Goal: Task Accomplishment & Management: Complete application form

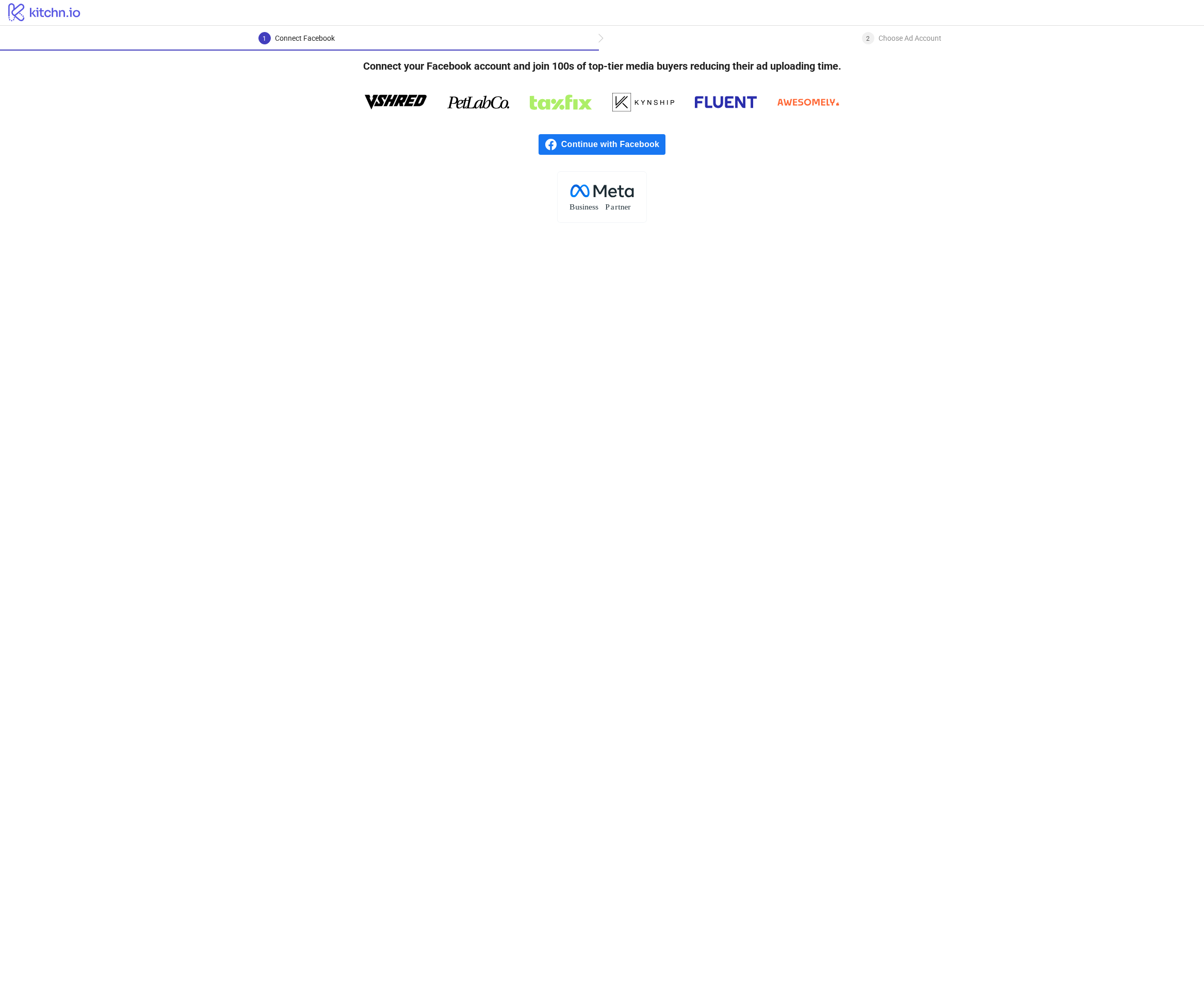
click at [604, 147] on span "Continue with Facebook" at bounding box center [613, 144] width 104 height 20
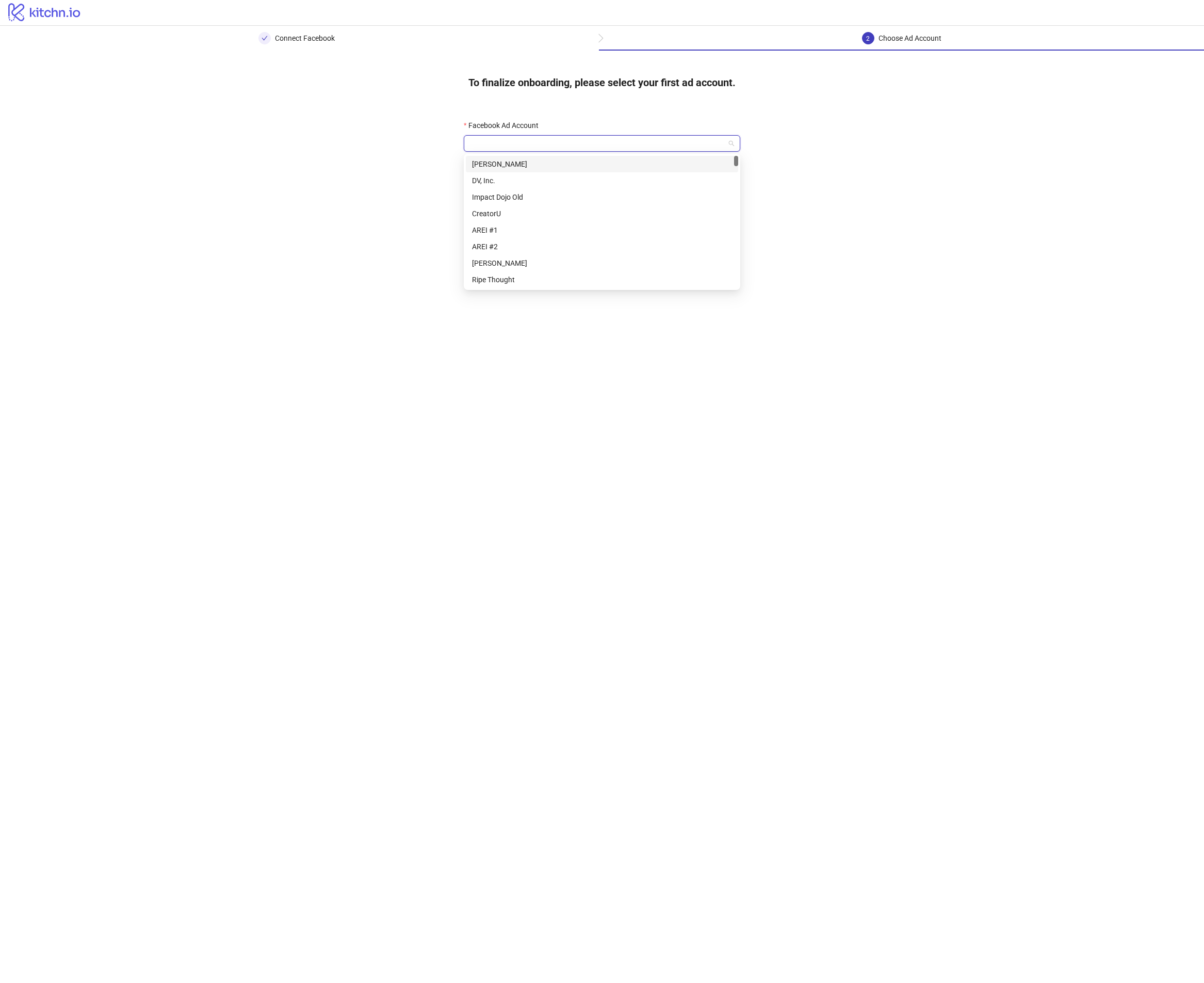
click at [499, 140] on input "Facebook Ad Account" at bounding box center [597, 144] width 255 height 15
type input "****"
click at [540, 184] on div "AWFP® | Moon Digital LLC (Agency Acc. 1)" at bounding box center [602, 181] width 260 height 11
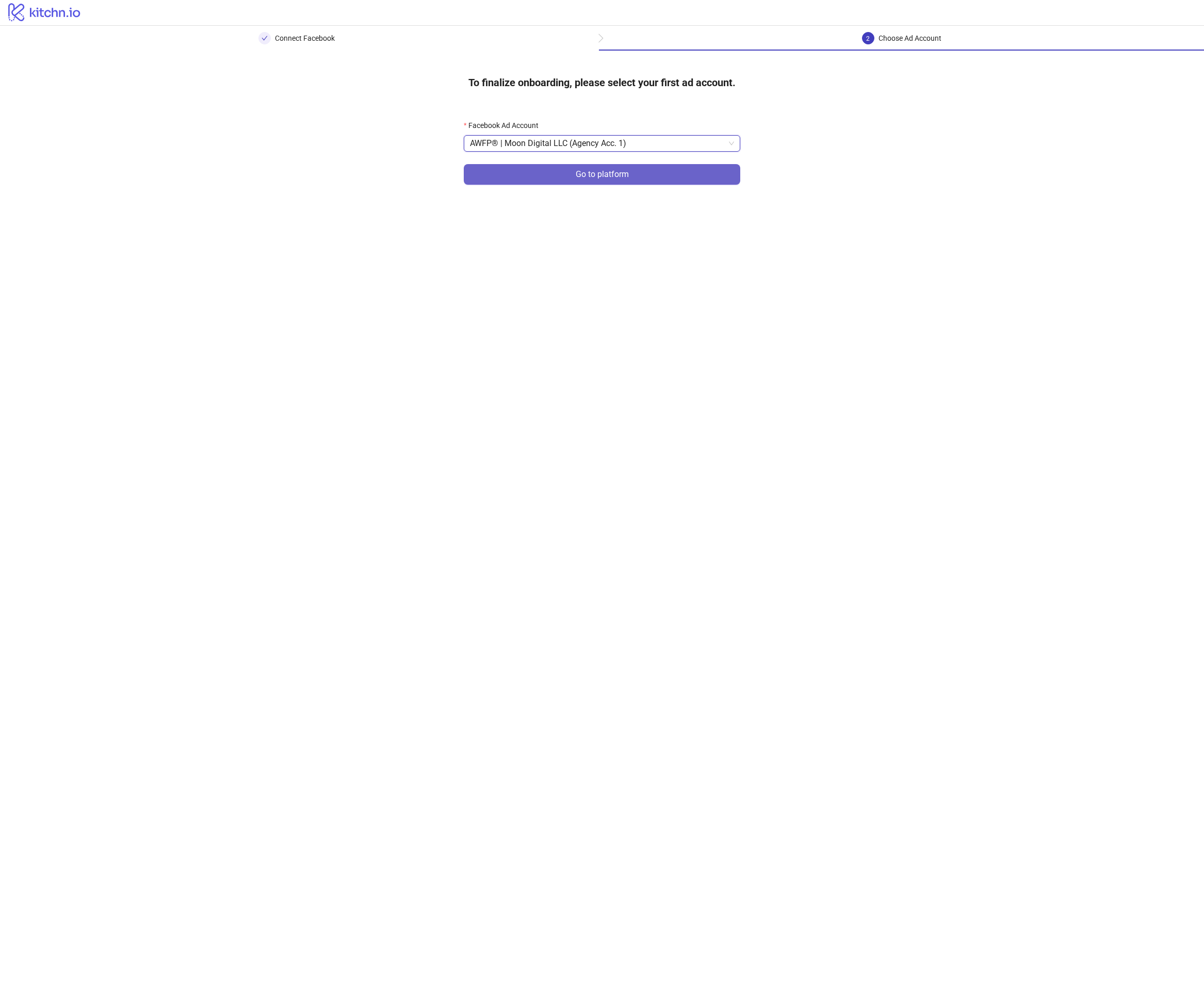
click at [597, 171] on span "Go to platform" at bounding box center [602, 174] width 53 height 10
click at [604, 144] on input "Facebook Ad Account" at bounding box center [597, 144] width 255 height 15
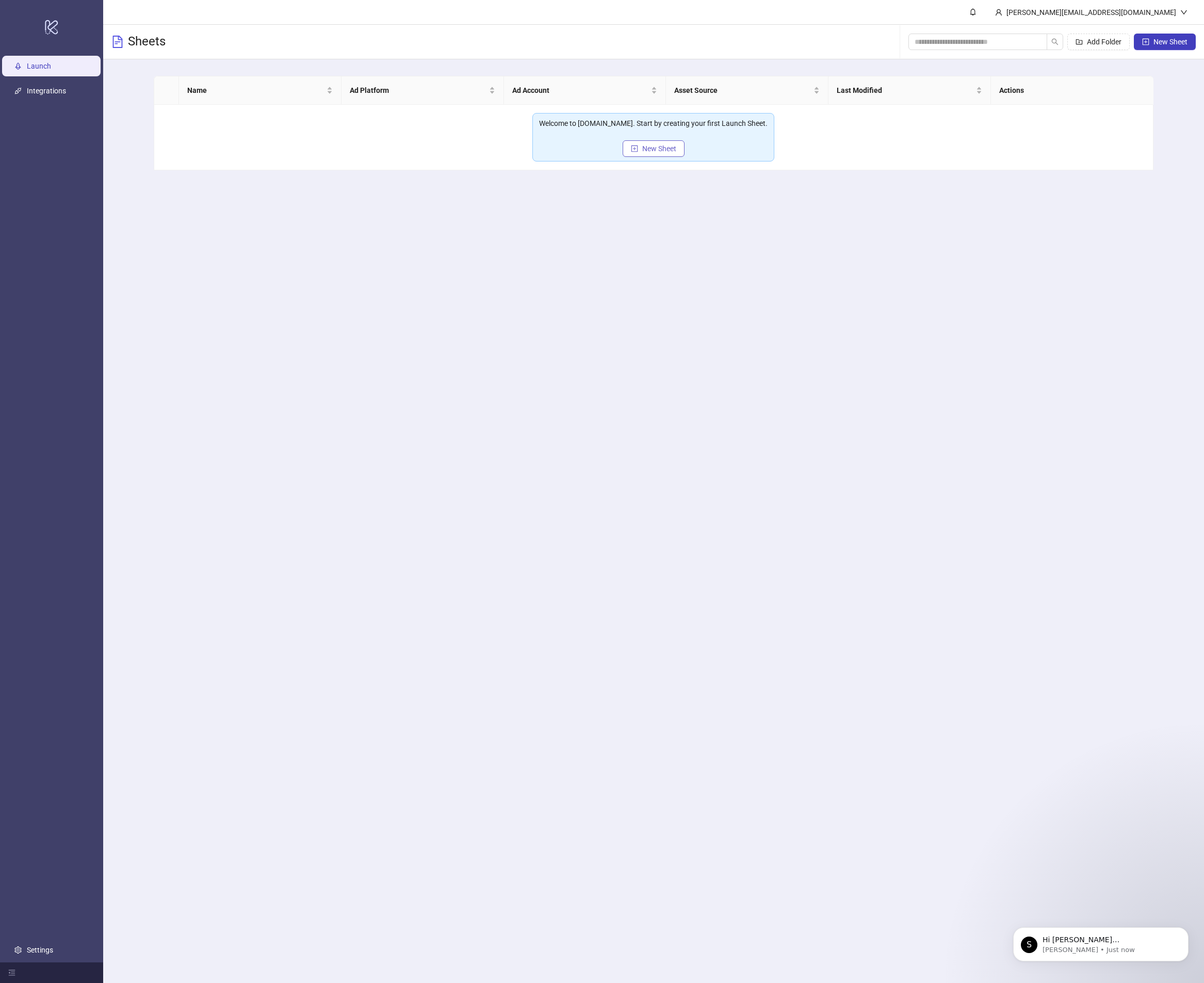
click at [629, 140] on button "New Sheet" at bounding box center [653, 149] width 62 height 17
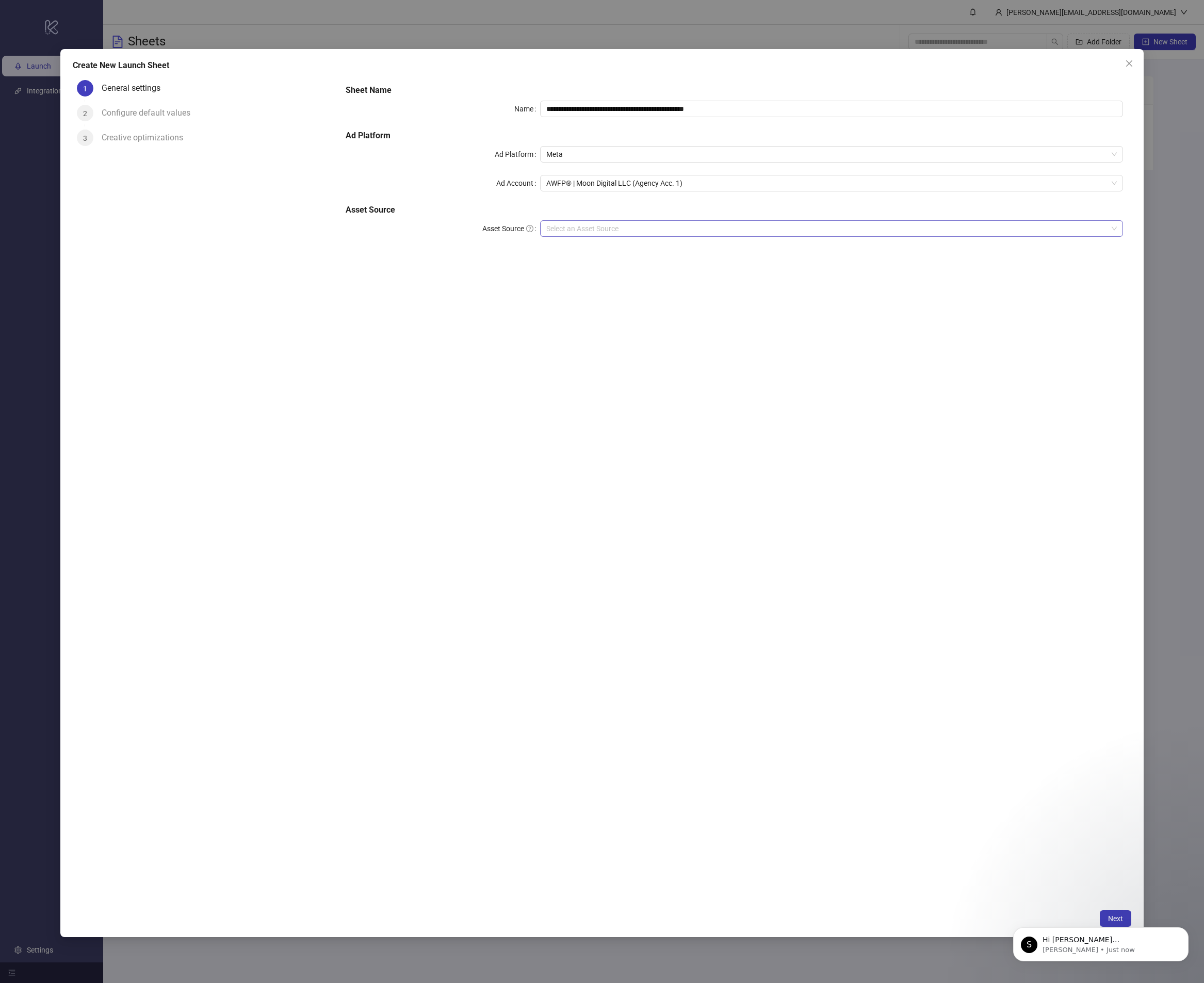
click at [538, 225] on label "Asset Source" at bounding box center [511, 229] width 58 height 17
click at [546, 225] on input "Asset Source" at bounding box center [827, 229] width 561 height 15
click at [542, 225] on div "Select an Asset Source" at bounding box center [831, 229] width 583 height 17
click at [575, 261] on div "Google Drive" at bounding box center [831, 266] width 567 height 11
click at [572, 259] on input "Main Folder" at bounding box center [827, 257] width 561 height 15
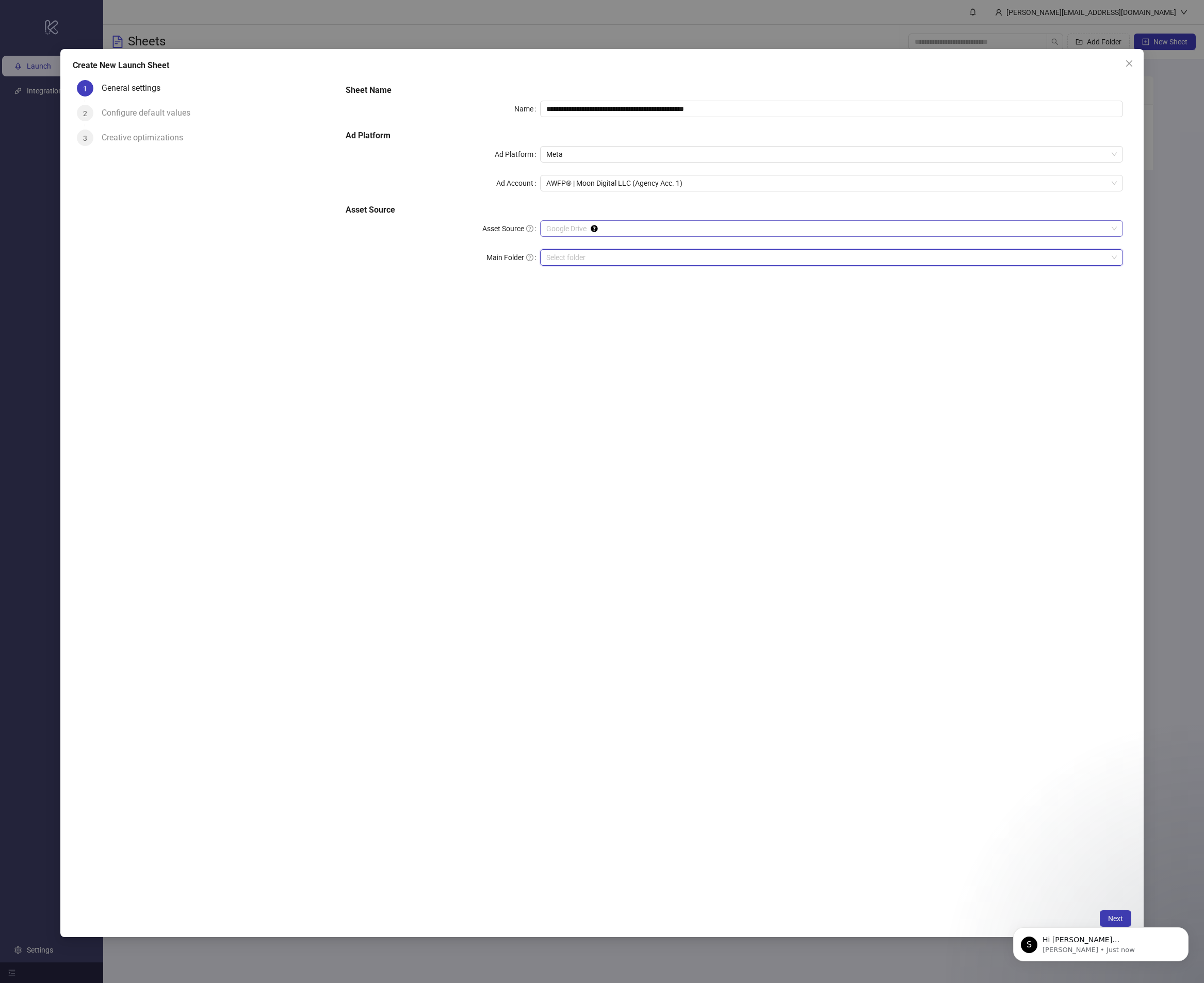
click at [680, 234] on span "Google Drive" at bounding box center [831, 229] width 571 height 15
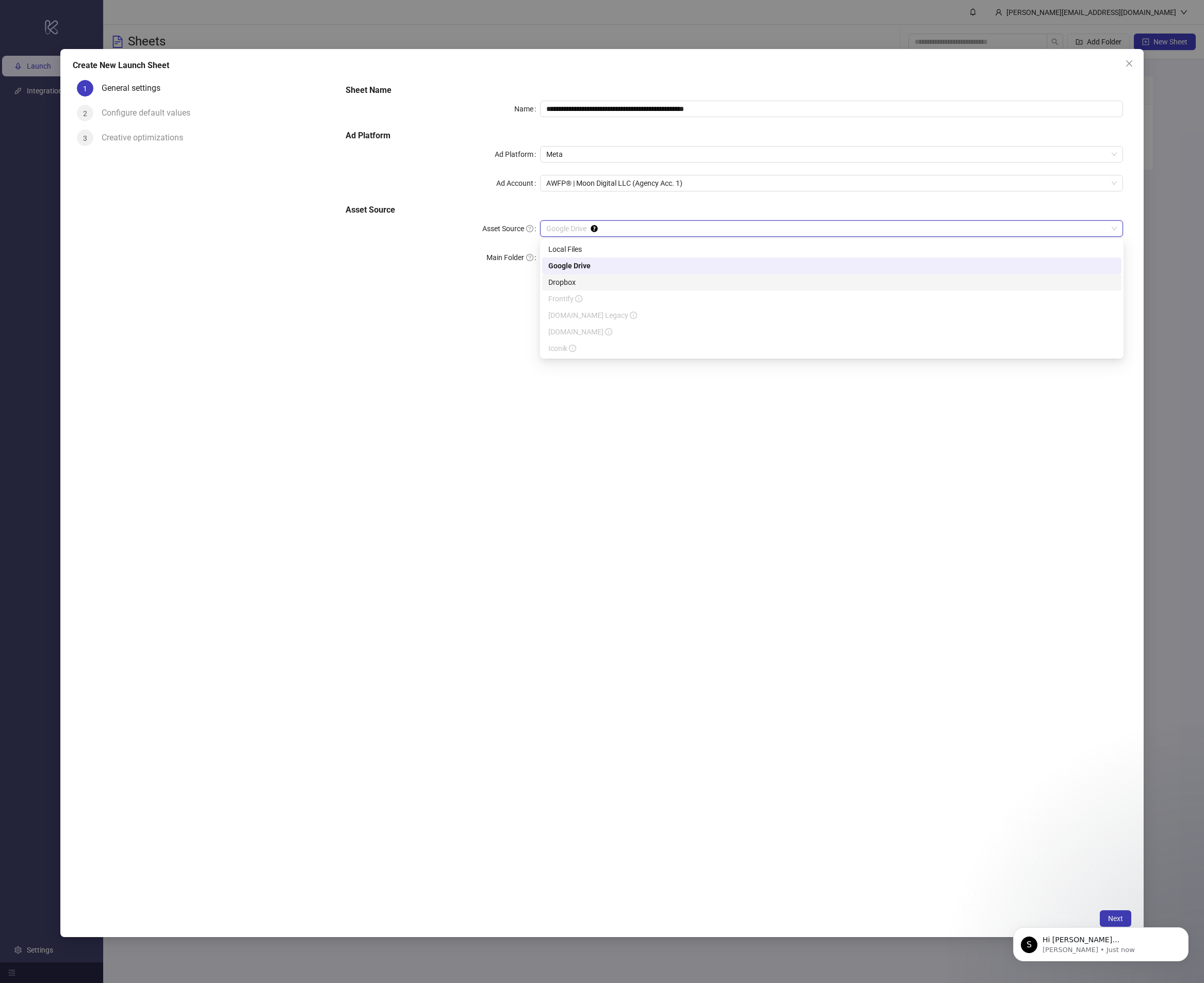
click at [634, 274] on div "Dropbox" at bounding box center [832, 282] width 579 height 17
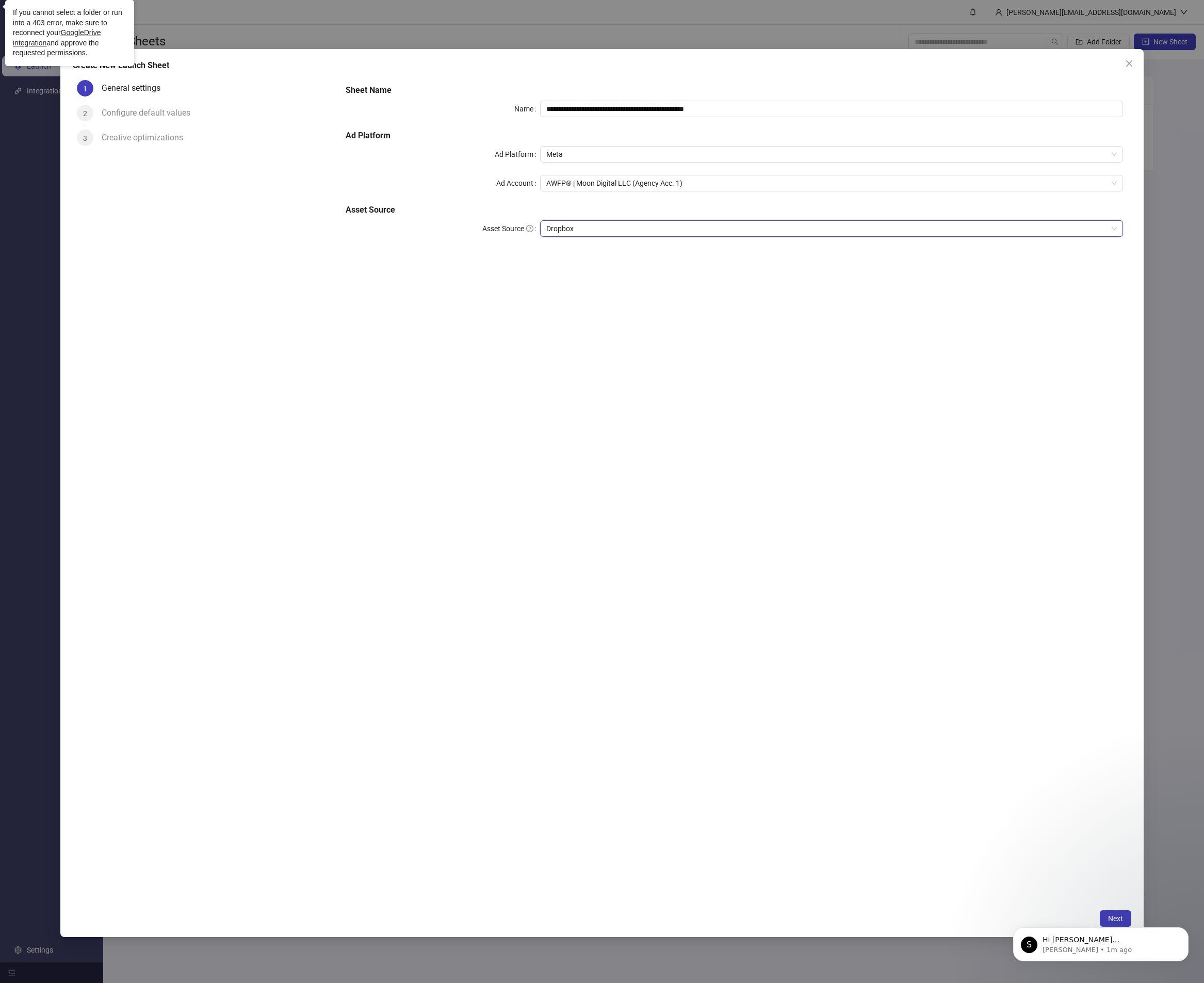
click at [596, 229] on span "Dropbox" at bounding box center [831, 229] width 571 height 15
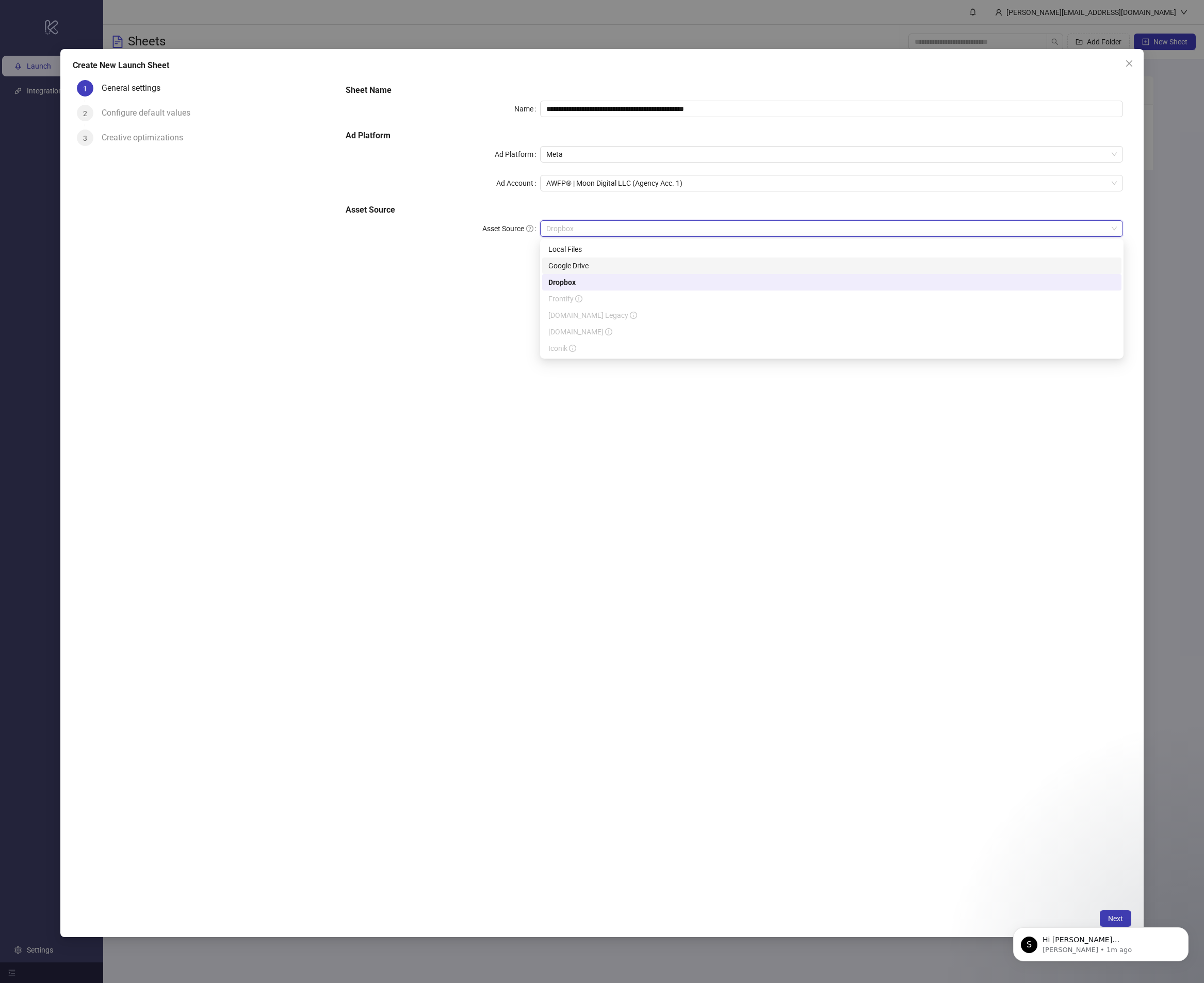
click at [563, 269] on div "Google Drive" at bounding box center [831, 266] width 567 height 11
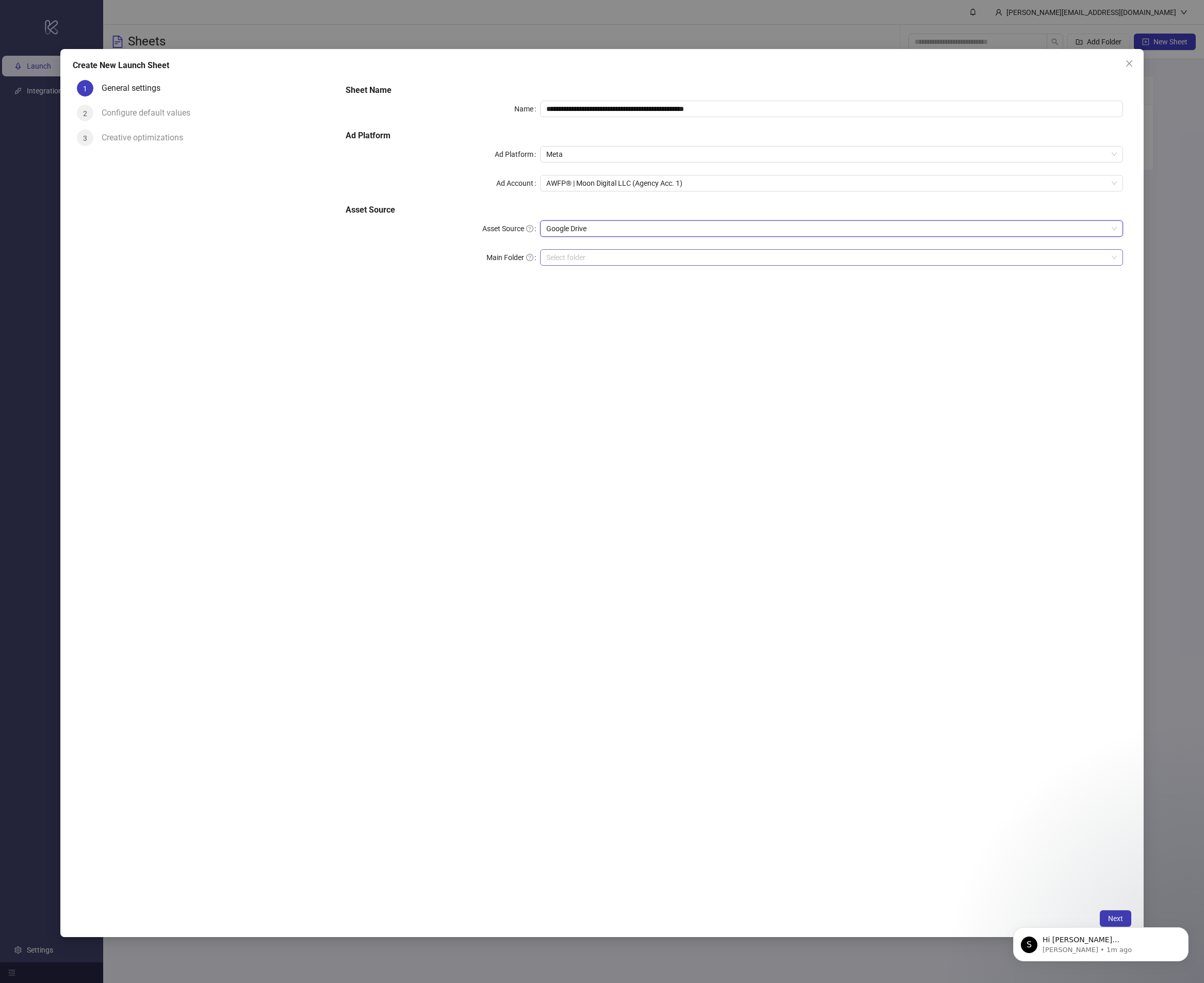
click at [562, 257] on input "Main Folder" at bounding box center [827, 257] width 561 height 15
click at [576, 253] on input "Main Folder" at bounding box center [827, 257] width 561 height 15
click at [591, 253] on input "Main Folder" at bounding box center [827, 257] width 561 height 15
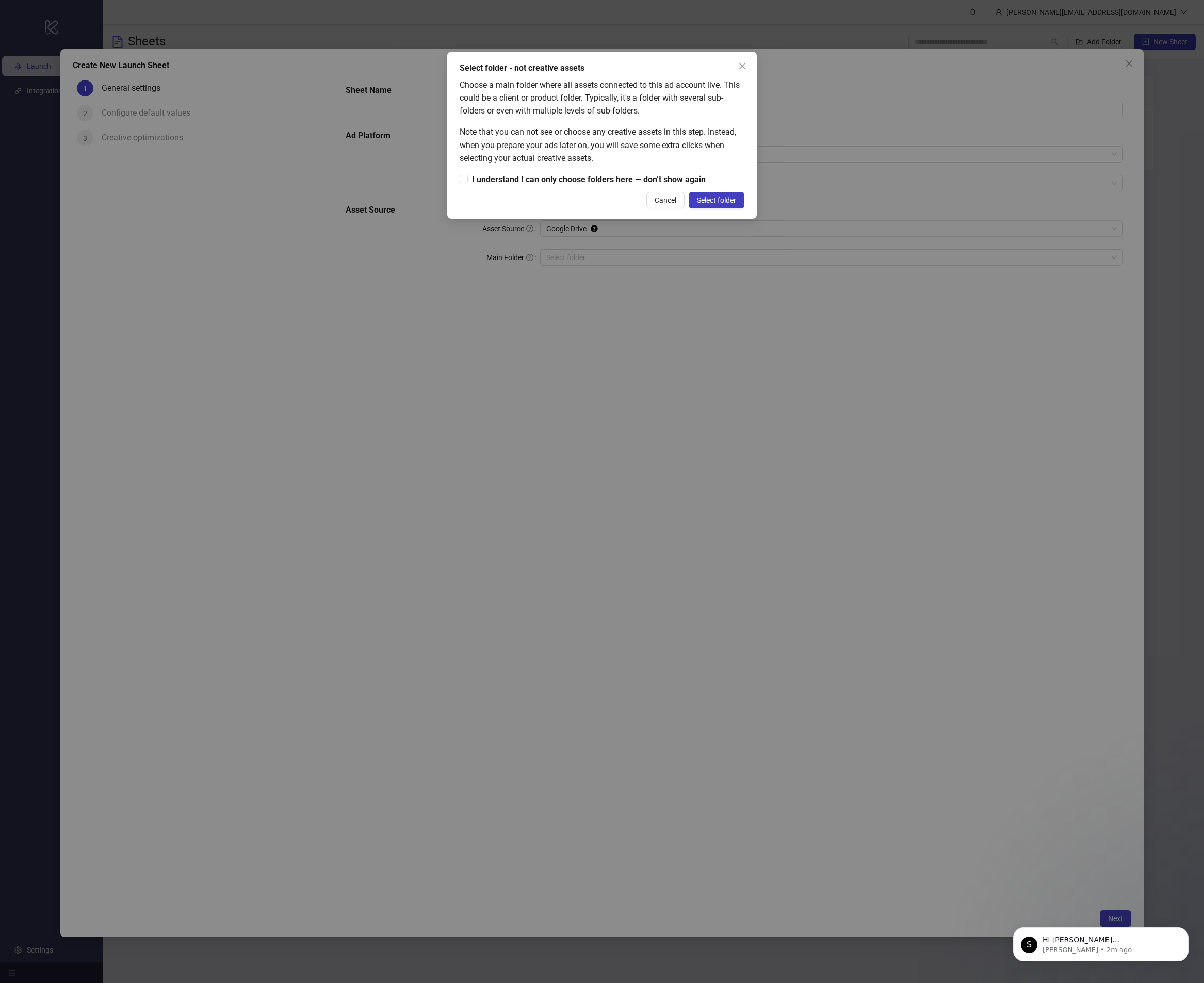
click at [728, 206] on button "Select folder" at bounding box center [716, 200] width 56 height 17
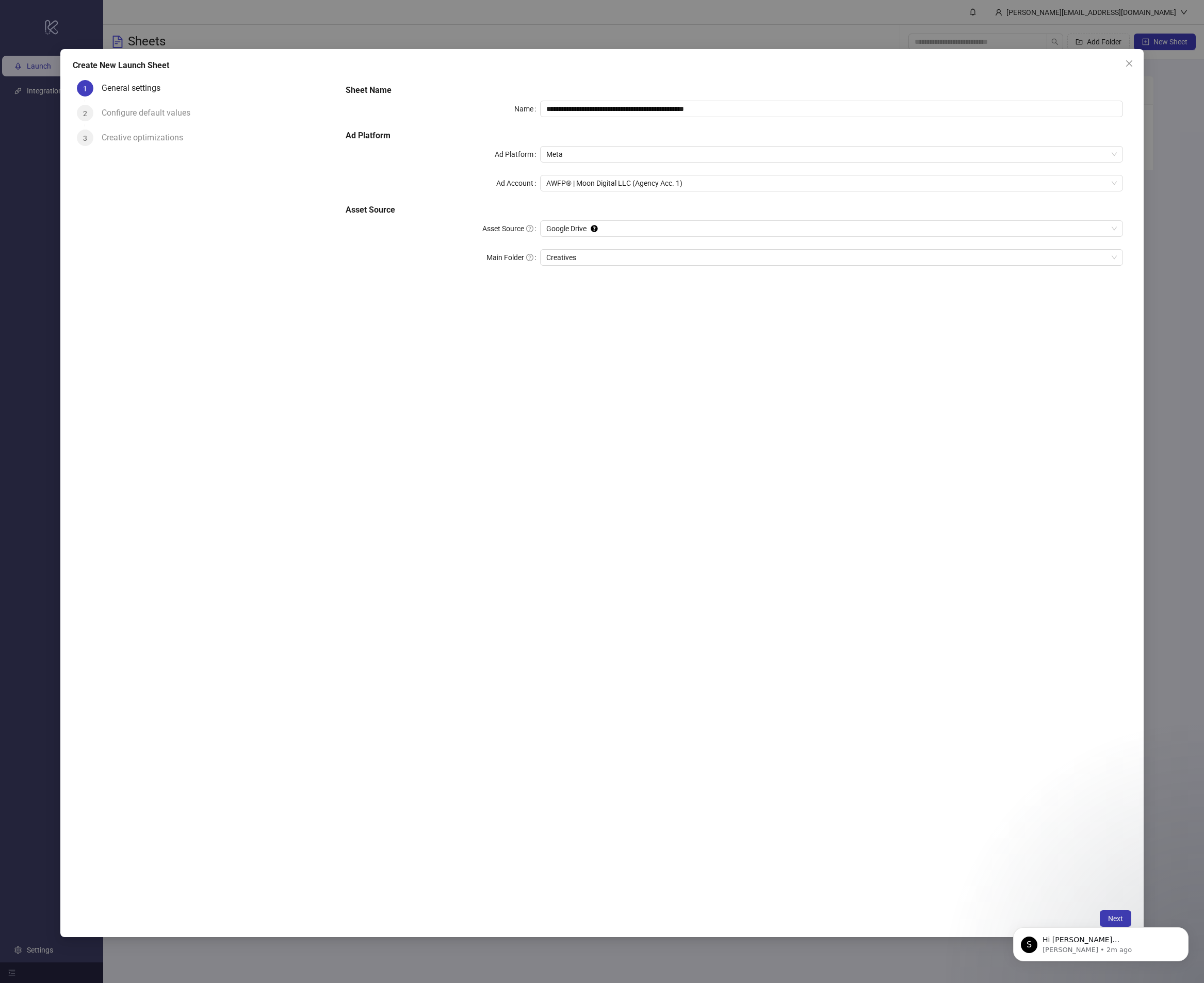
click at [1110, 910] on body "S Hi frank@buildofarm.com, Welcome to Kitchn.io! 🎉 You’re all set to start laun…" at bounding box center [1101, 942] width 198 height 64
click at [1110, 917] on body "S Hi frank@buildofarm.com, Welcome to Kitchn.io! 🎉 You’re all set to start laun…" at bounding box center [1101, 942] width 198 height 64
click at [1108, 917] on body "S Hi frank@buildofarm.com, Welcome to Kitchn.io! 🎉 You’re all set to start laun…" at bounding box center [1101, 942] width 198 height 64
click at [1102, 917] on body "S Hi frank@buildofarm.com, Welcome to Kitchn.io! 🎉 You’re all set to start laun…" at bounding box center [1101, 942] width 198 height 64
click at [1107, 908] on html "S Hi frank@buildofarm.com, Welcome to Kitchn.io! 🎉 You’re all set to start laun…" at bounding box center [1100, 942] width 206 height 72
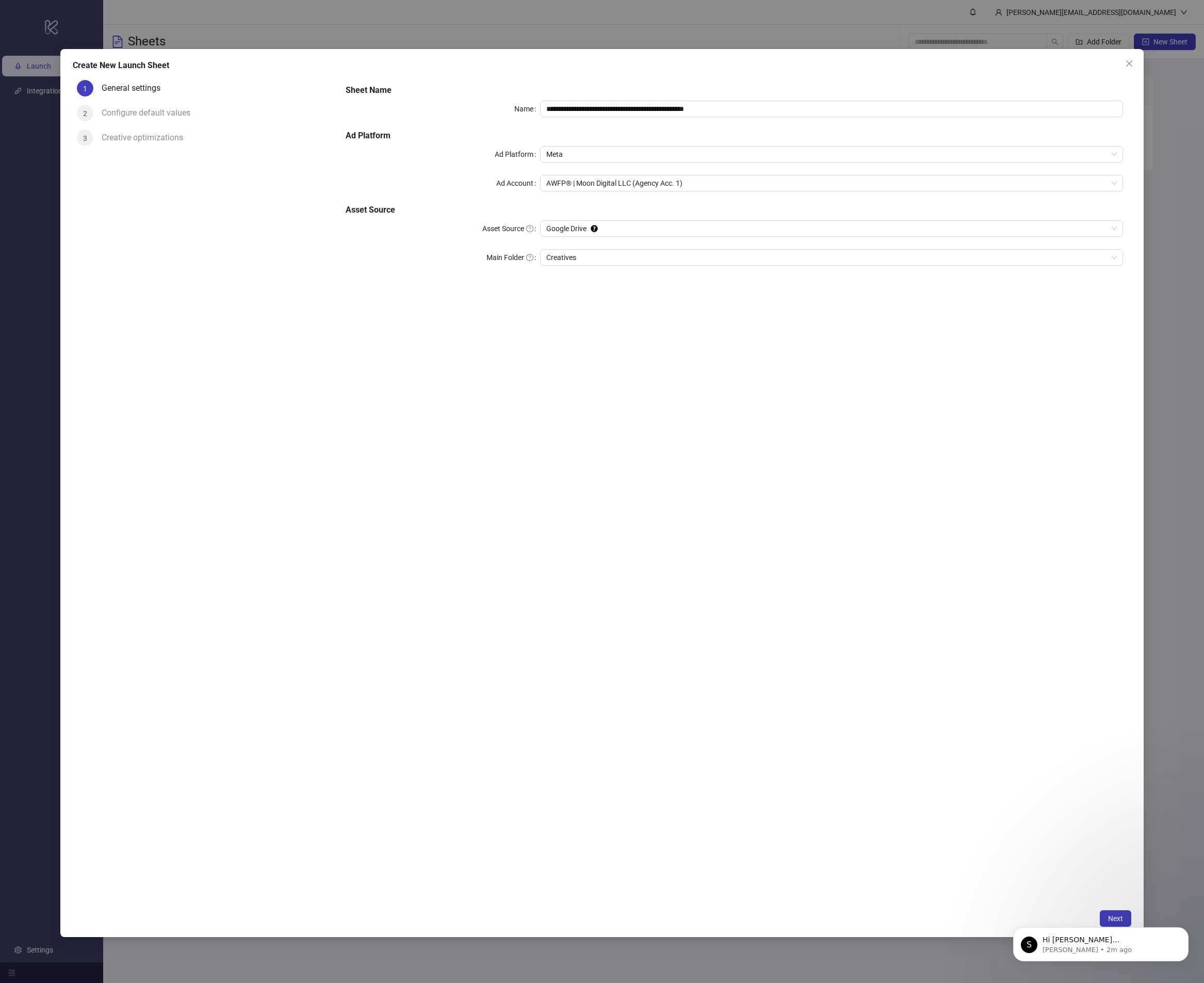
click at [1107, 911] on body "S Hi frank@buildofarm.com, Welcome to Kitchn.io! 🎉 You’re all set to start laun…" at bounding box center [1101, 942] width 198 height 64
click at [1184, 929] on icon "Dismiss notification" at bounding box center [1185, 930] width 4 height 4
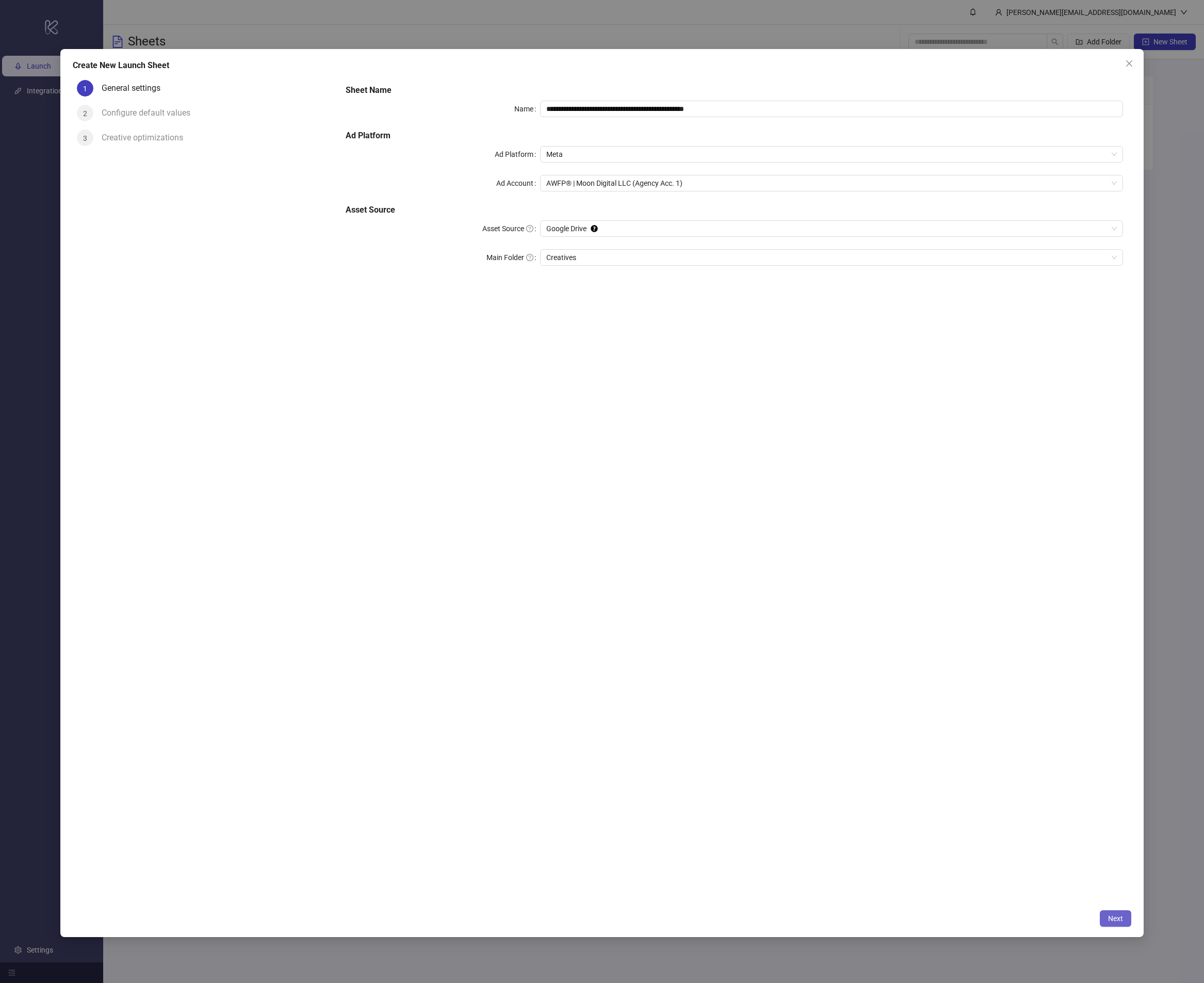
click at [1121, 922] on span "Next" at bounding box center [1115, 918] width 15 height 8
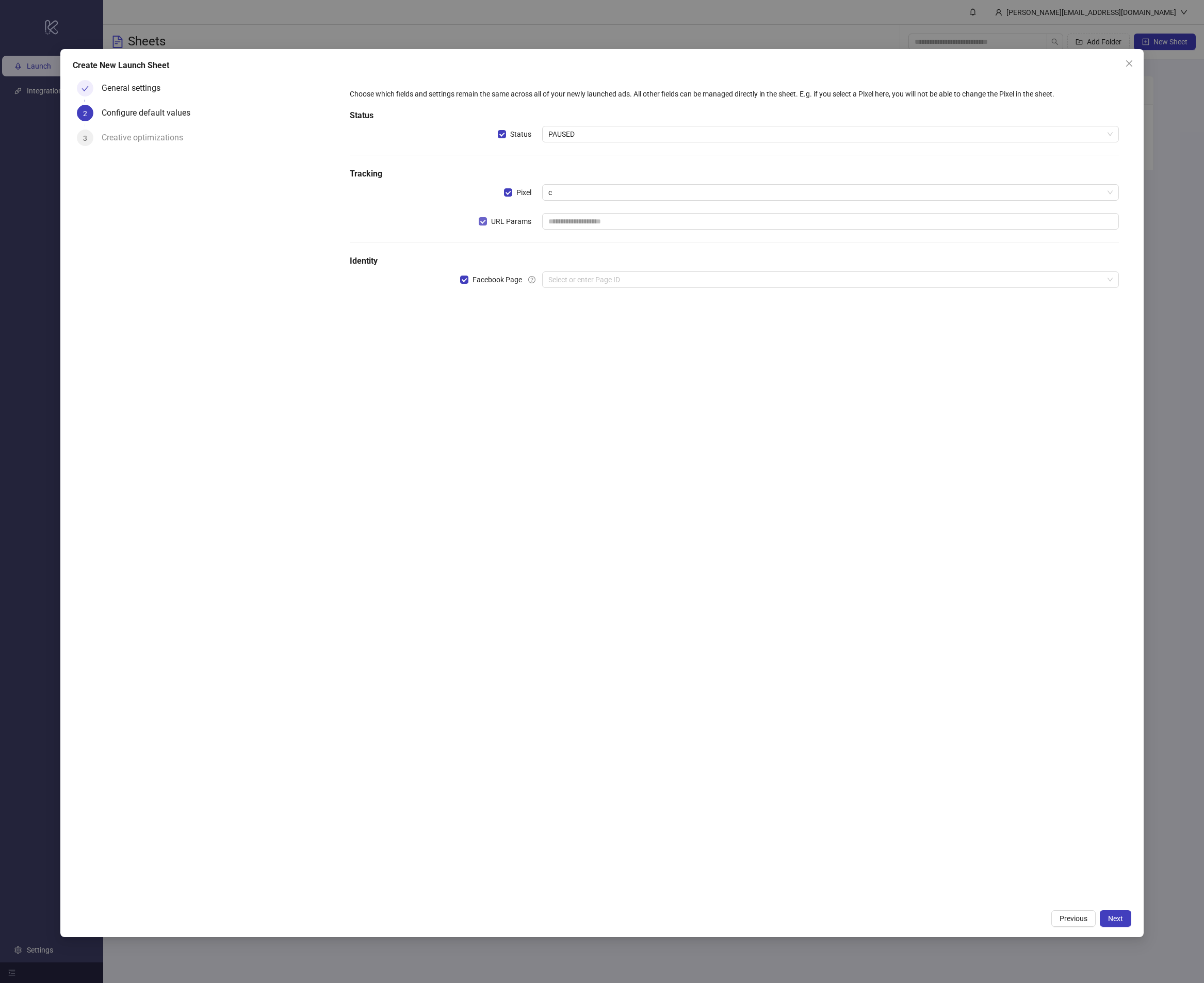
click at [513, 219] on span "URL Params" at bounding box center [511, 221] width 48 height 11
click at [561, 278] on input "search" at bounding box center [826, 280] width 556 height 15
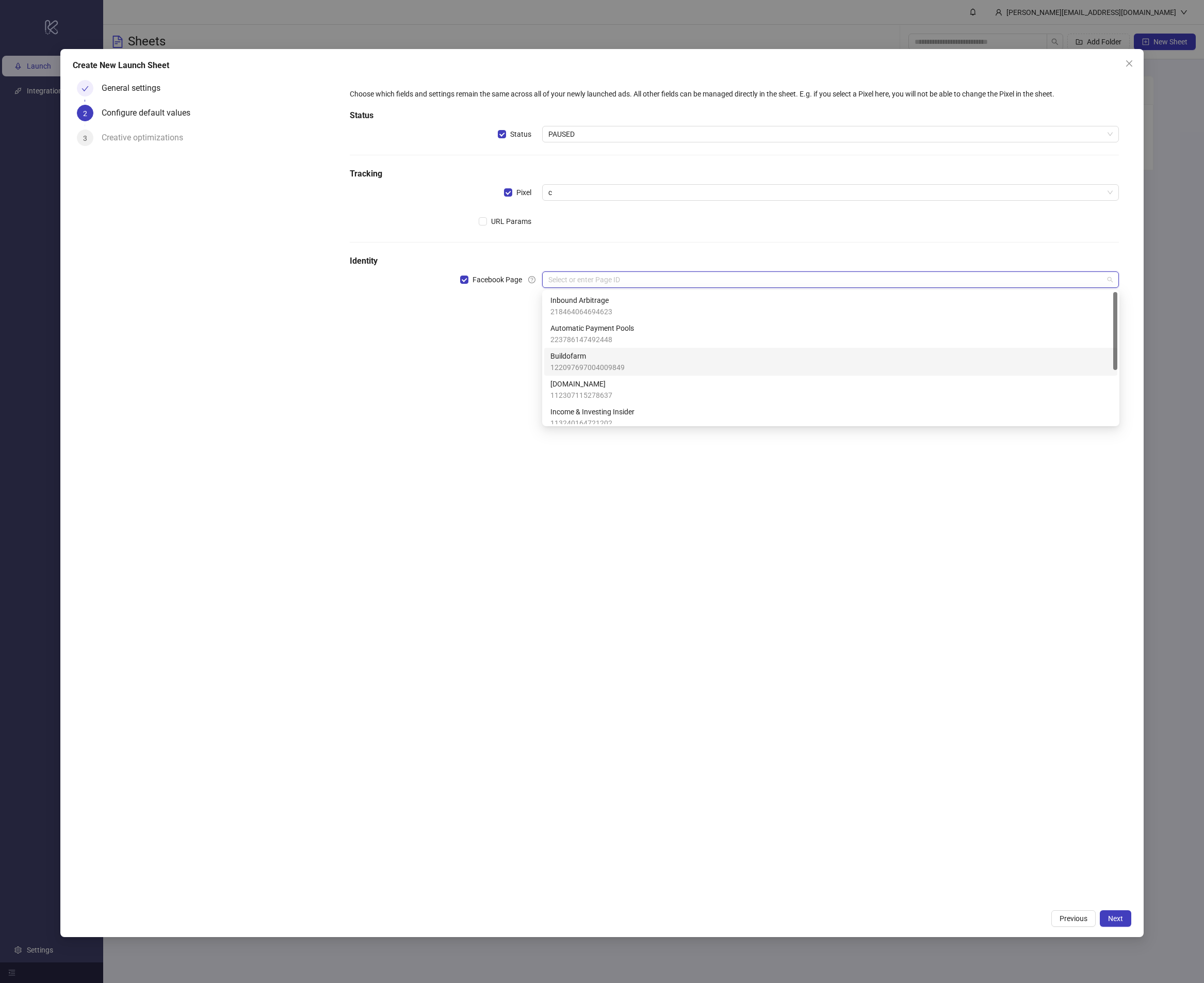
click at [604, 354] on span "Buildofarm" at bounding box center [588, 356] width 74 height 11
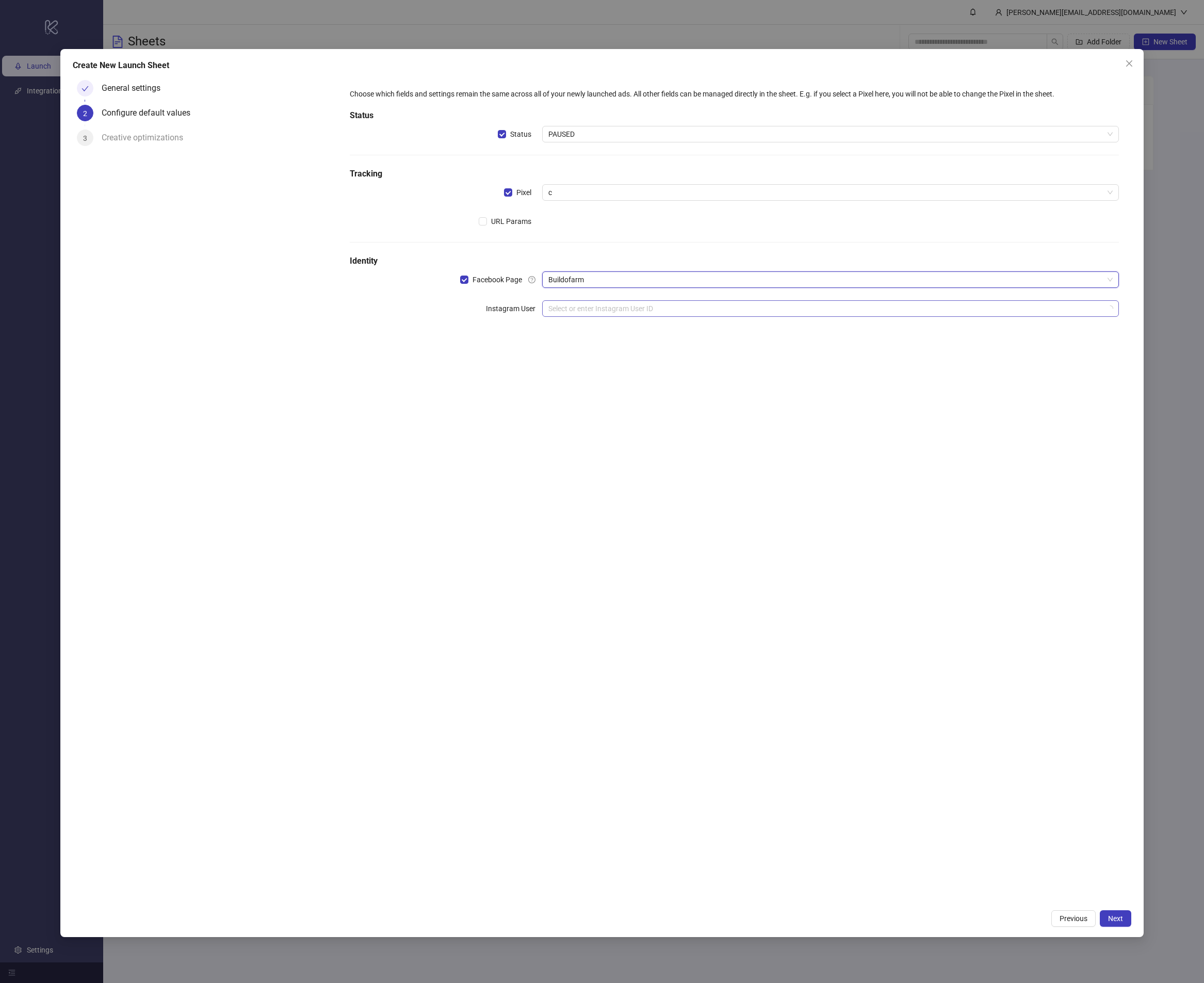
click at [626, 302] on input "search" at bounding box center [826, 308] width 556 height 15
click at [620, 447] on div "Choose which fields and settings remain the same across all of your newly launc…" at bounding box center [734, 490] width 794 height 828
click at [581, 311] on input "search" at bounding box center [826, 308] width 556 height 15
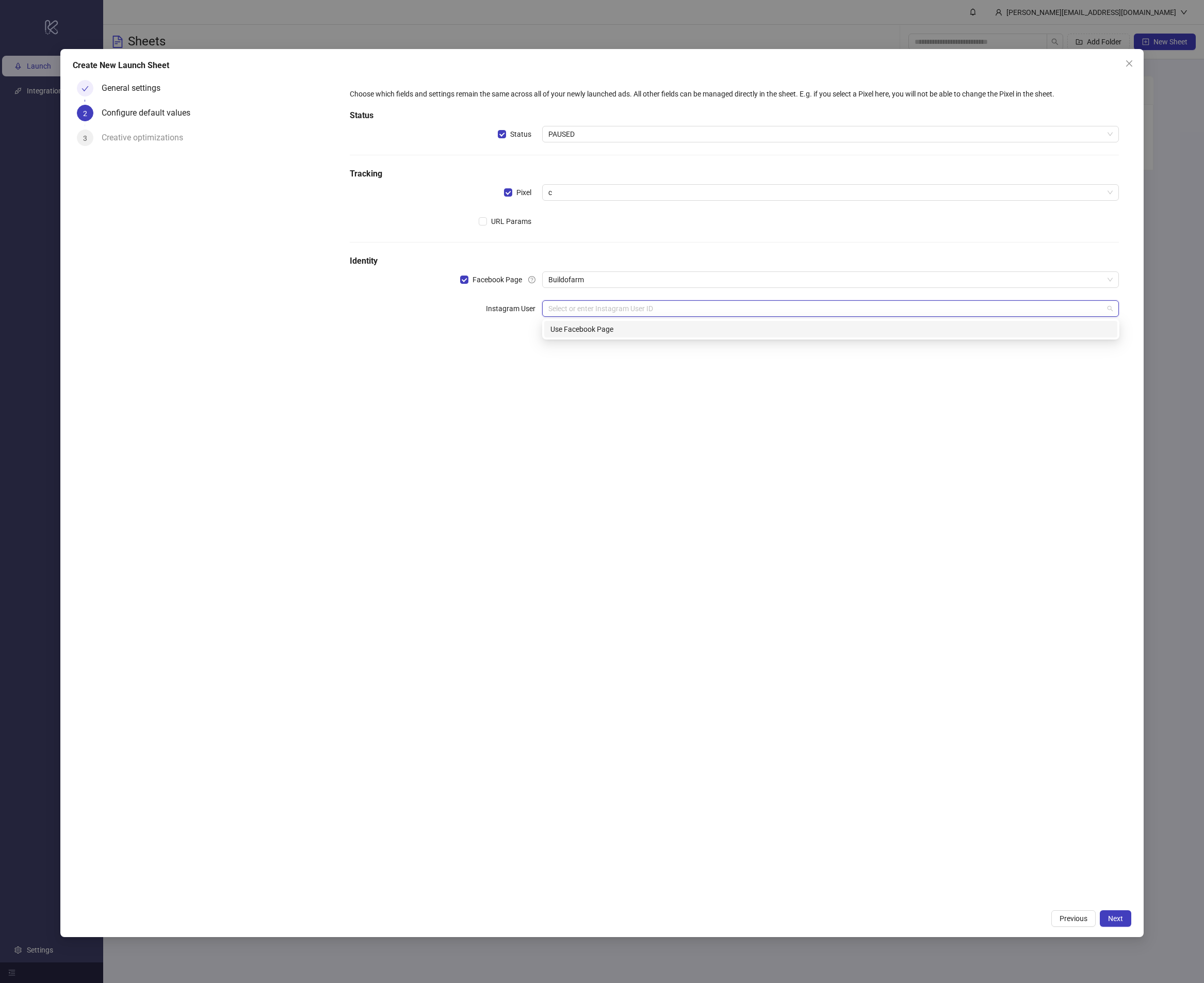
click at [581, 322] on div "Use Facebook Page" at bounding box center [831, 329] width 573 height 17
drag, startPoint x: 642, startPoint y: 464, endPoint x: 593, endPoint y: 365, distance: 110.5
click at [638, 458] on div "Choose which fields and settings remain the same across all of your newly launc…" at bounding box center [734, 490] width 794 height 828
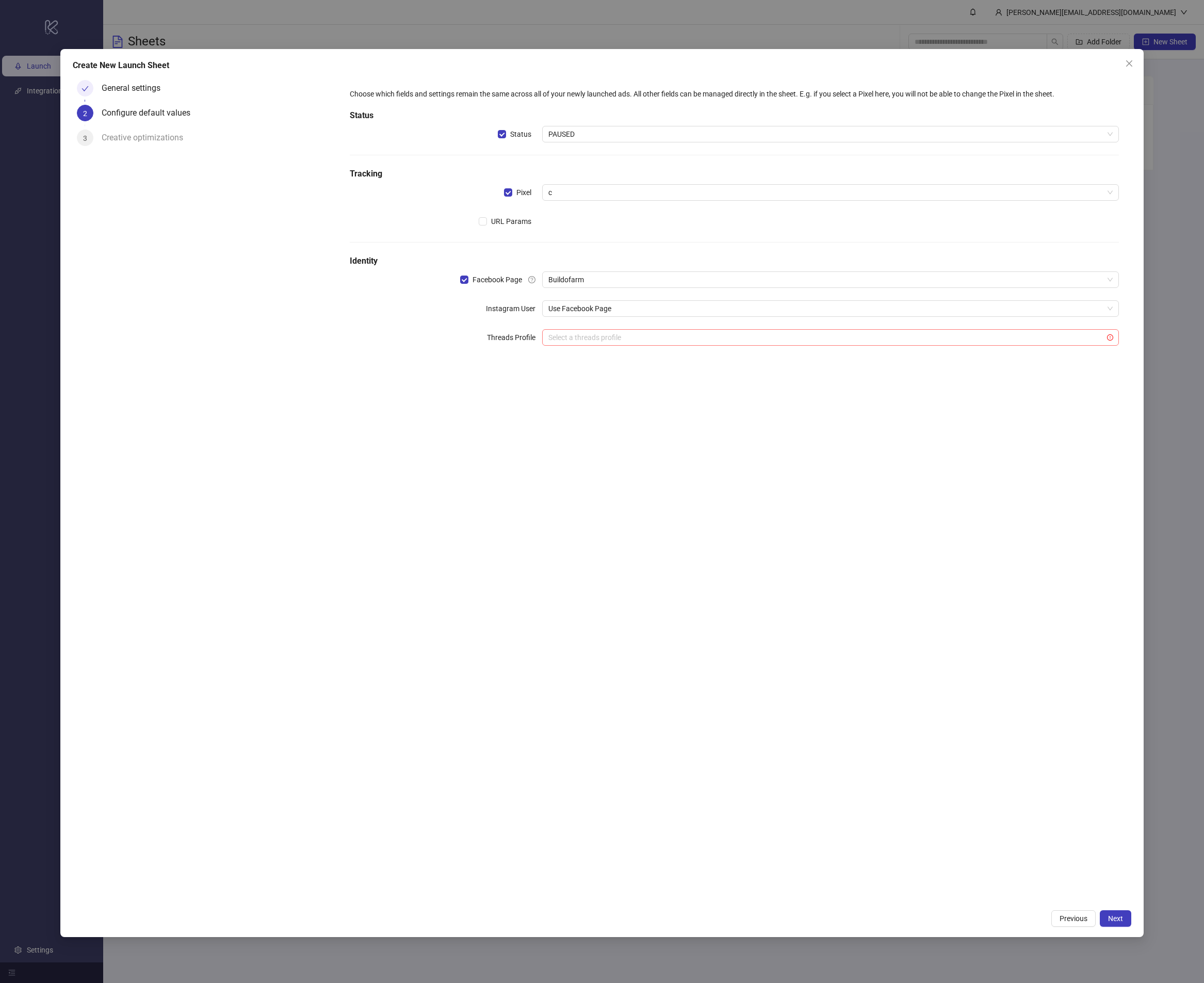
click at [597, 346] on div "Select a threads profile" at bounding box center [831, 338] width 577 height 17
click at [613, 126] on div "PAUSED" at bounding box center [831, 134] width 577 height 17
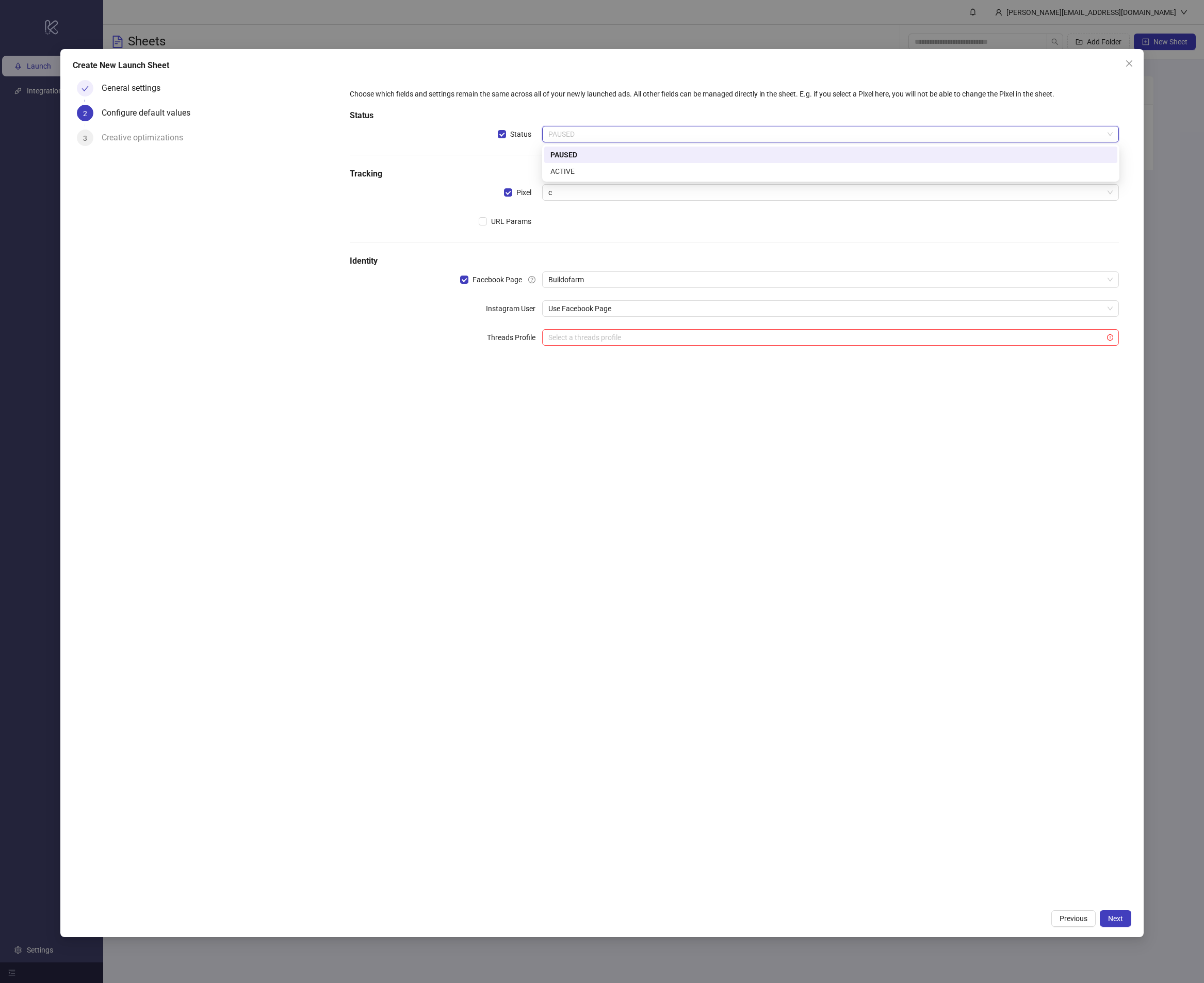
click at [613, 126] on div "PAUSED" at bounding box center [831, 134] width 577 height 17
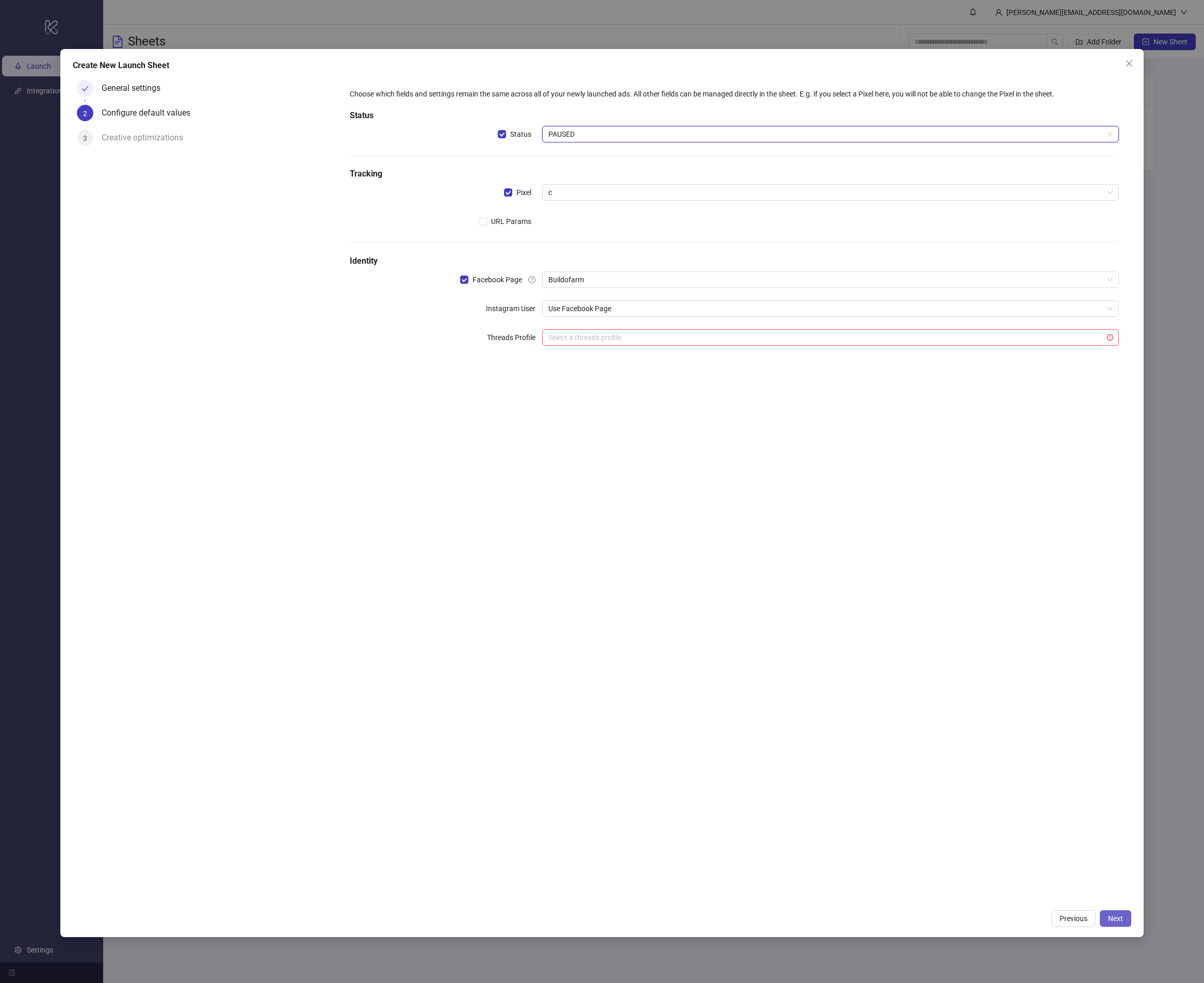
click at [1122, 921] on span "Next" at bounding box center [1115, 918] width 15 height 8
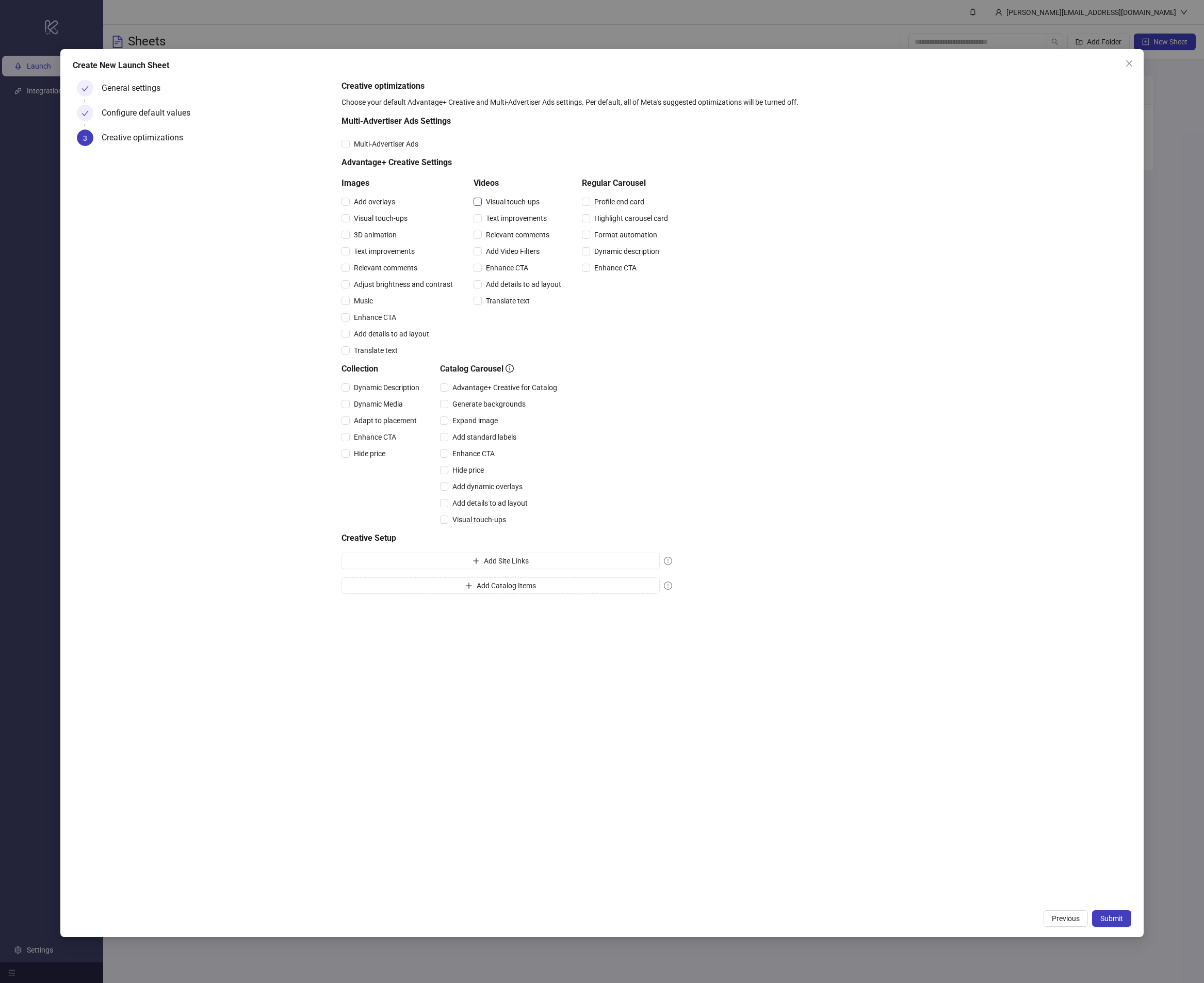
click at [510, 196] on span "Visual touch-ups" at bounding box center [512, 202] width 62 height 11
click at [502, 218] on span "Text improvements" at bounding box center [516, 218] width 69 height 11
drag, startPoint x: 500, startPoint y: 229, endPoint x: 502, endPoint y: 248, distance: 19.1
click at [500, 230] on span "Relevant comments" at bounding box center [517, 235] width 71 height 11
drag, startPoint x: 502, startPoint y: 248, endPoint x: 504, endPoint y: 259, distance: 11.2
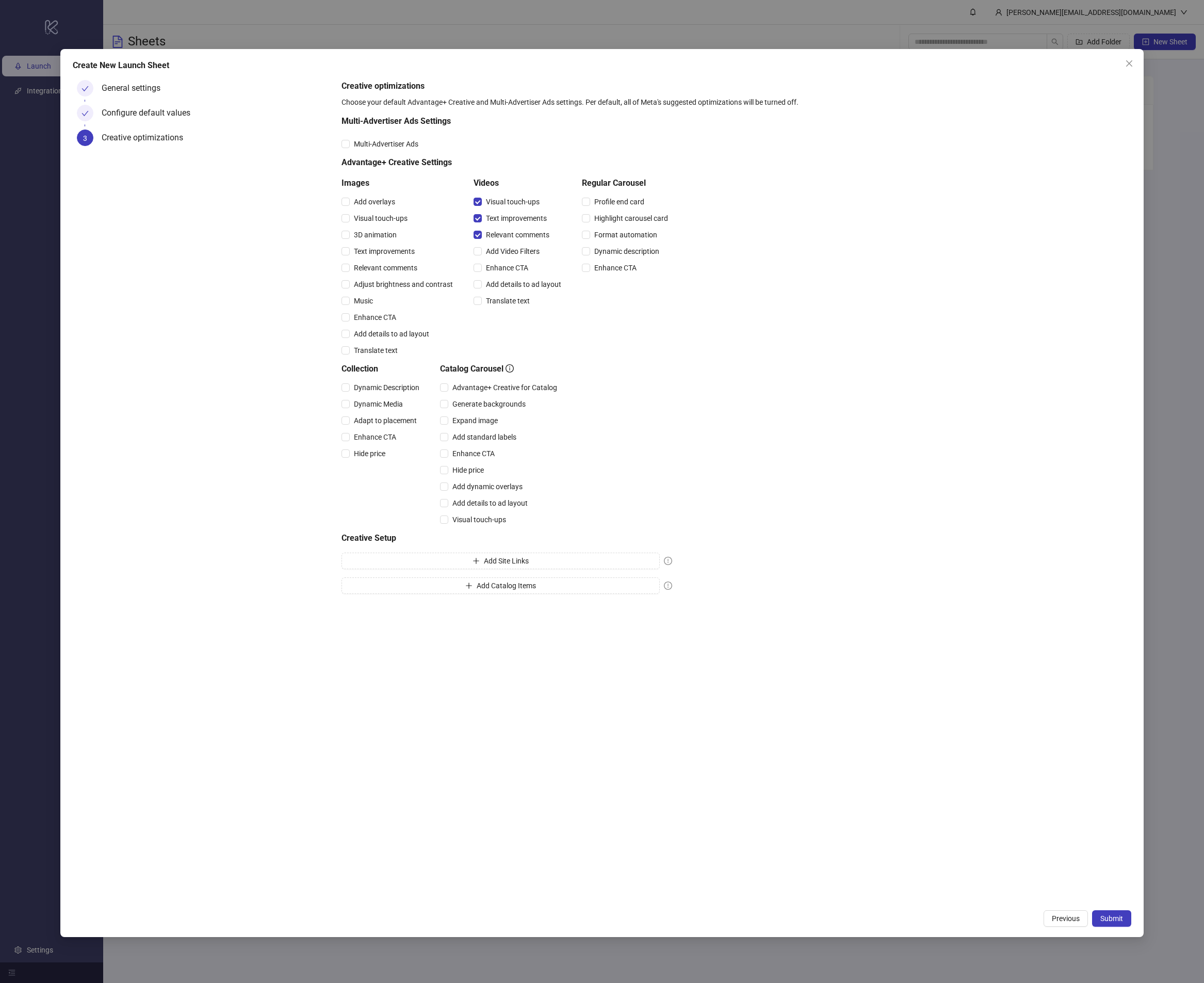
click at [502, 249] on span "Add Video Filters" at bounding box center [512, 251] width 62 height 11
click at [504, 260] on div "Enhance CTA" at bounding box center [519, 268] width 92 height 17
click at [508, 273] on span "Enhance CTA" at bounding box center [507, 268] width 50 height 11
click at [510, 284] on span "Add details to ad layout" at bounding box center [523, 285] width 84 height 11
click at [1130, 914] on button "Submit" at bounding box center [1111, 919] width 39 height 17
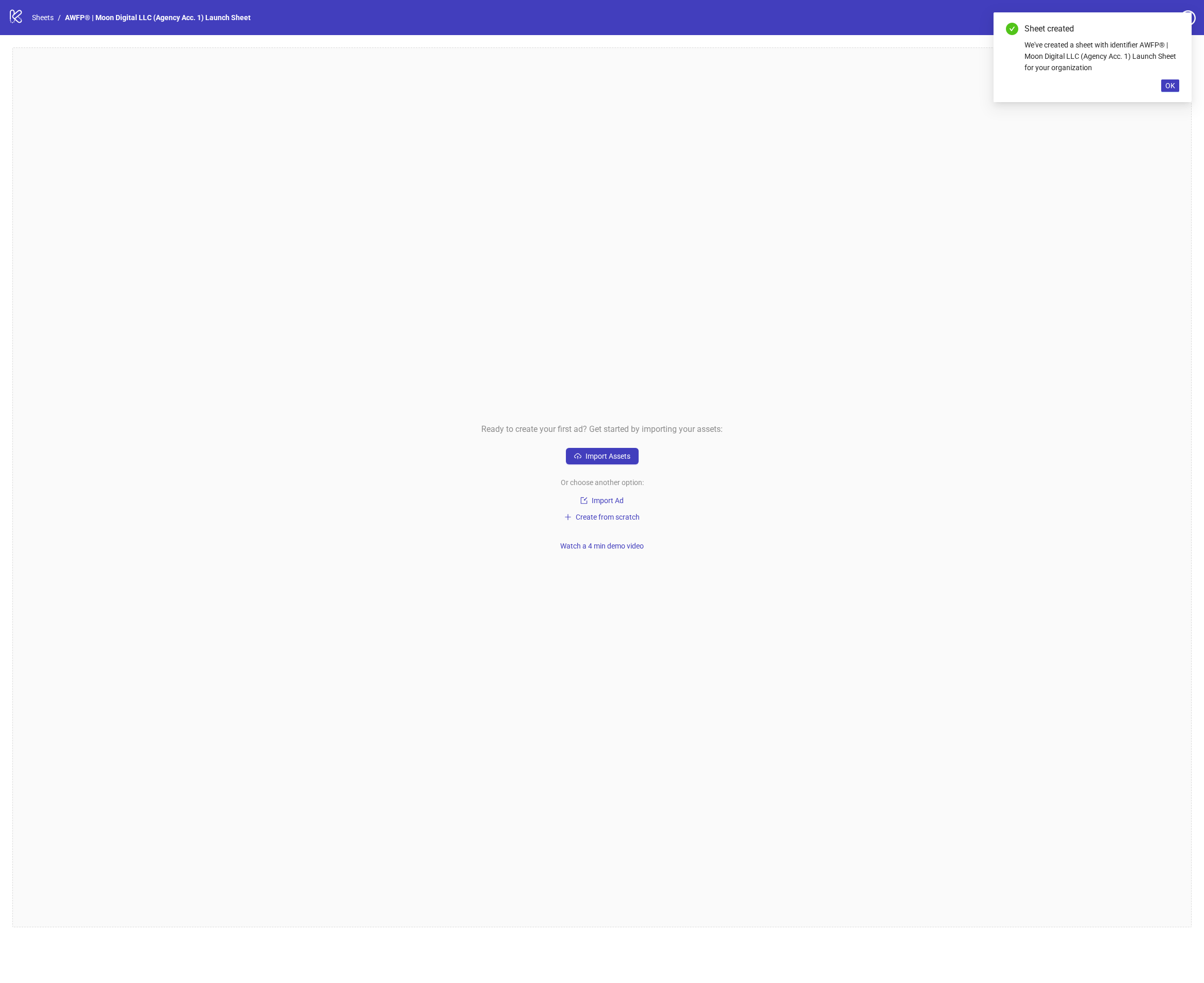
click at [613, 443] on div "Ready to create your first ad? Get started by importing your assets: Import Ass…" at bounding box center [602, 487] width 1179 height 880
drag, startPoint x: 614, startPoint y: 452, endPoint x: 613, endPoint y: 504, distance: 52.0
click at [613, 504] on div "Ready to create your first ad? Get started by importing your assets: Import Ass…" at bounding box center [602, 487] width 1179 height 880
click at [595, 443] on div "Ready to create your first ad? Get started by importing your assets: Import Ass…" at bounding box center [602, 487] width 1179 height 880
click at [596, 453] on span "Import Assets" at bounding box center [607, 456] width 45 height 8
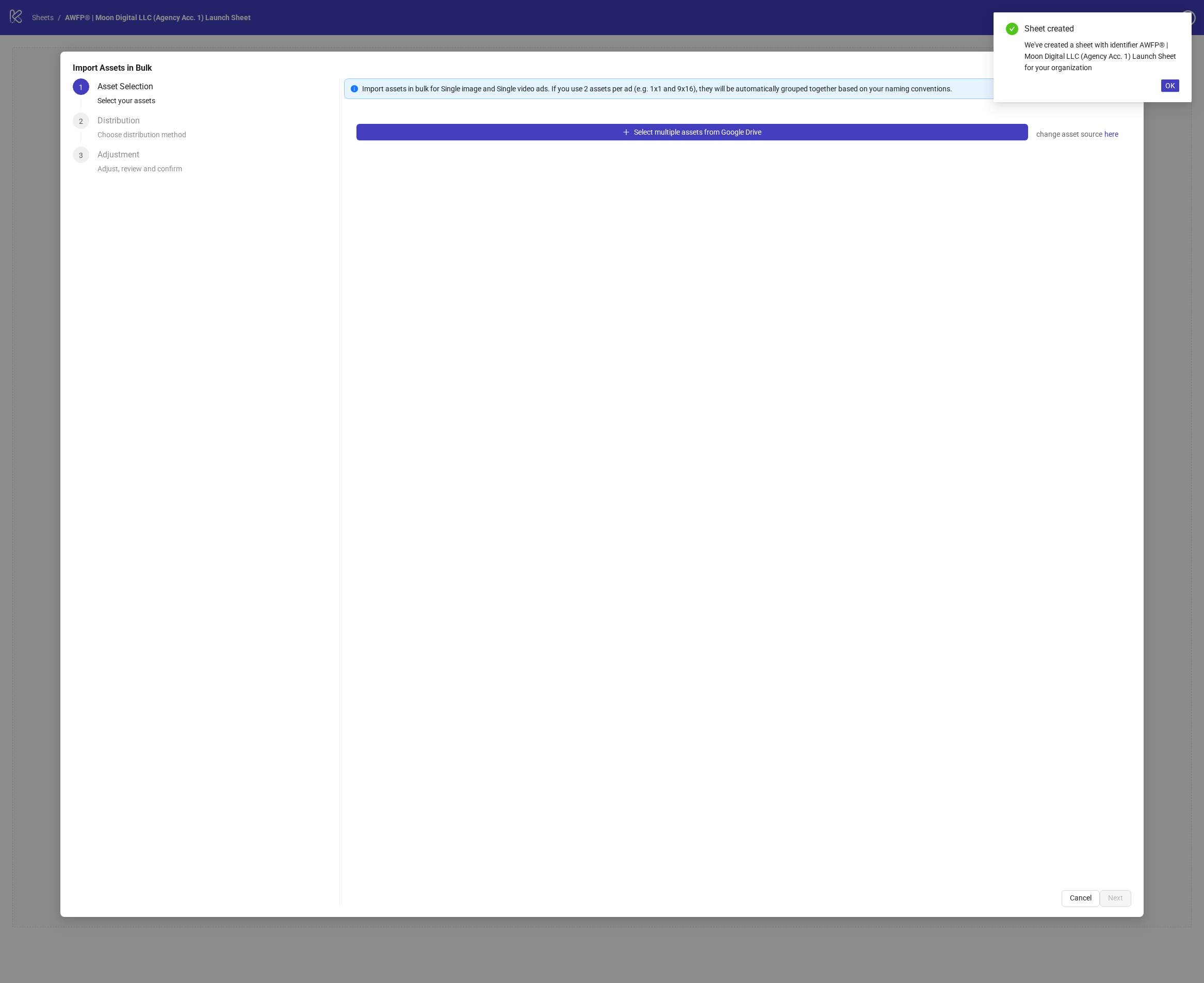
click at [489, 117] on div "Select multiple assets from Google Drive change asset source here" at bounding box center [738, 495] width 787 height 766
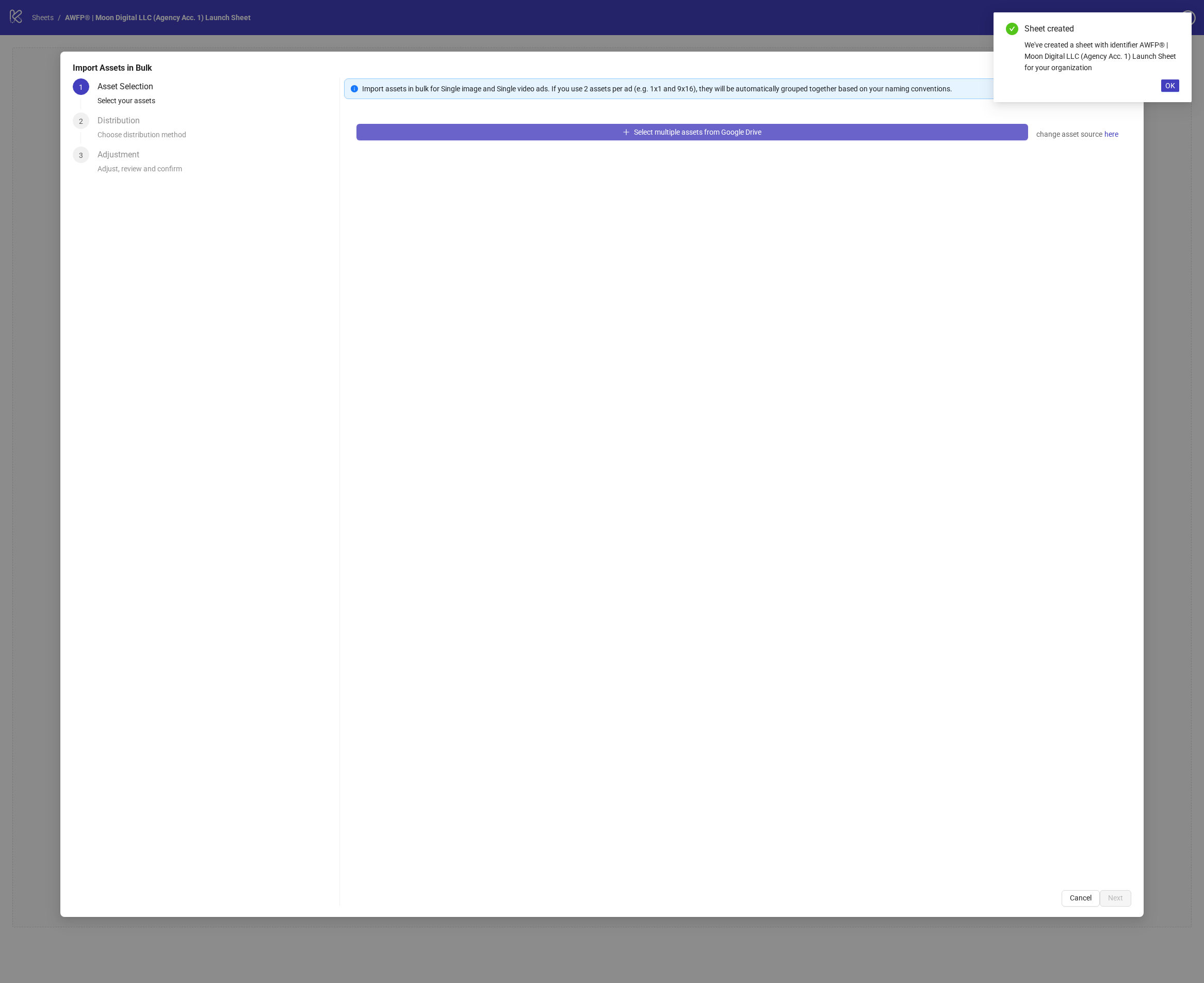
click at [485, 128] on button "Select multiple assets from Google Drive" at bounding box center [692, 132] width 672 height 17
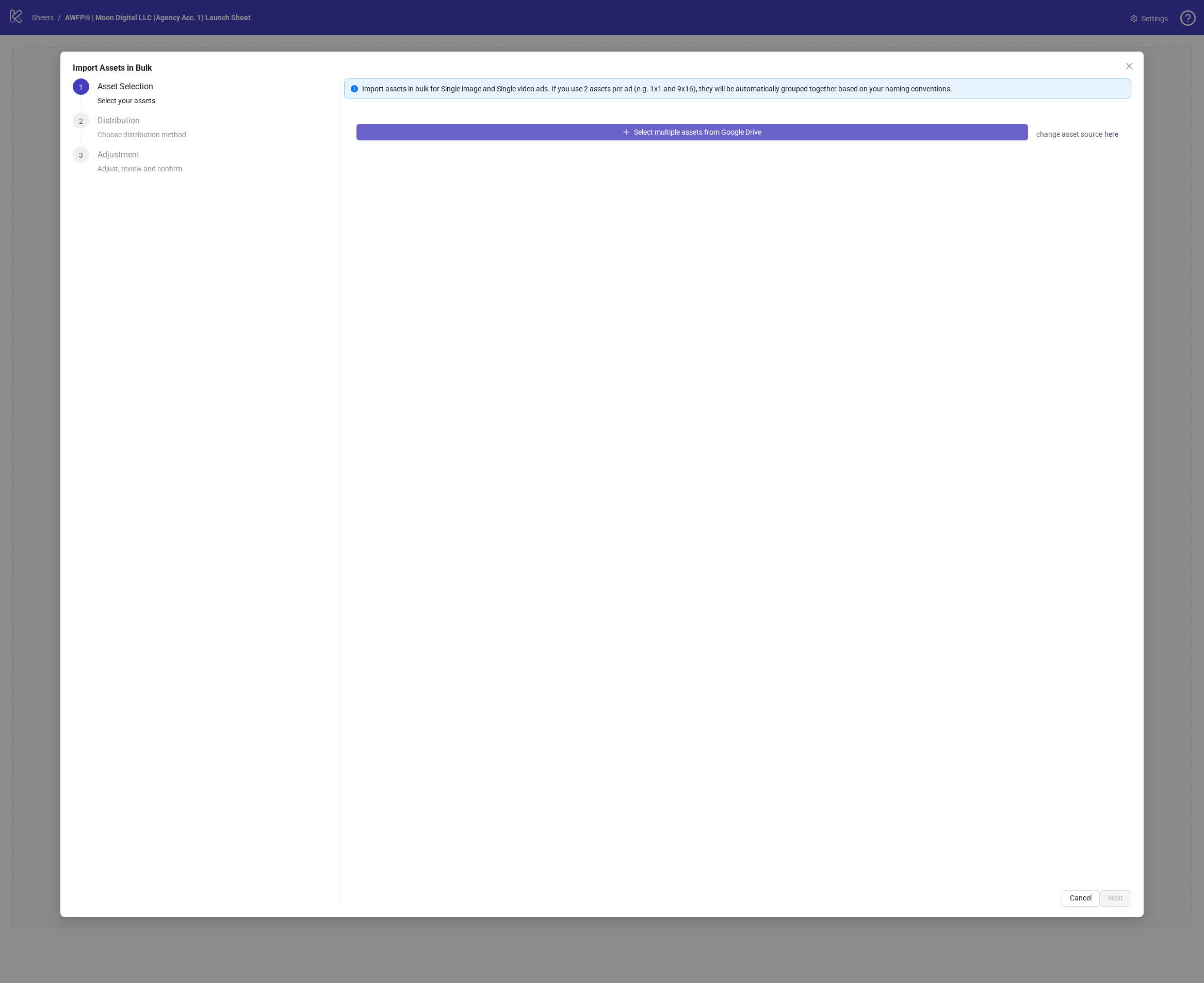
click at [493, 131] on button "Select multiple assets from Google Drive" at bounding box center [692, 132] width 672 height 17
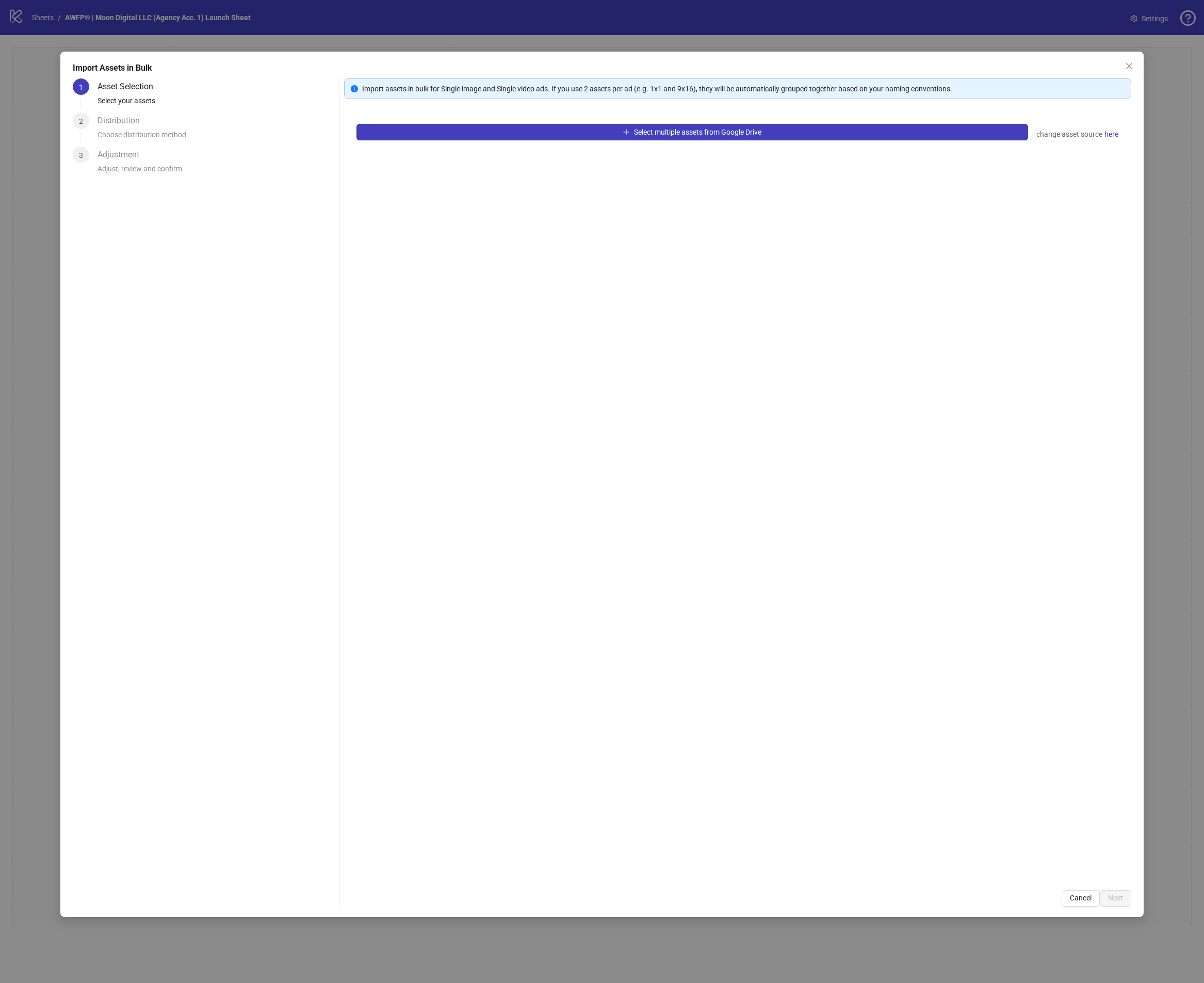
click at [399, 640] on div "Select multiple assets from Google Drive change asset source here" at bounding box center [738, 495] width 787 height 766
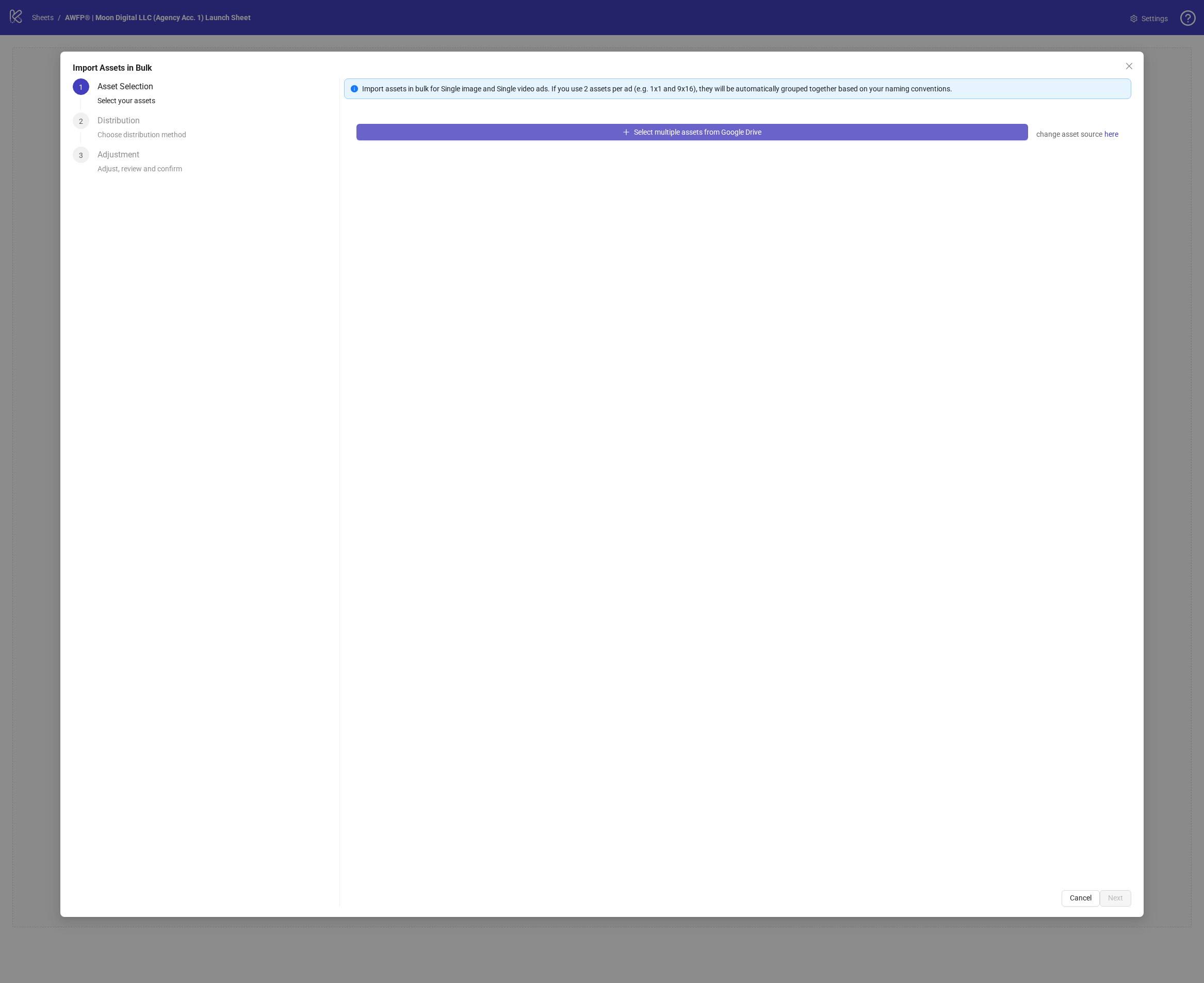
click at [535, 127] on button "Select multiple assets from Google Drive" at bounding box center [692, 132] width 672 height 17
click at [418, 136] on button "Select multiple assets from Google Drive" at bounding box center [692, 132] width 672 height 17
click at [423, 135] on button "Select multiple assets from Google Drive" at bounding box center [692, 132] width 672 height 17
click at [527, 138] on button "Select multiple assets from Google Drive" at bounding box center [692, 132] width 672 height 17
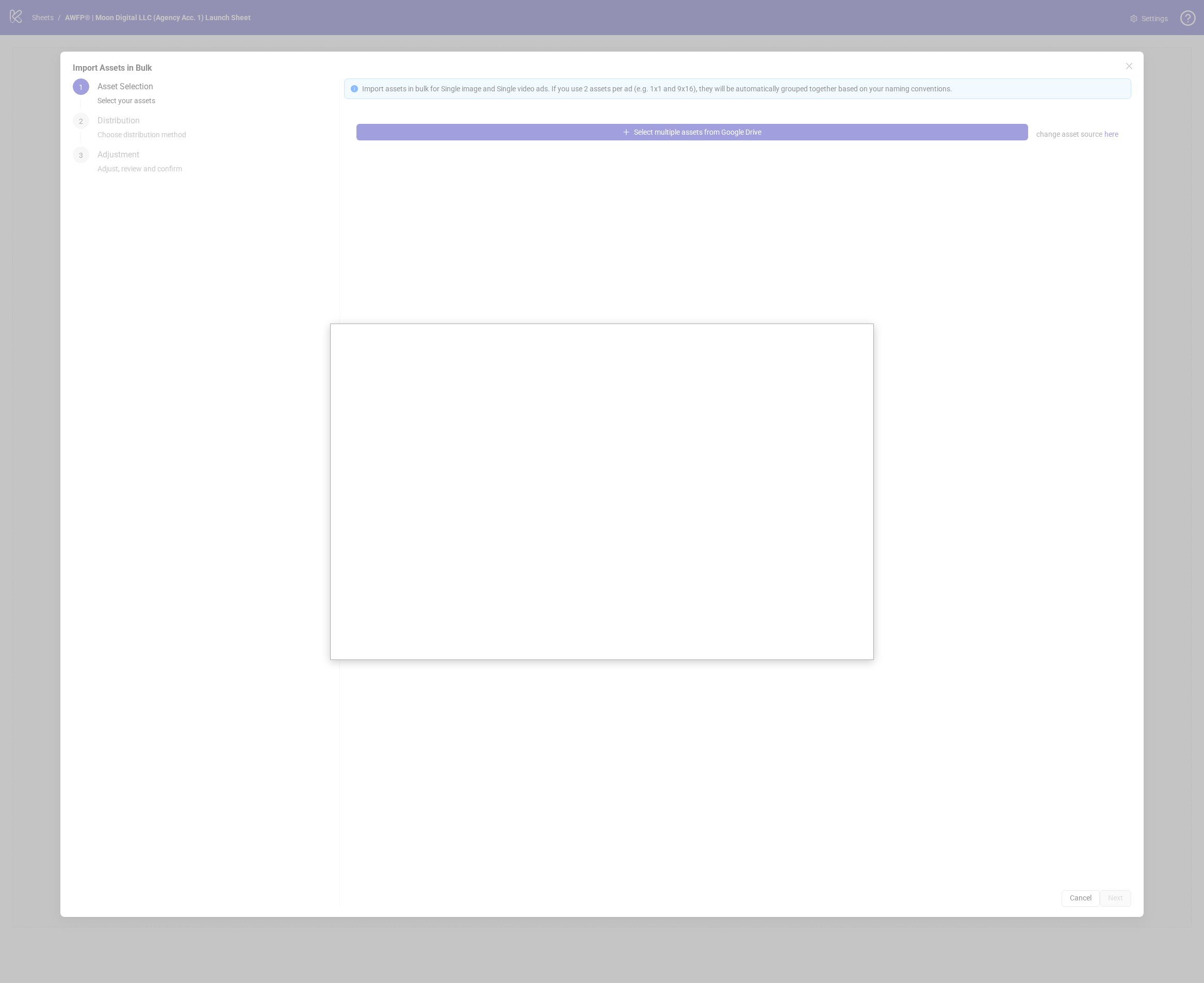
click at [389, 239] on div at bounding box center [602, 491] width 1204 height 983
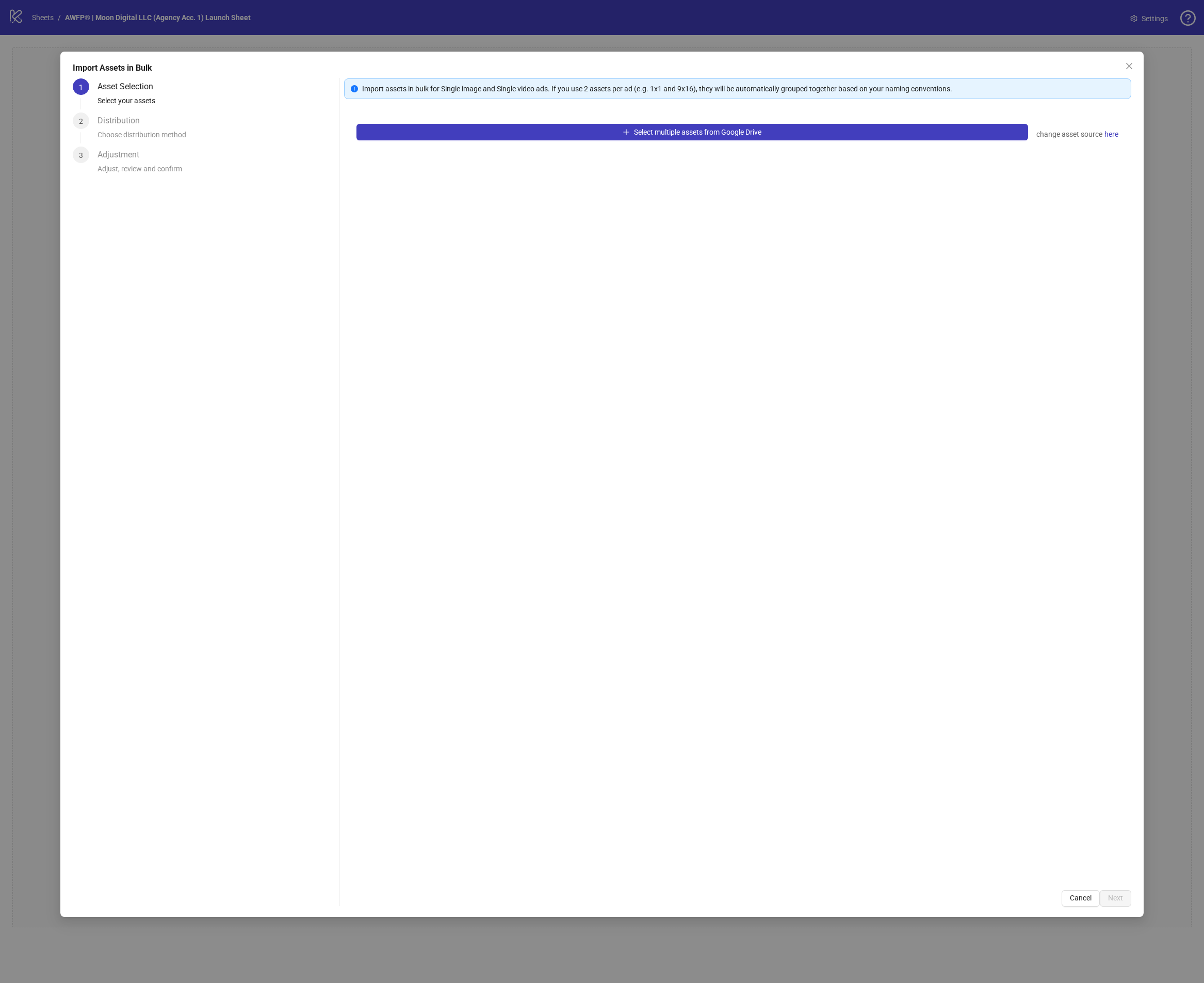
drag, startPoint x: 849, startPoint y: 338, endPoint x: 843, endPoint y: 338, distance: 6.0
click at [847, 338] on div "Select multiple assets from Google Drive change asset source here" at bounding box center [738, 495] width 787 height 766
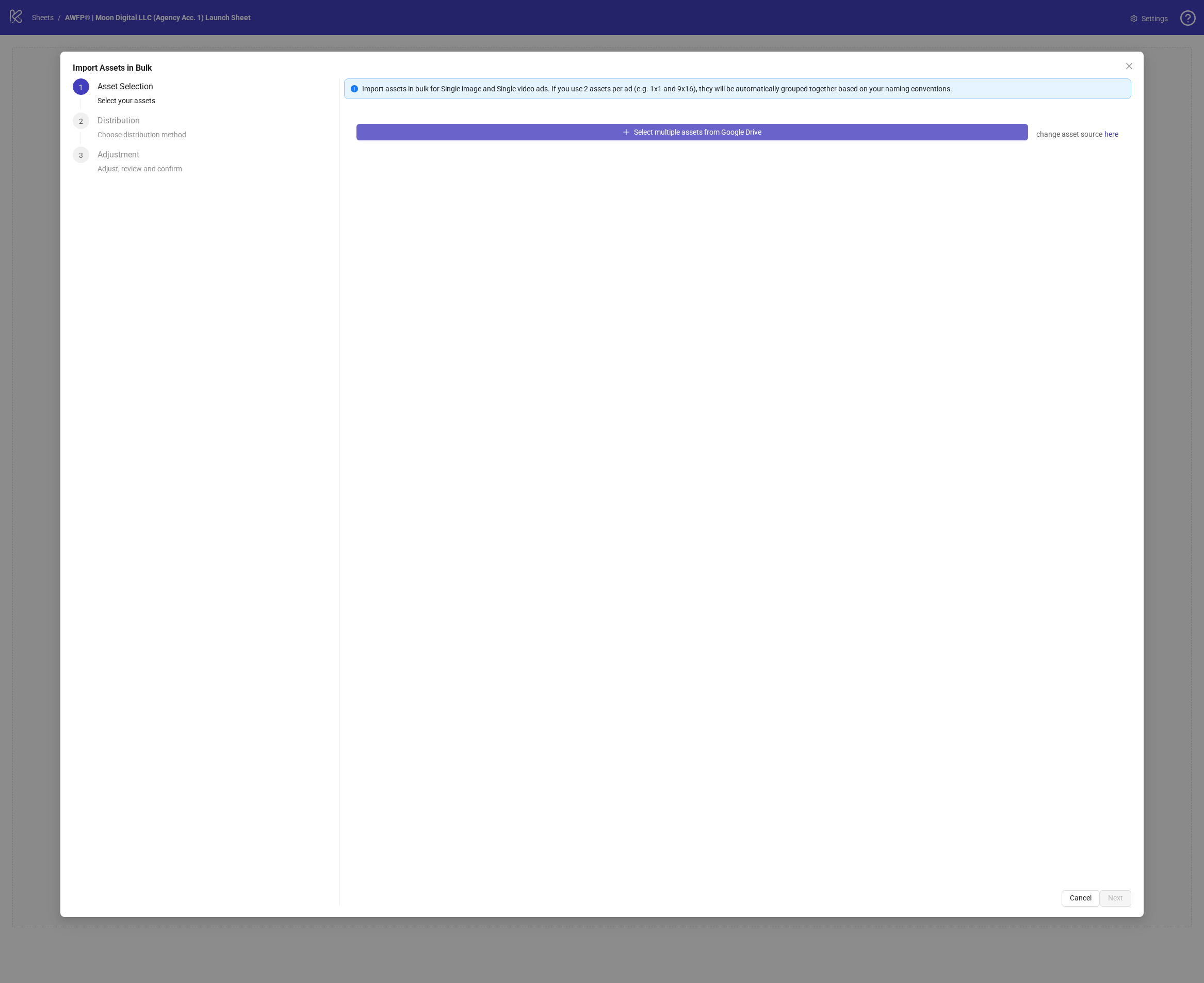
click at [540, 149] on div "Select multiple assets from Google Drive change asset source here" at bounding box center [738, 495] width 787 height 766
click at [552, 137] on button "Select multiple assets from Google Drive" at bounding box center [692, 132] width 672 height 17
click at [417, 128] on button "Select multiple assets from Google Drive" at bounding box center [692, 132] width 672 height 17
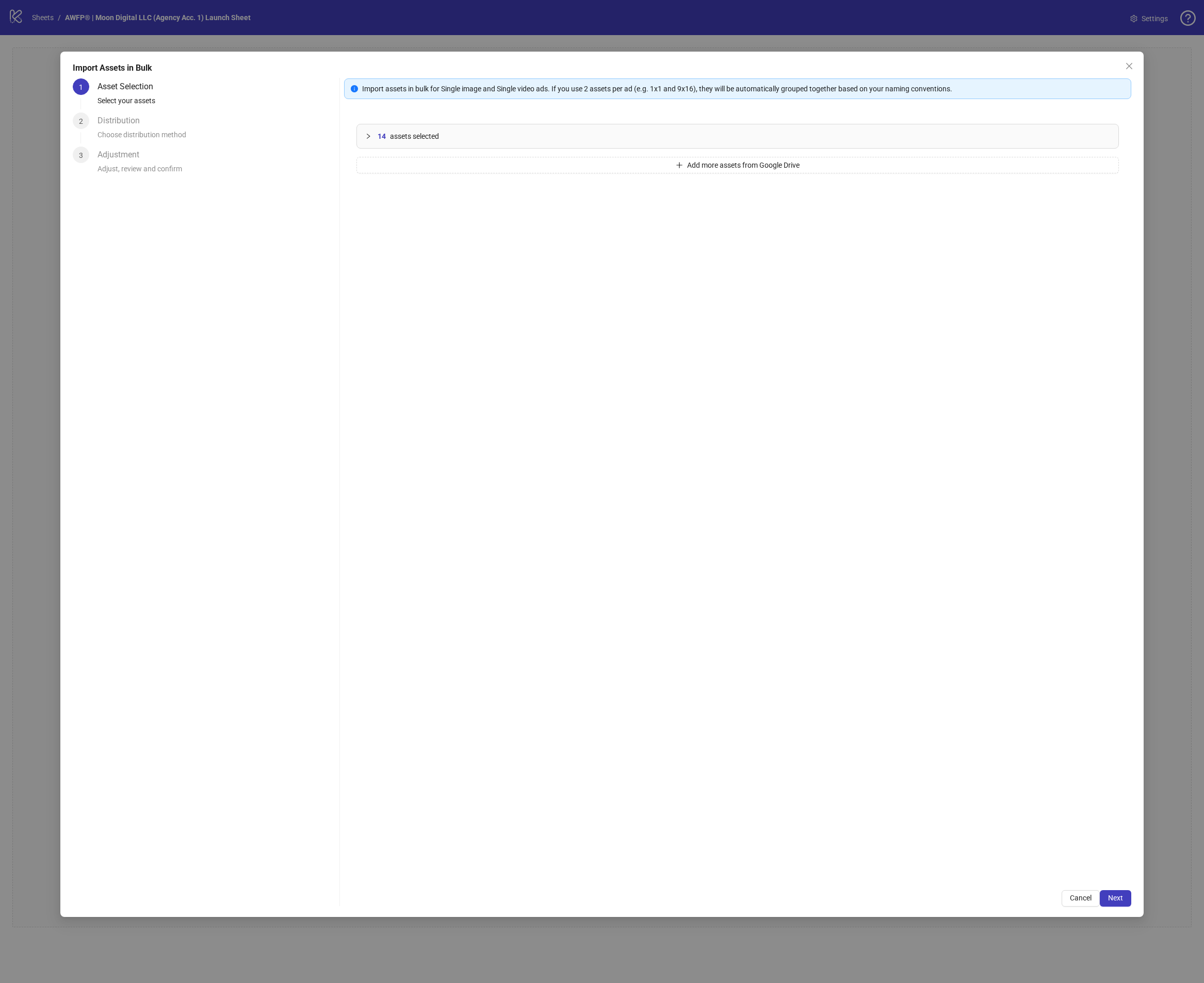
click at [1134, 901] on div "Import Assets in Bulk 1 Asset Selection Select your assets 2 Distribution Choos…" at bounding box center [602, 484] width 1083 height 866
click at [1129, 901] on button "Next" at bounding box center [1115, 898] width 31 height 17
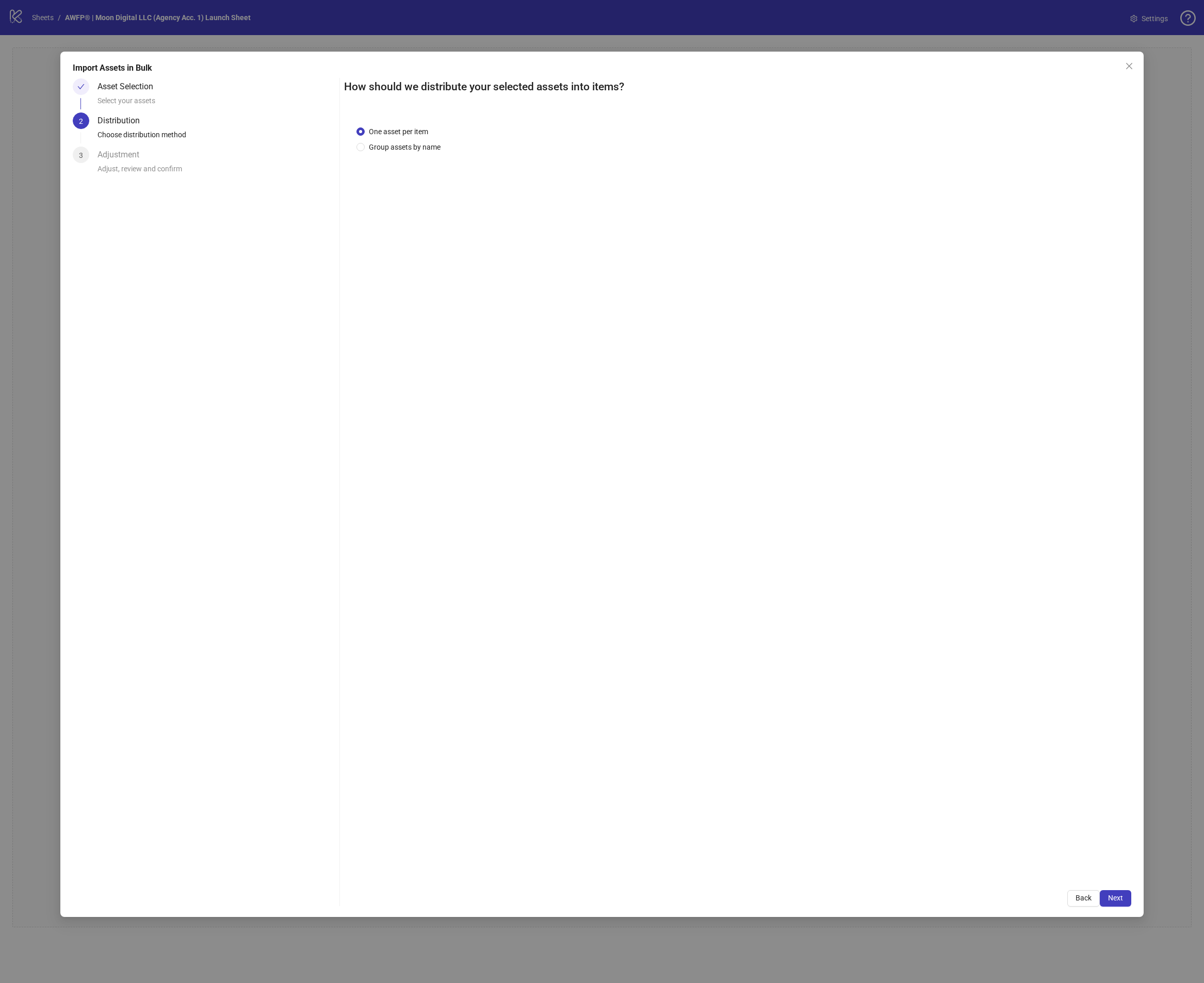
click at [1128, 906] on div "Import Assets in Bulk Asset Selection Select your assets 2 Distribution Choose …" at bounding box center [602, 484] width 1083 height 866
click at [1127, 903] on button "Next" at bounding box center [1115, 898] width 31 height 17
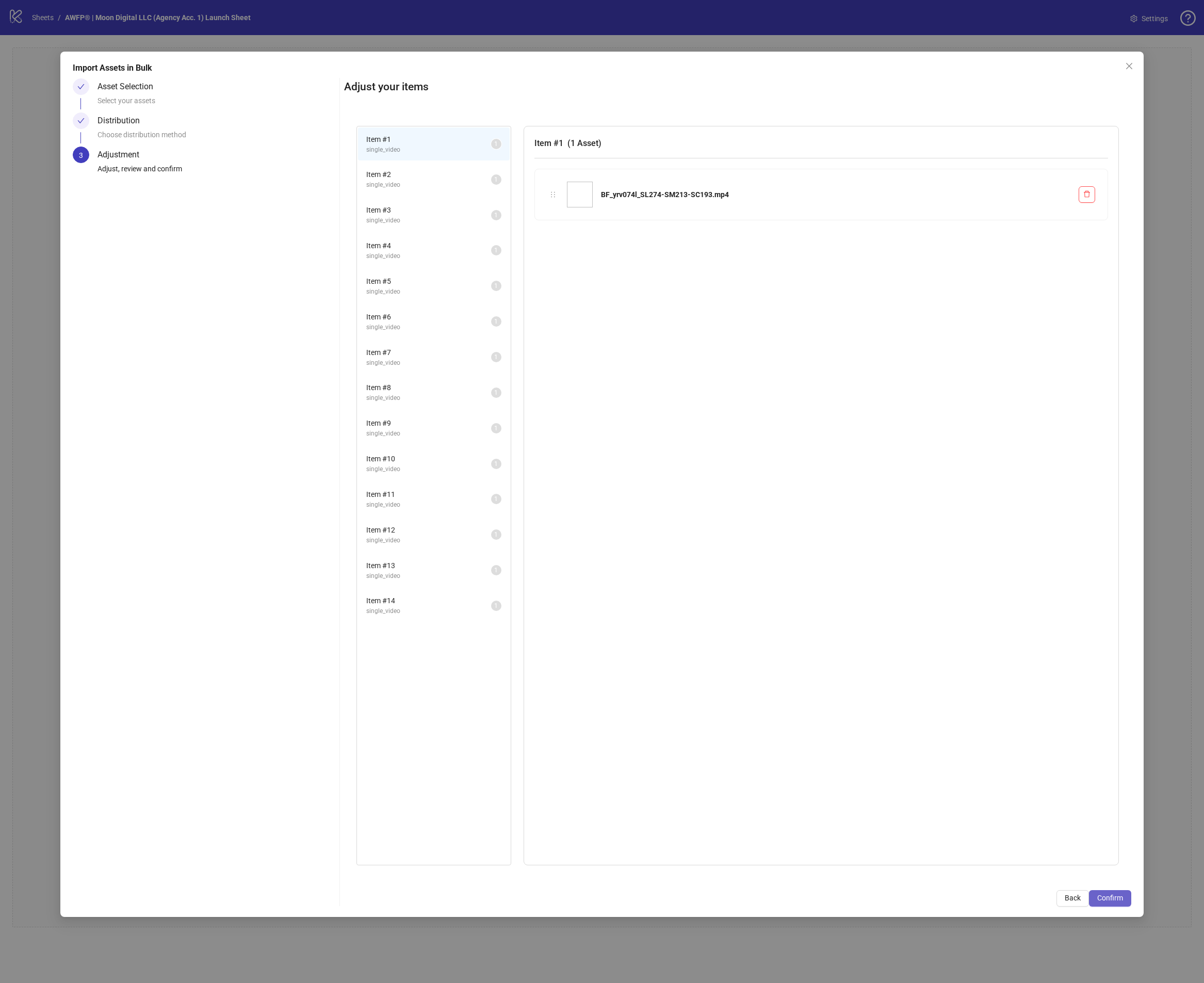
click at [1119, 897] on span "Confirm" at bounding box center [1110, 897] width 26 height 8
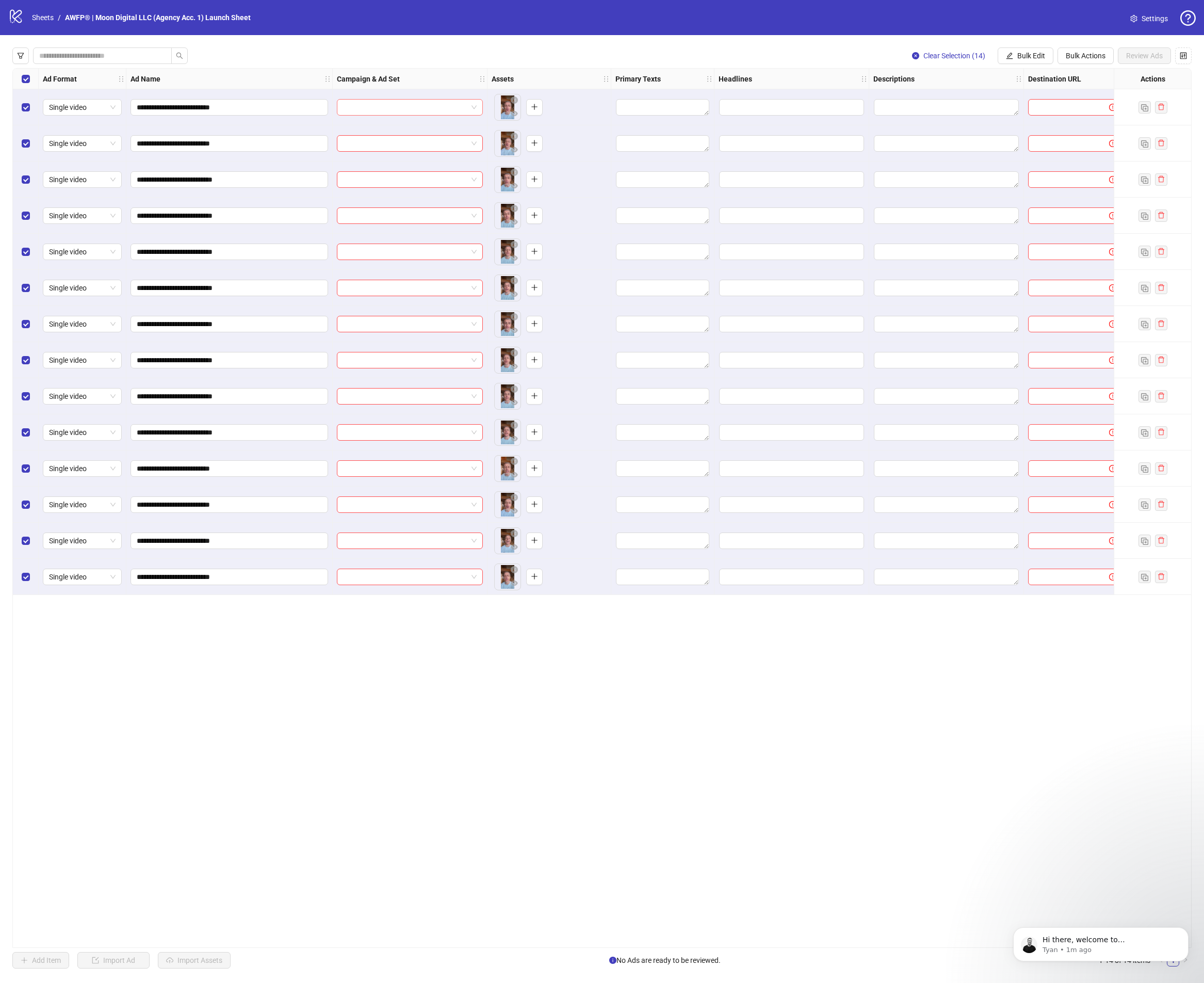
click at [373, 110] on input "search" at bounding box center [405, 107] width 124 height 15
type input "*"
paste input "**********"
type input "**********"
paste input "**********"
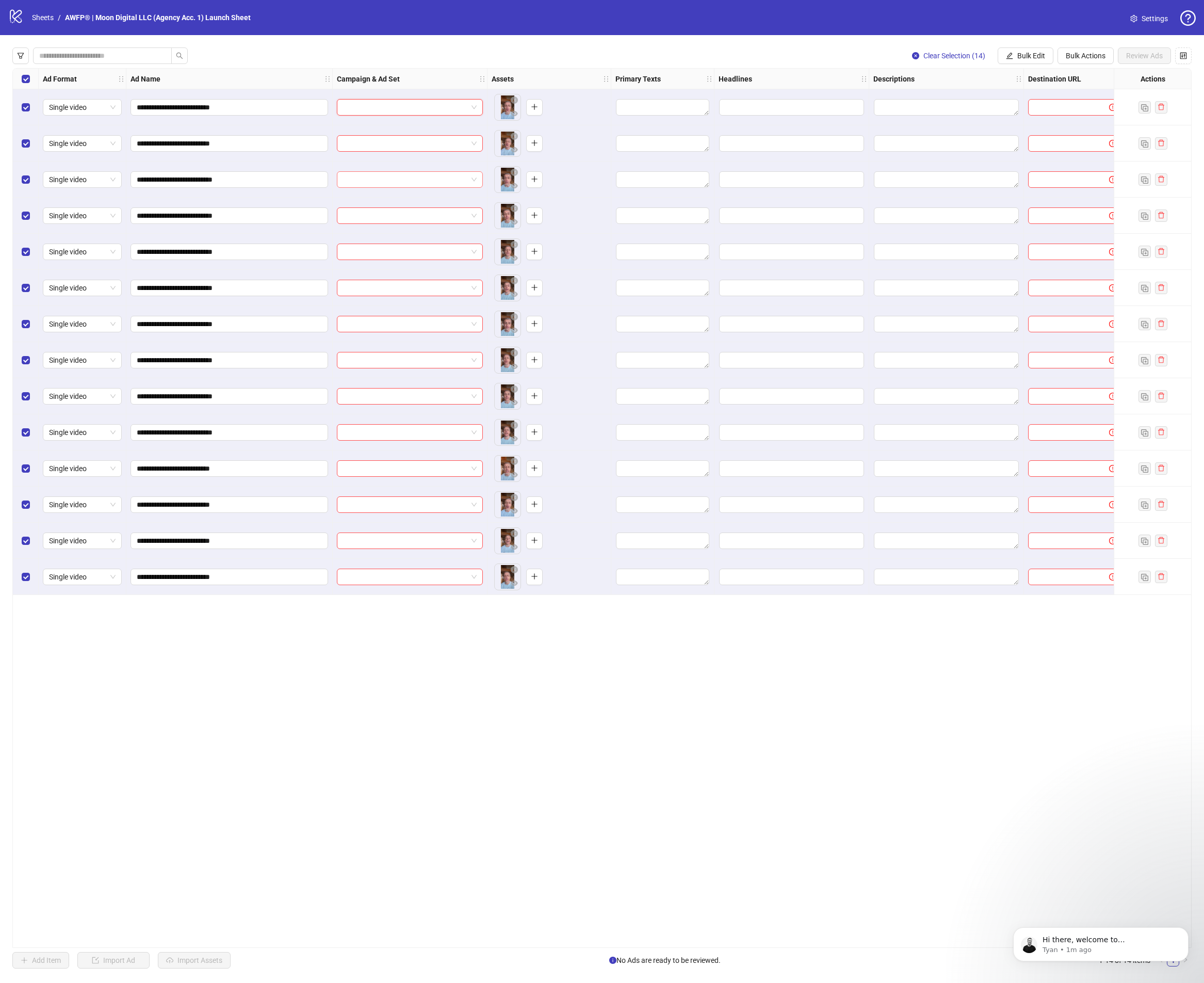
type input "**********"
click at [394, 137] on div "awfp1-081225-yuvi-t-18-65-video-broad-vsl-clean" at bounding box center [399, 138] width 109 height 10
click at [1040, 54] on span "Bulk Edit" at bounding box center [1031, 56] width 28 height 8
click at [417, 136] on input "search" at bounding box center [405, 144] width 124 height 15
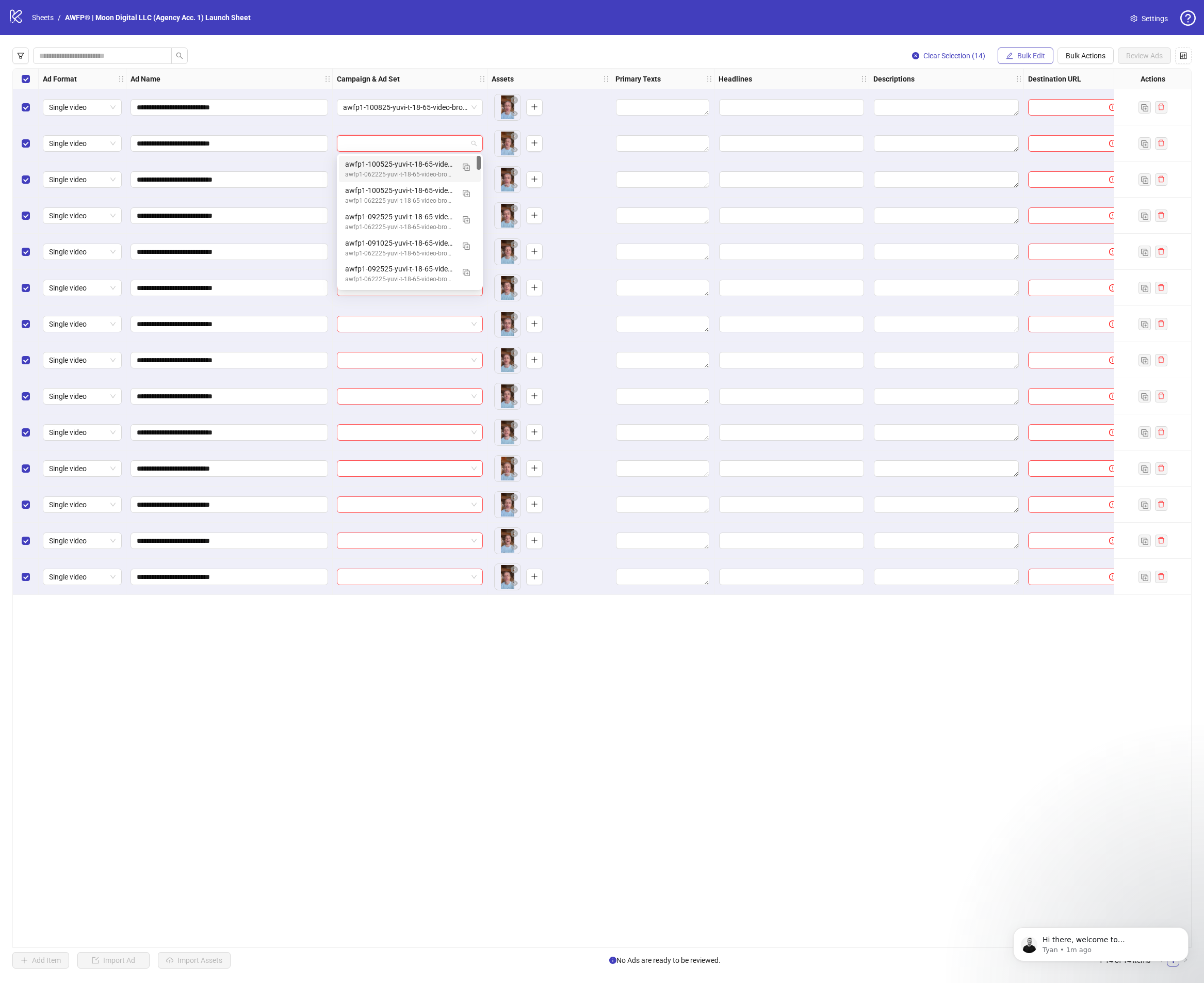
click at [1030, 48] on button "Bulk Edit" at bounding box center [1025, 56] width 56 height 17
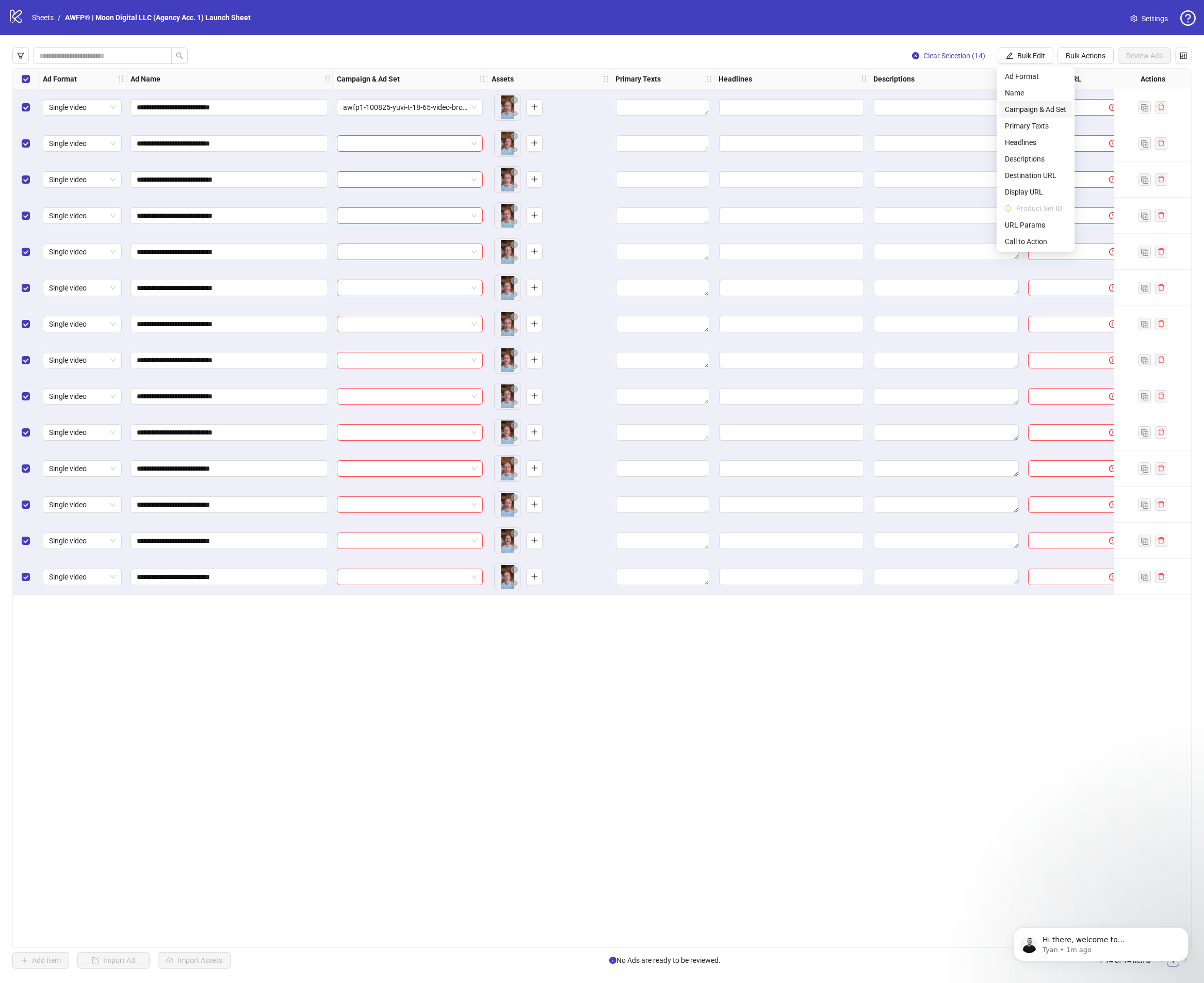
click at [1024, 103] on span "Campaign & Ad Set" at bounding box center [1036, 109] width 61 height 11
drag, startPoint x: 1098, startPoint y: 123, endPoint x: 1121, endPoint y: 128, distance: 23.5
click at [1097, 124] on button "submit" at bounding box center [1093, 126] width 12 height 12
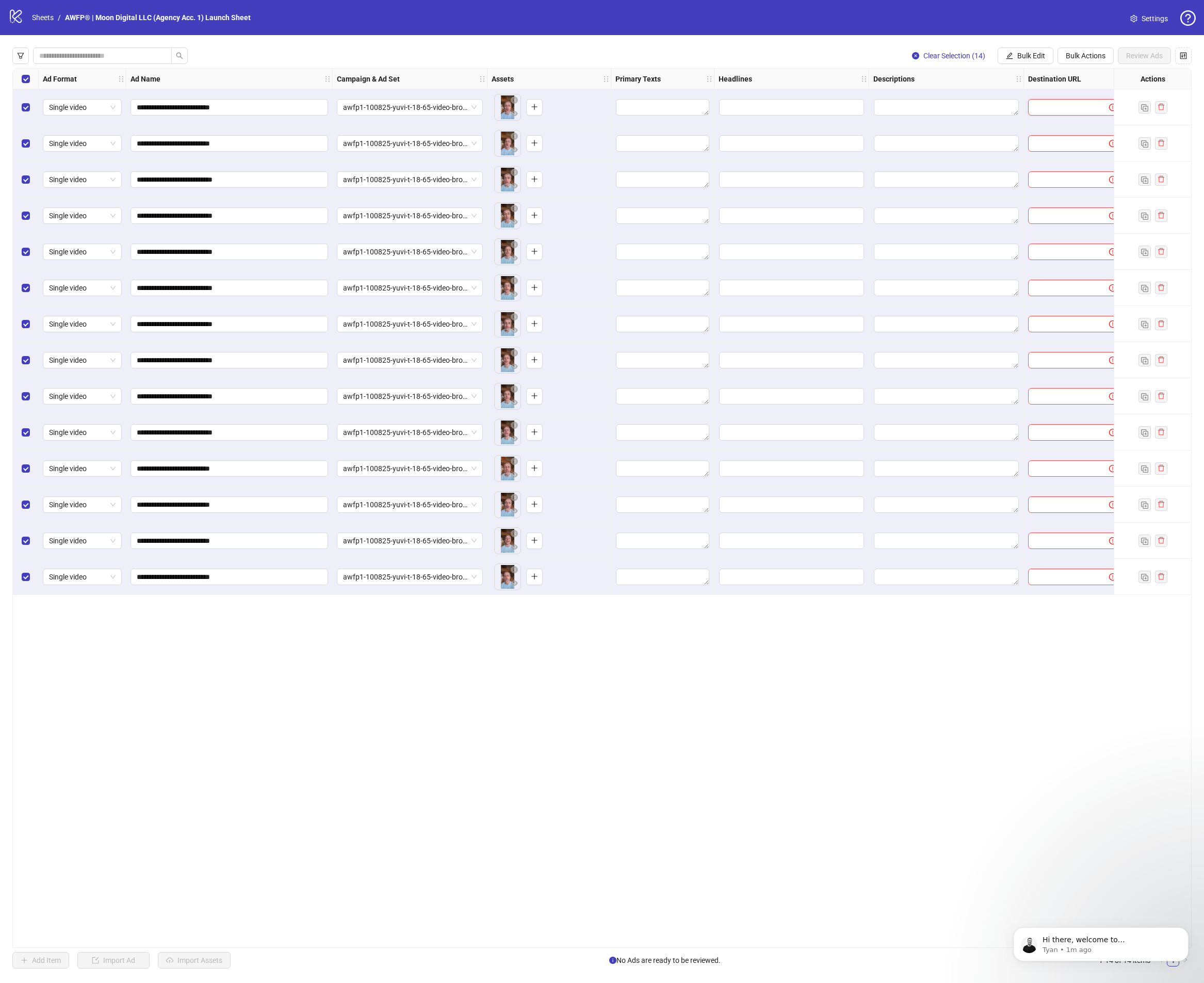
click at [1075, 109] on input "text" at bounding box center [1064, 107] width 61 height 11
click at [1053, 61] on div "Clear Selection (14) Bulk Edit Bulk Actions Review Ads" at bounding box center [1047, 56] width 288 height 17
click at [1039, 55] on span "Bulk Edit" at bounding box center [1031, 56] width 28 height 8
click at [1036, 170] on ul "Ad Format Name Campaign & Ad Set Primary Texts Headlines Descriptions Destinati…" at bounding box center [1036, 158] width 78 height 186
click at [1036, 170] on span "Destination URL" at bounding box center [1036, 176] width 61 height 11
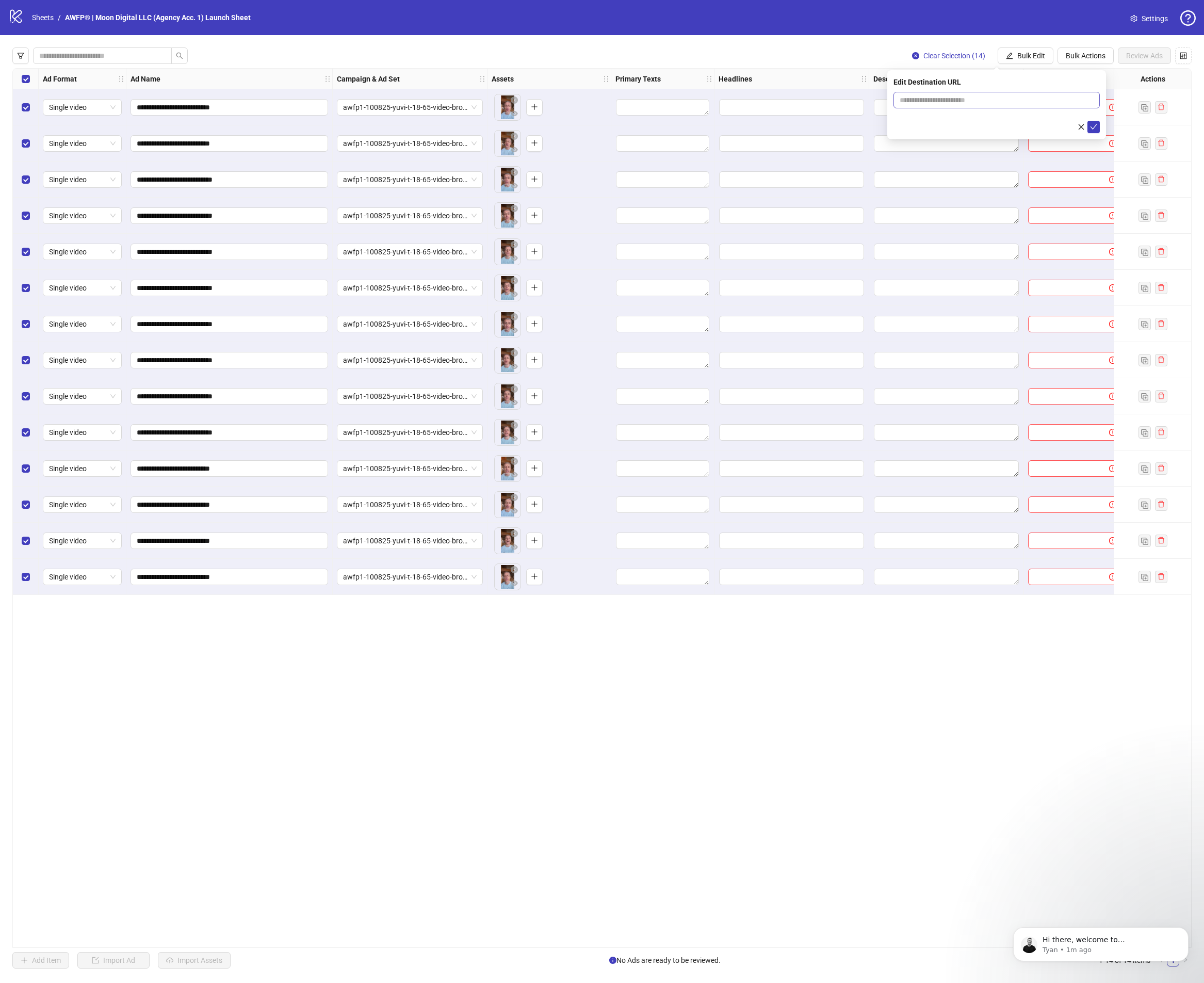
drag, startPoint x: 976, startPoint y: 115, endPoint x: 984, endPoint y: 101, distance: 16.1
click at [976, 114] on form at bounding box center [996, 112] width 206 height 41
click at [984, 101] on input "text" at bounding box center [992, 100] width 186 height 11
paste input "**********"
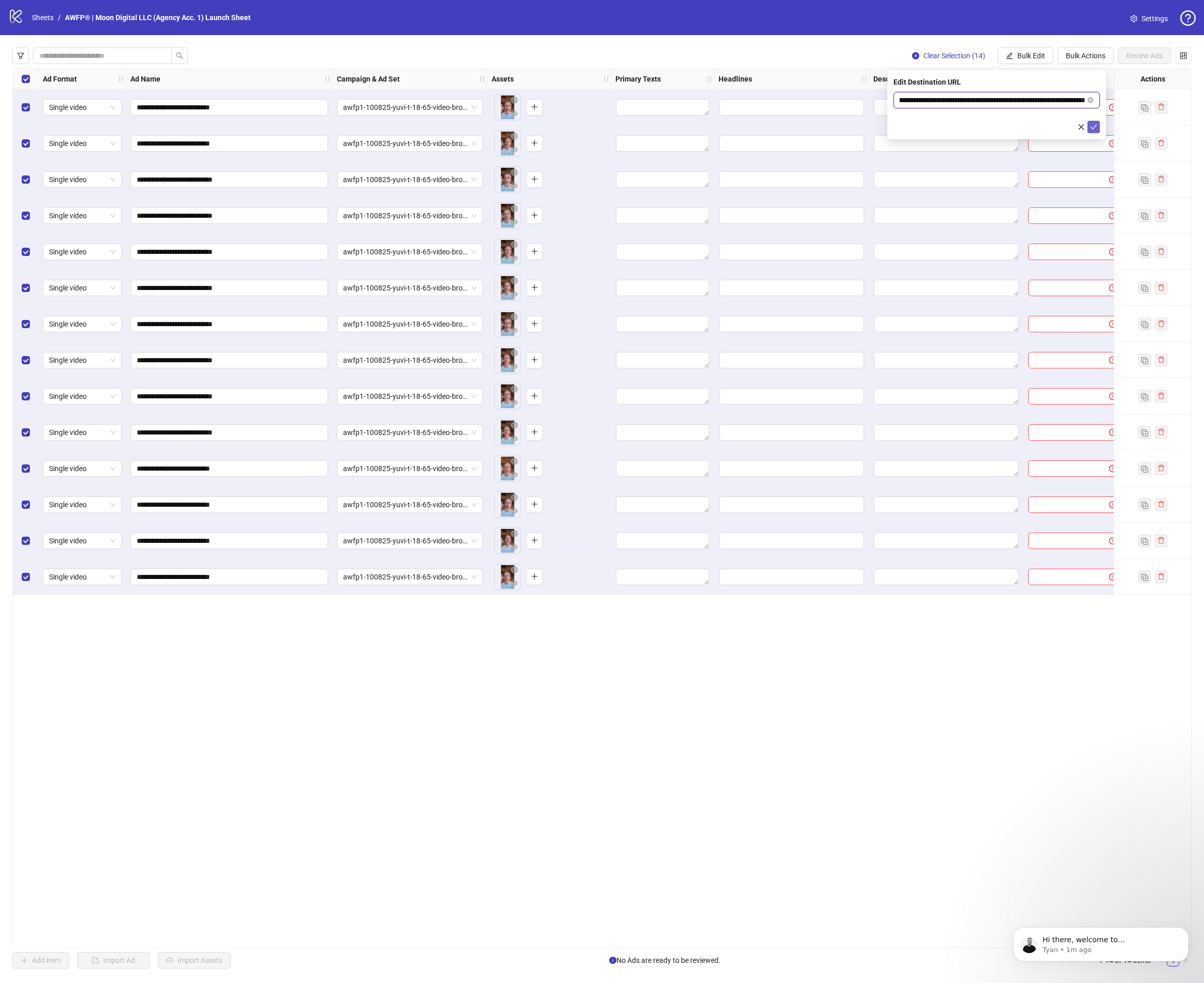
type input "**********"
click at [1090, 121] on button "submit" at bounding box center [1093, 126] width 12 height 12
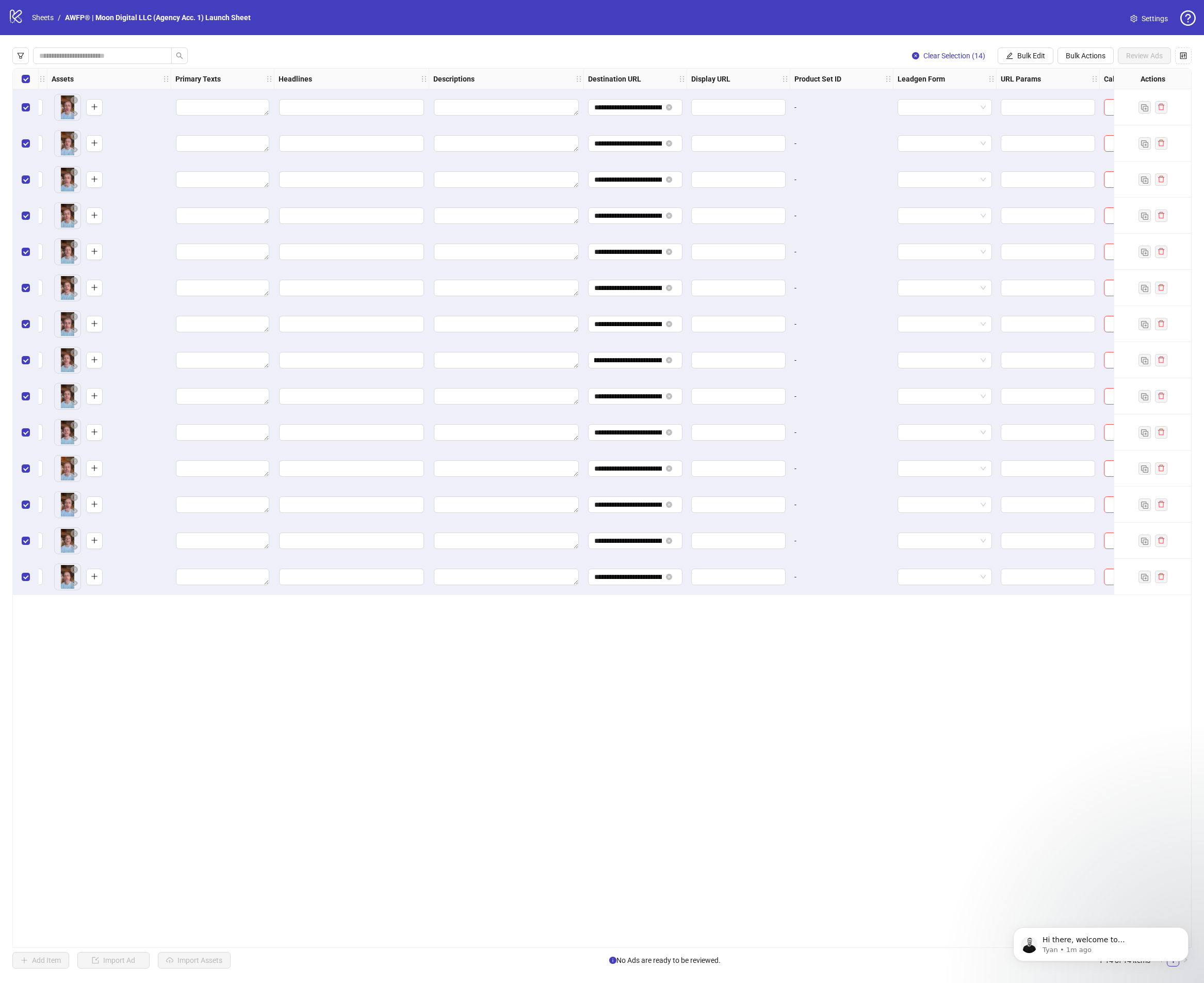
scroll to position [0, 509]
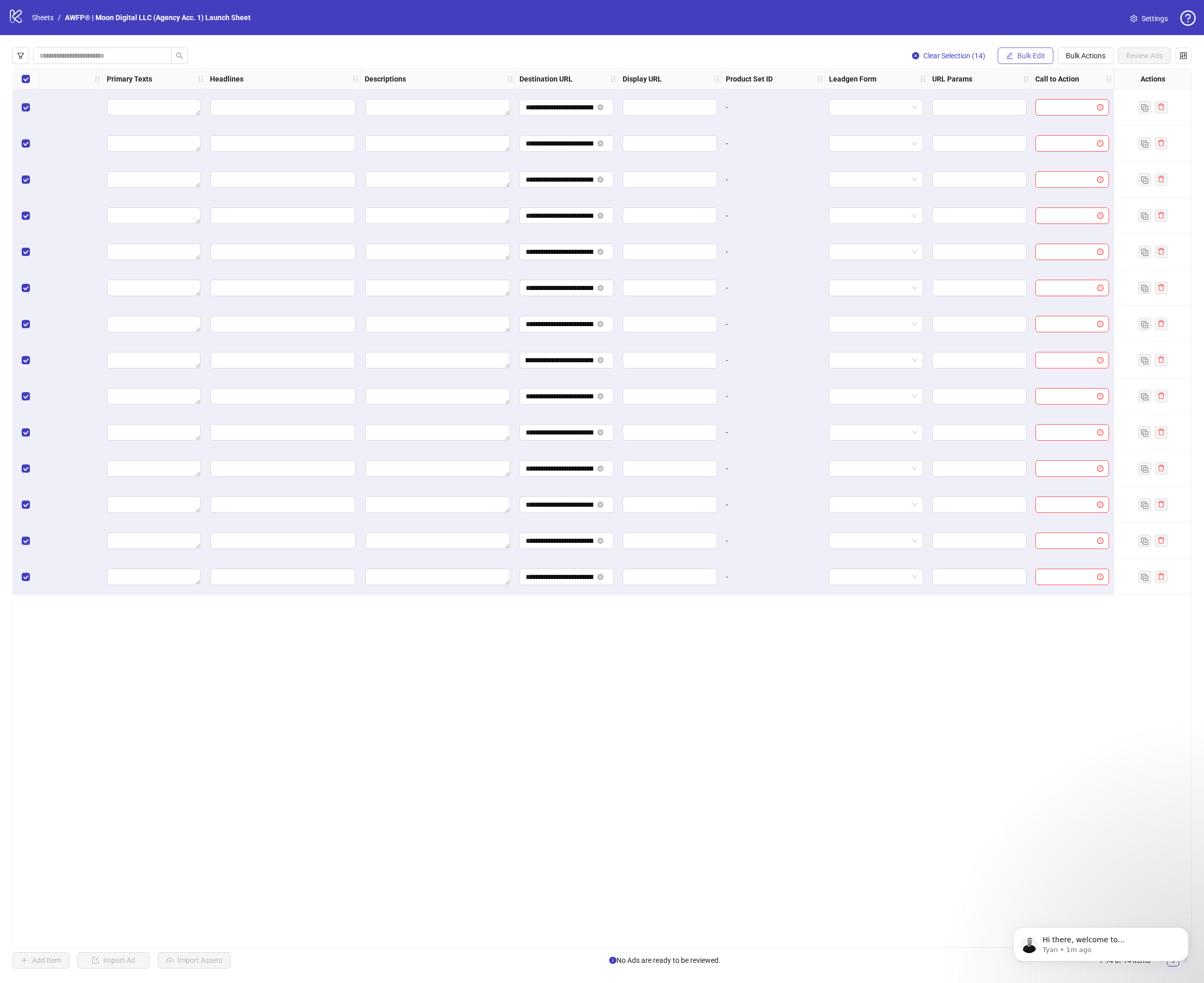
drag, startPoint x: 1014, startPoint y: 54, endPoint x: 1021, endPoint y: 63, distance: 11.4
click at [1014, 55] on button "Bulk Edit" at bounding box center [1025, 56] width 56 height 17
click at [1041, 244] on span "Call to Action" at bounding box center [1036, 241] width 61 height 11
click at [990, 87] on div "Edit Call to Action" at bounding box center [996, 82] width 206 height 11
click at [983, 97] on input "search" at bounding box center [992, 100] width 184 height 15
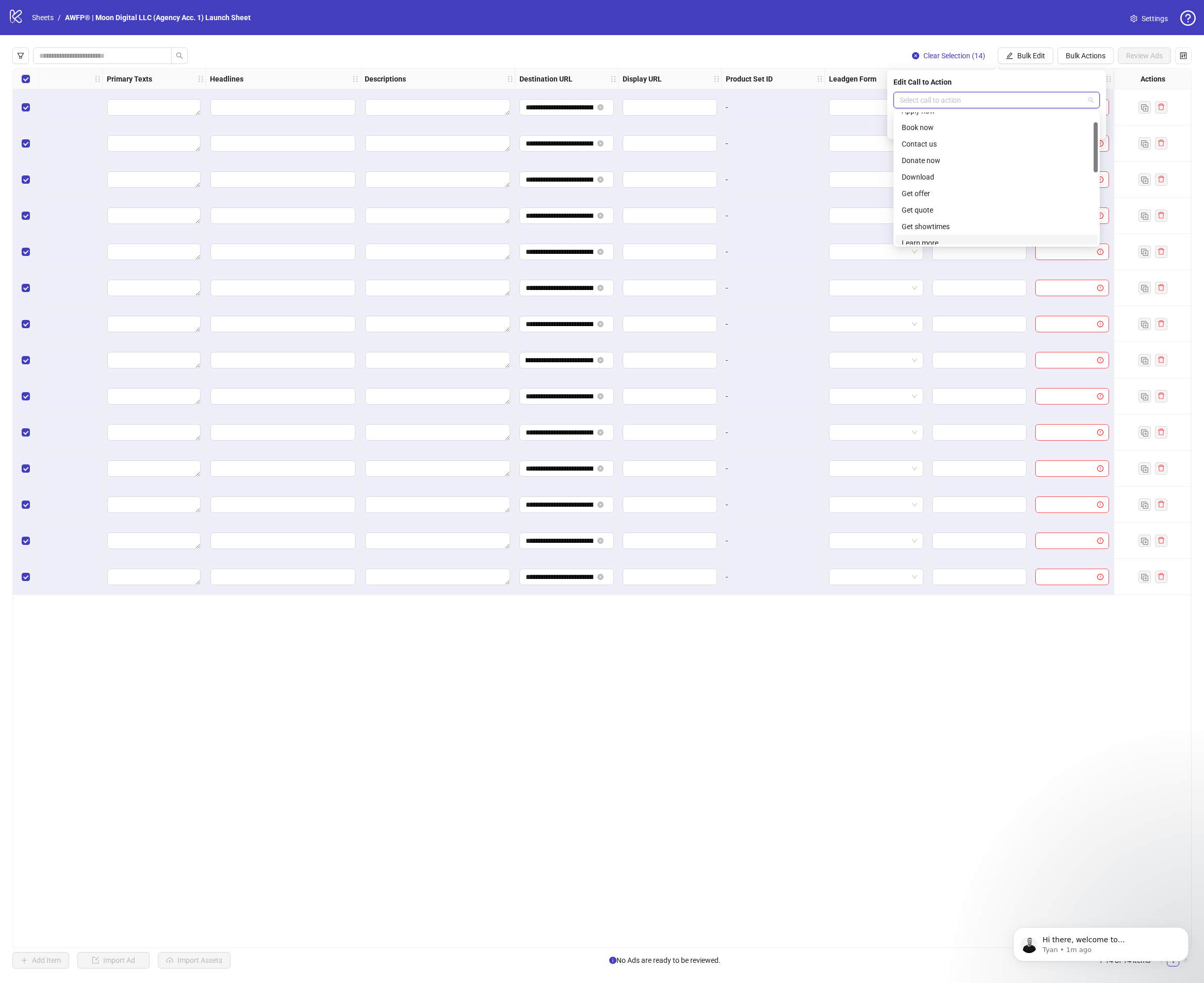
scroll to position [40, 0]
click at [949, 236] on div "Learn more" at bounding box center [996, 230] width 202 height 17
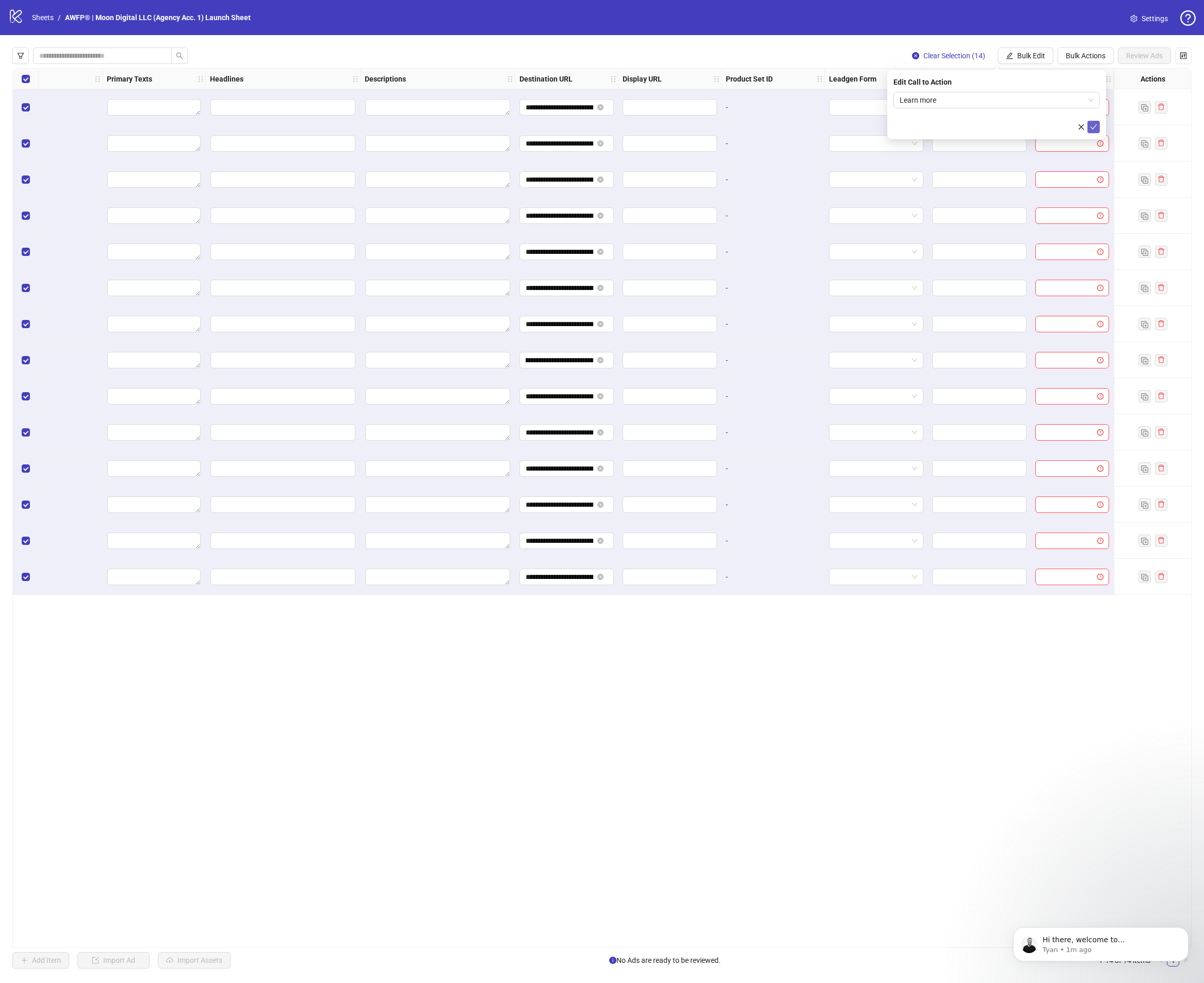
click at [1096, 125] on icon "check" at bounding box center [1094, 127] width 7 height 5
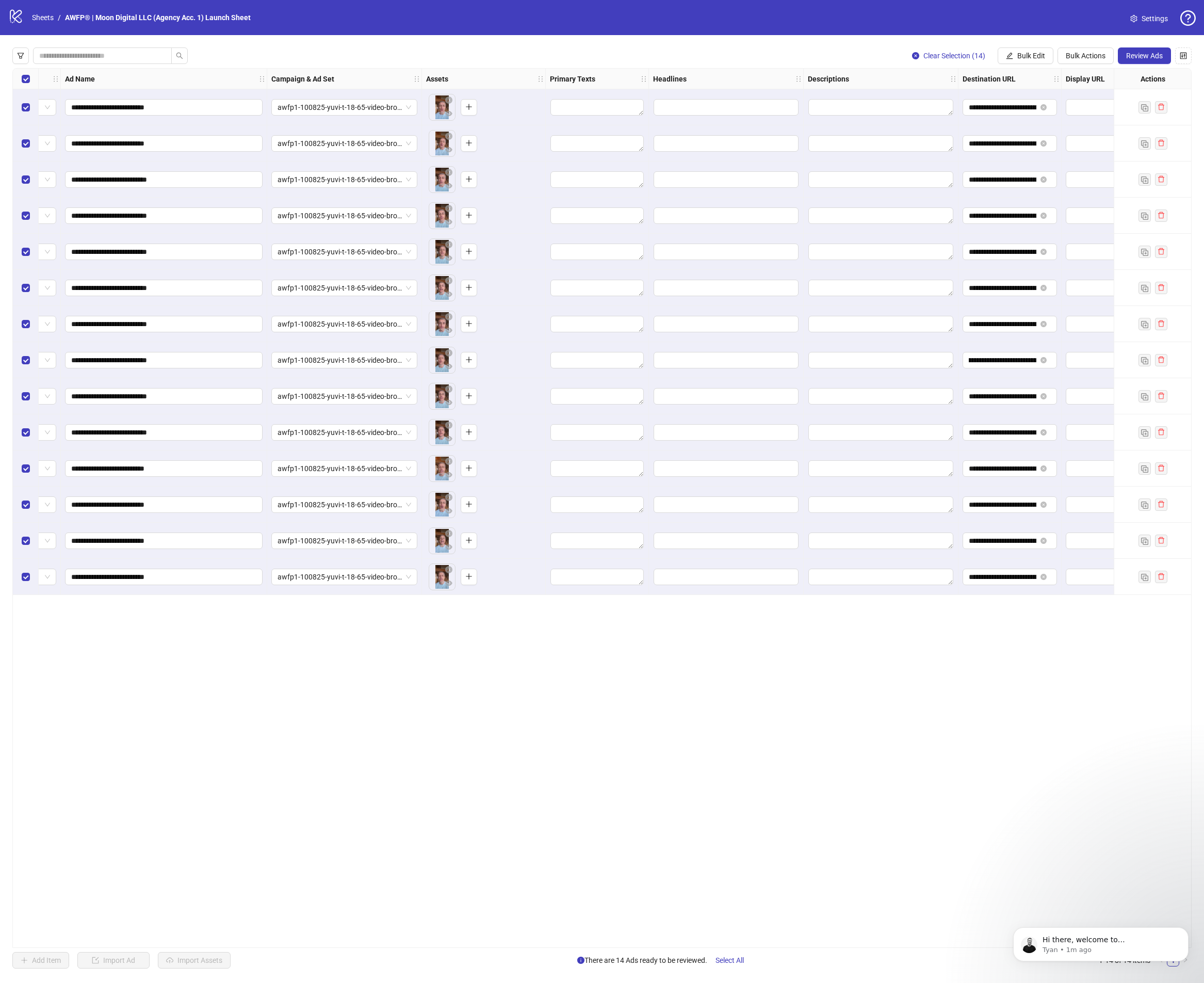
scroll to position [0, 0]
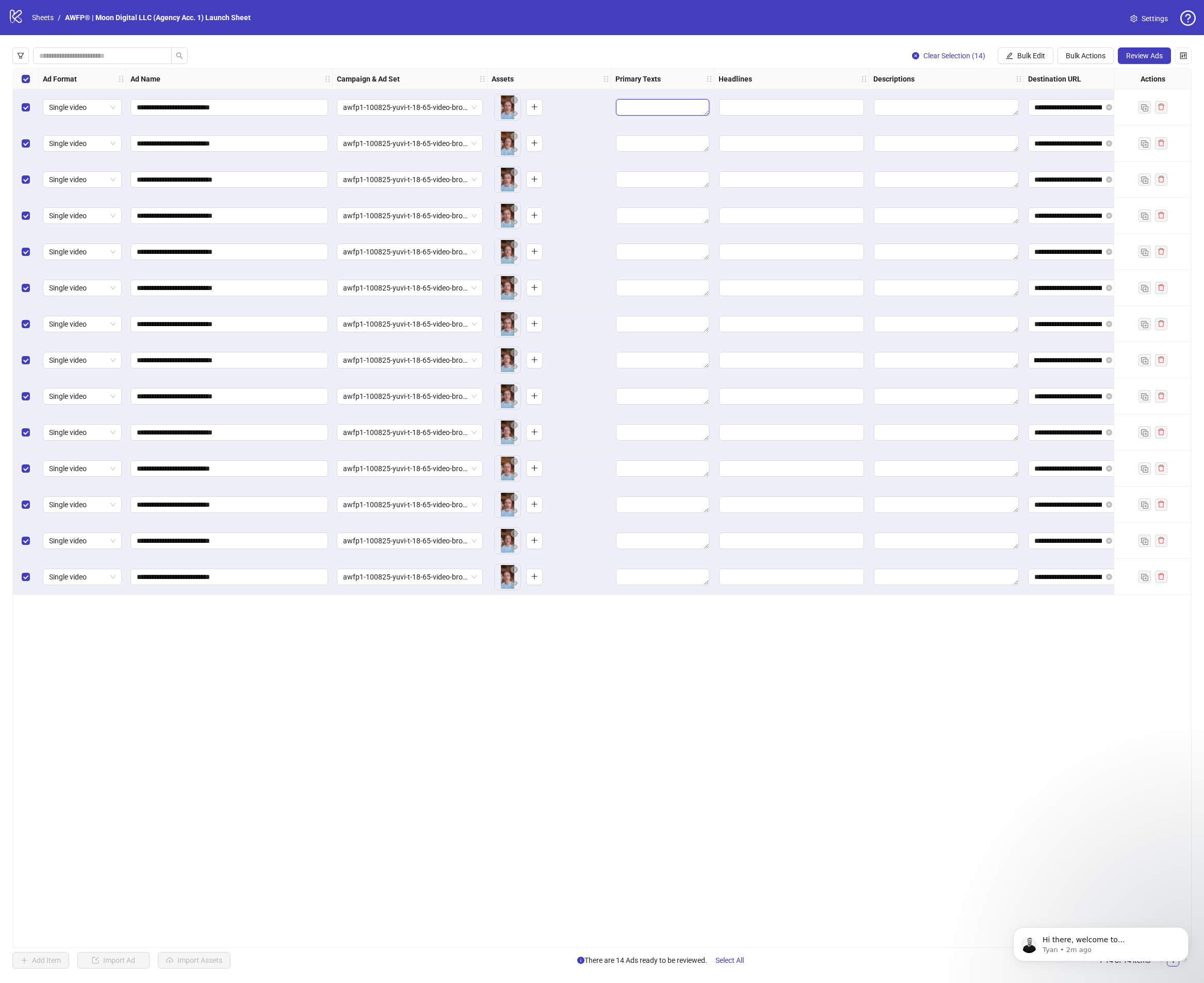
click at [674, 107] on textarea "Edit values" at bounding box center [662, 107] width 93 height 17
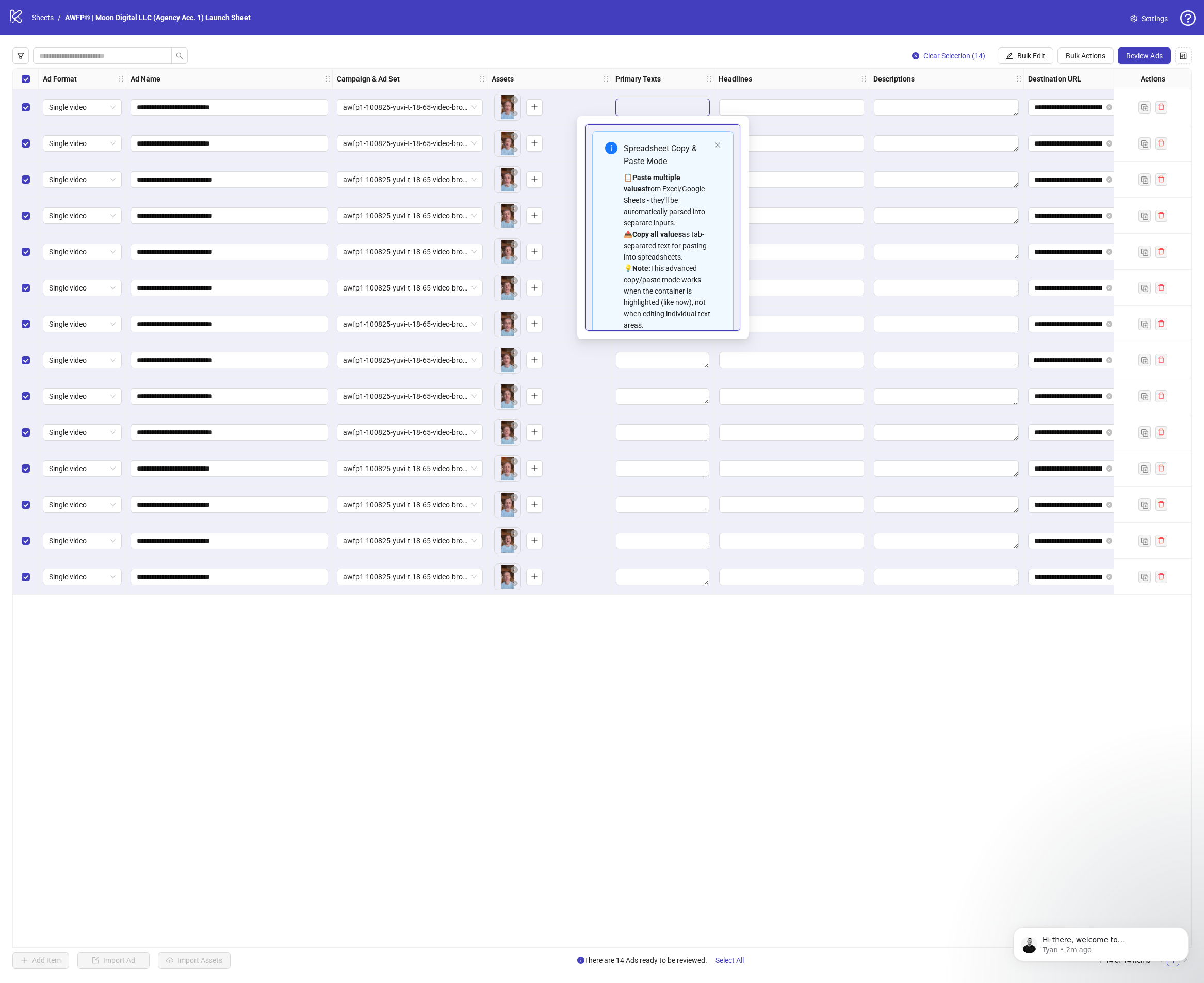
scroll to position [93, 0]
click at [1014, 50] on button "Bulk Edit" at bounding box center [1025, 56] width 56 height 17
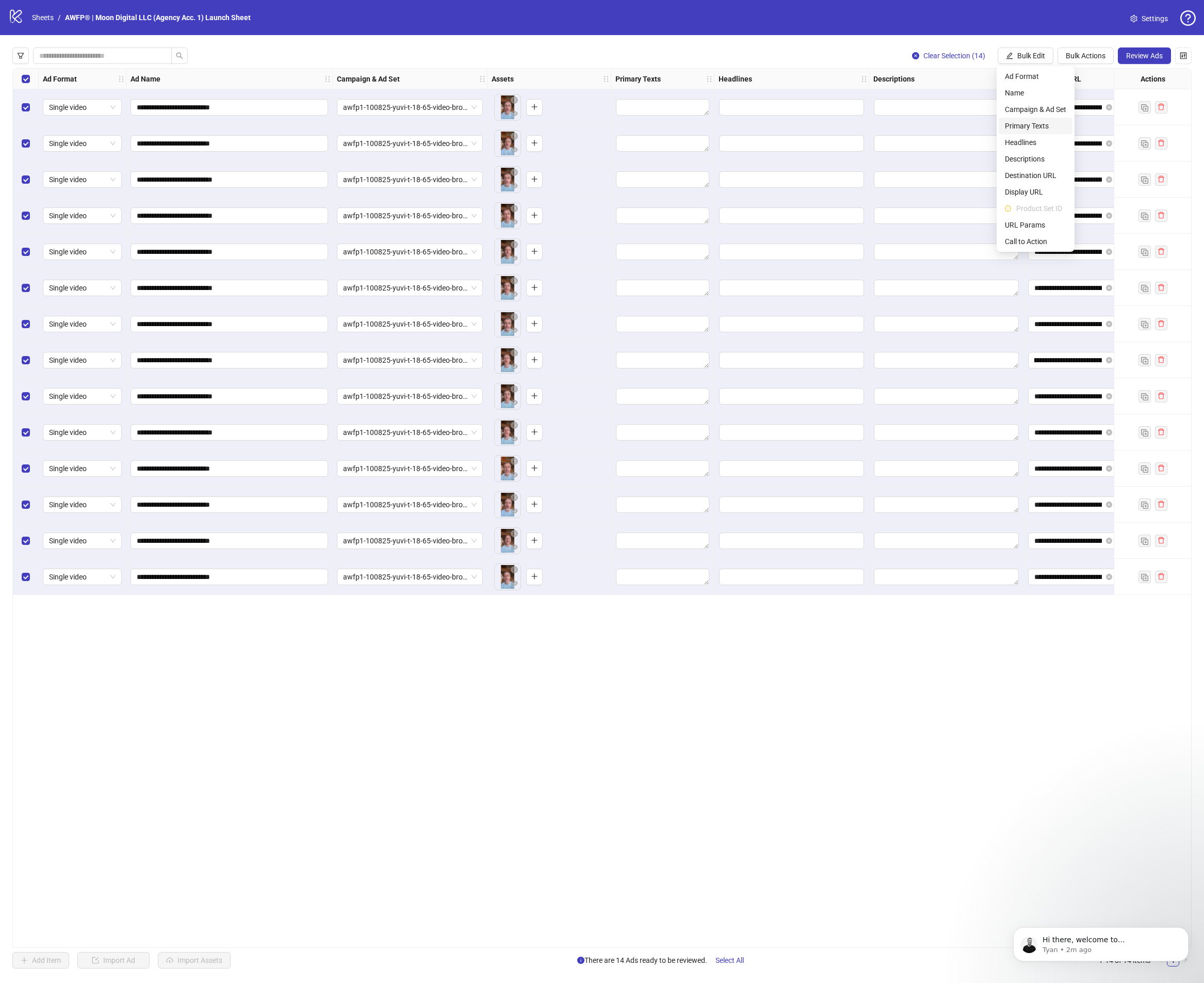
click at [1022, 133] on li "Primary Texts" at bounding box center [1036, 126] width 74 height 17
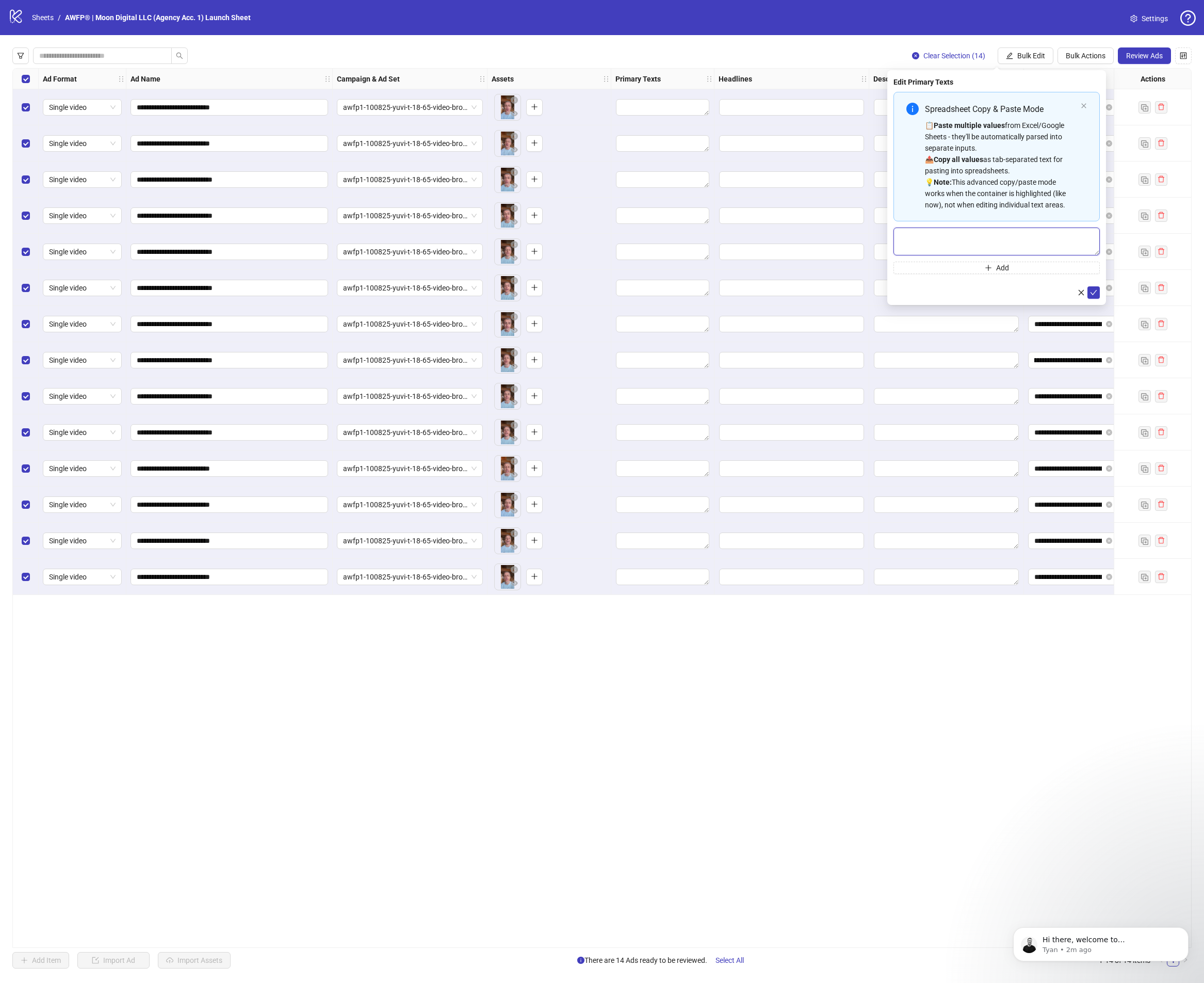
click at [966, 238] on textarea "Multi-text input container - paste or copy values" at bounding box center [996, 241] width 206 height 28
paste textarea "**********"
type textarea "**********"
click at [1099, 292] on button "submit" at bounding box center [1093, 292] width 12 height 12
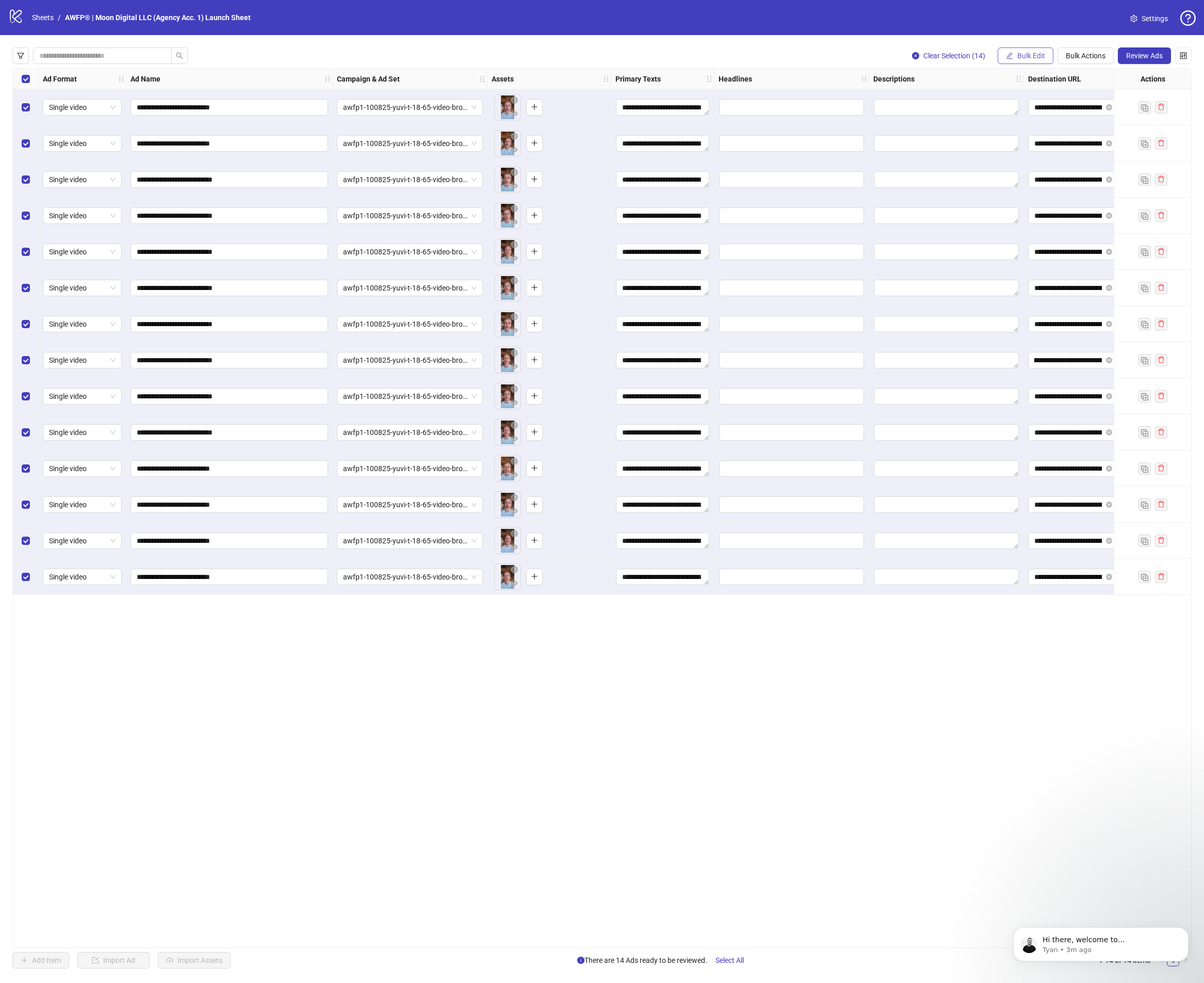
click at [1019, 50] on button "Bulk Edit" at bounding box center [1025, 56] width 56 height 17
click at [1019, 137] on span "Headlines" at bounding box center [1036, 142] width 61 height 11
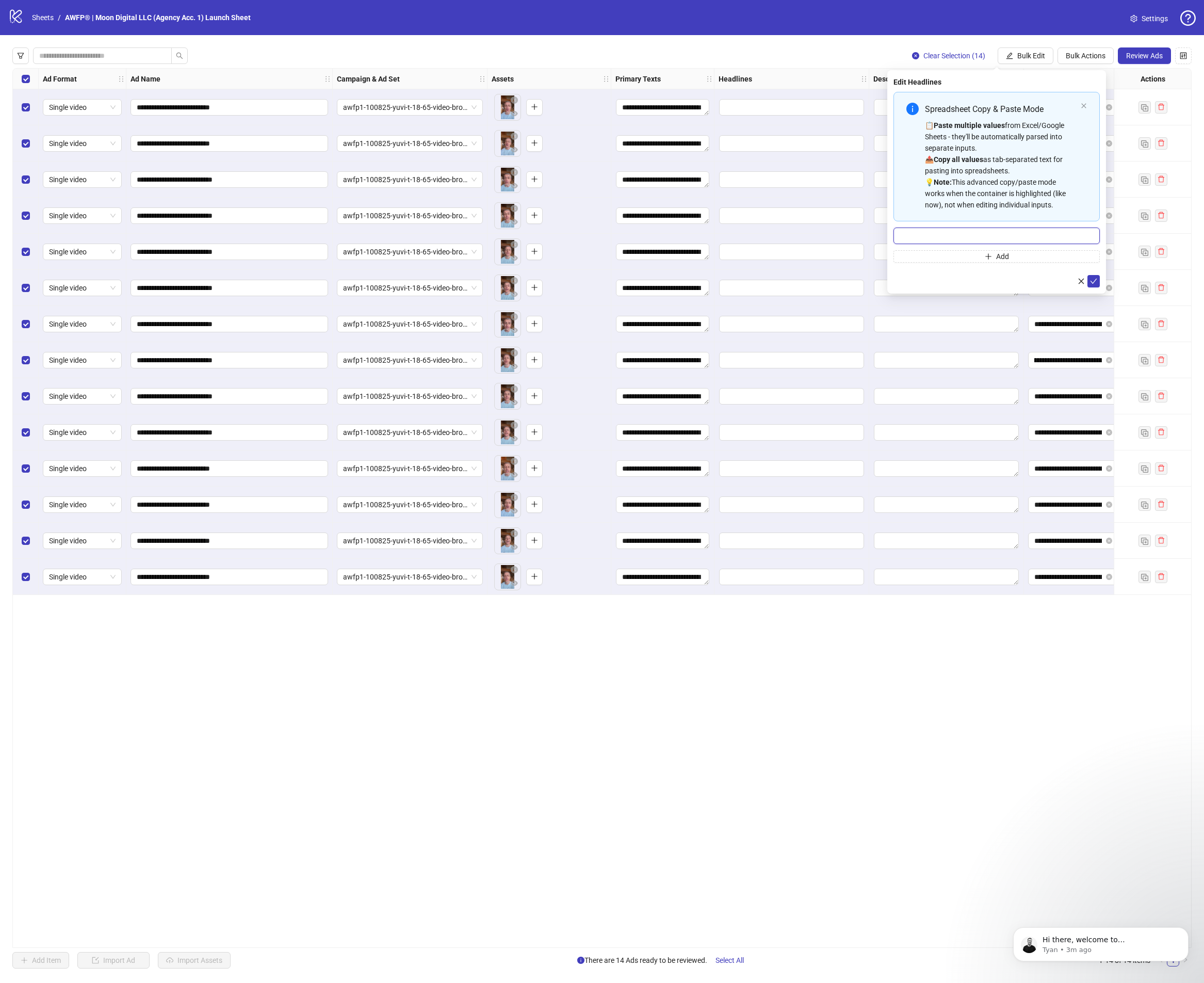
click at [980, 244] on input "Multi-input container - paste or copy values" at bounding box center [996, 236] width 206 height 17
paste input "**********"
type input "**********"
click at [1098, 283] on button "submit" at bounding box center [1093, 281] width 12 height 12
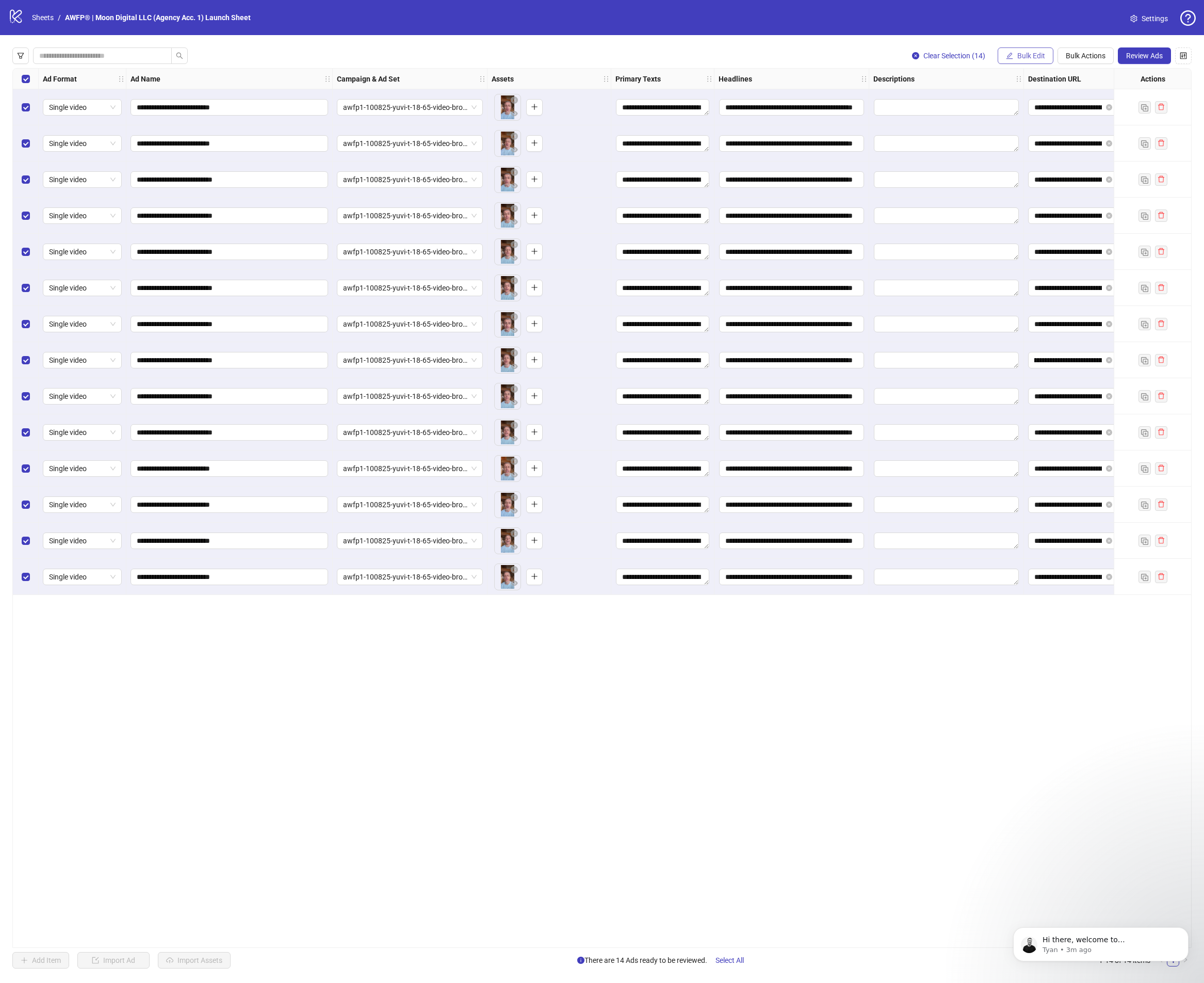
click at [1006, 56] on icon "edit" at bounding box center [1009, 56] width 7 height 7
click at [1007, 95] on span "Name" at bounding box center [1036, 93] width 61 height 11
click at [937, 103] on span "Replace" at bounding box center [997, 100] width 194 height 15
click at [918, 138] on div "Find and Replace" at bounding box center [996, 137] width 190 height 11
click at [1027, 136] on input "text" at bounding box center [996, 129] width 206 height 17
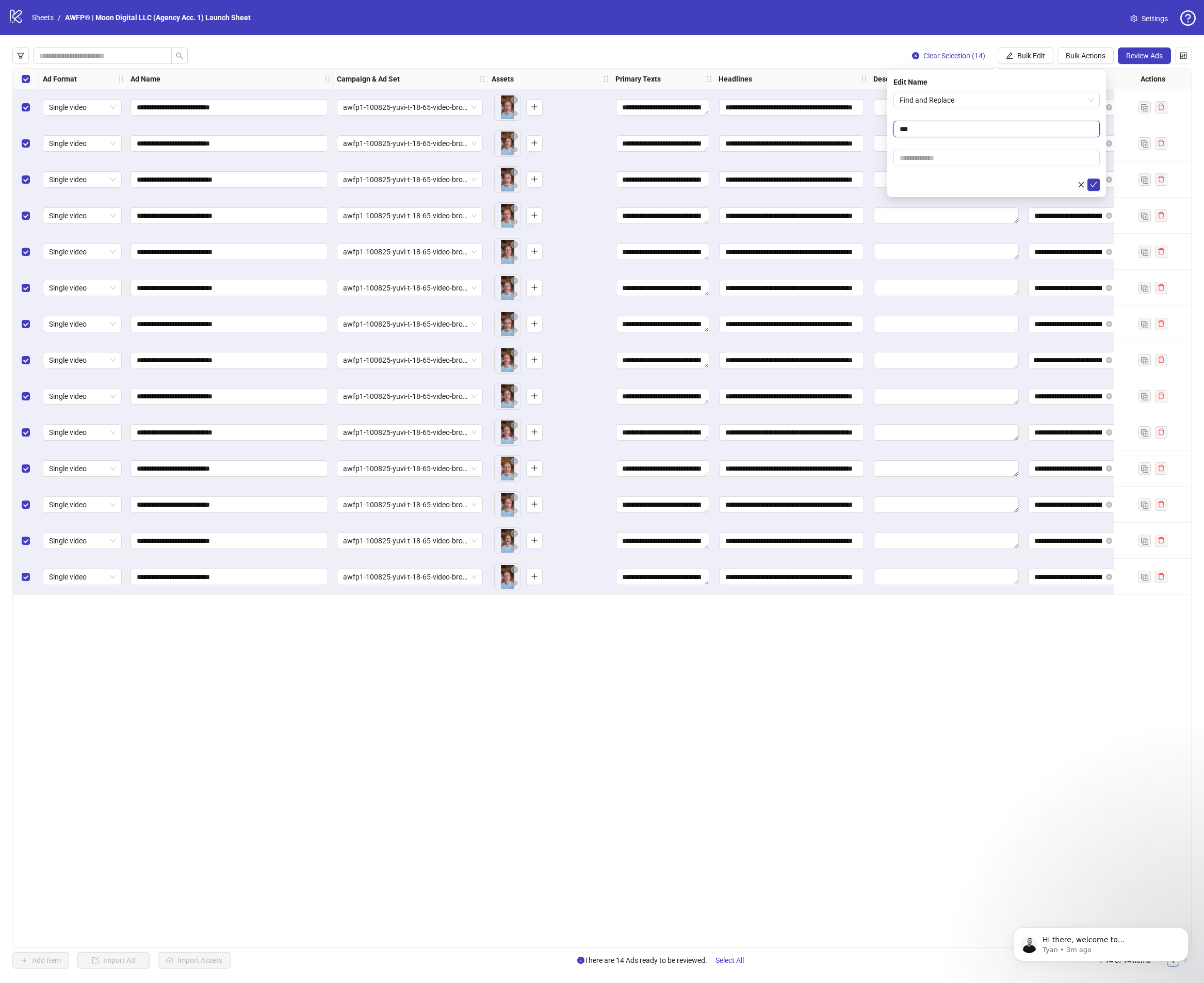
paste input "**********"
drag, startPoint x: 1022, startPoint y: 131, endPoint x: 930, endPoint y: 131, distance: 92.0
click at [891, 130] on div "**********" at bounding box center [996, 133] width 219 height 127
click at [951, 128] on input "**********" at bounding box center [996, 129] width 206 height 17
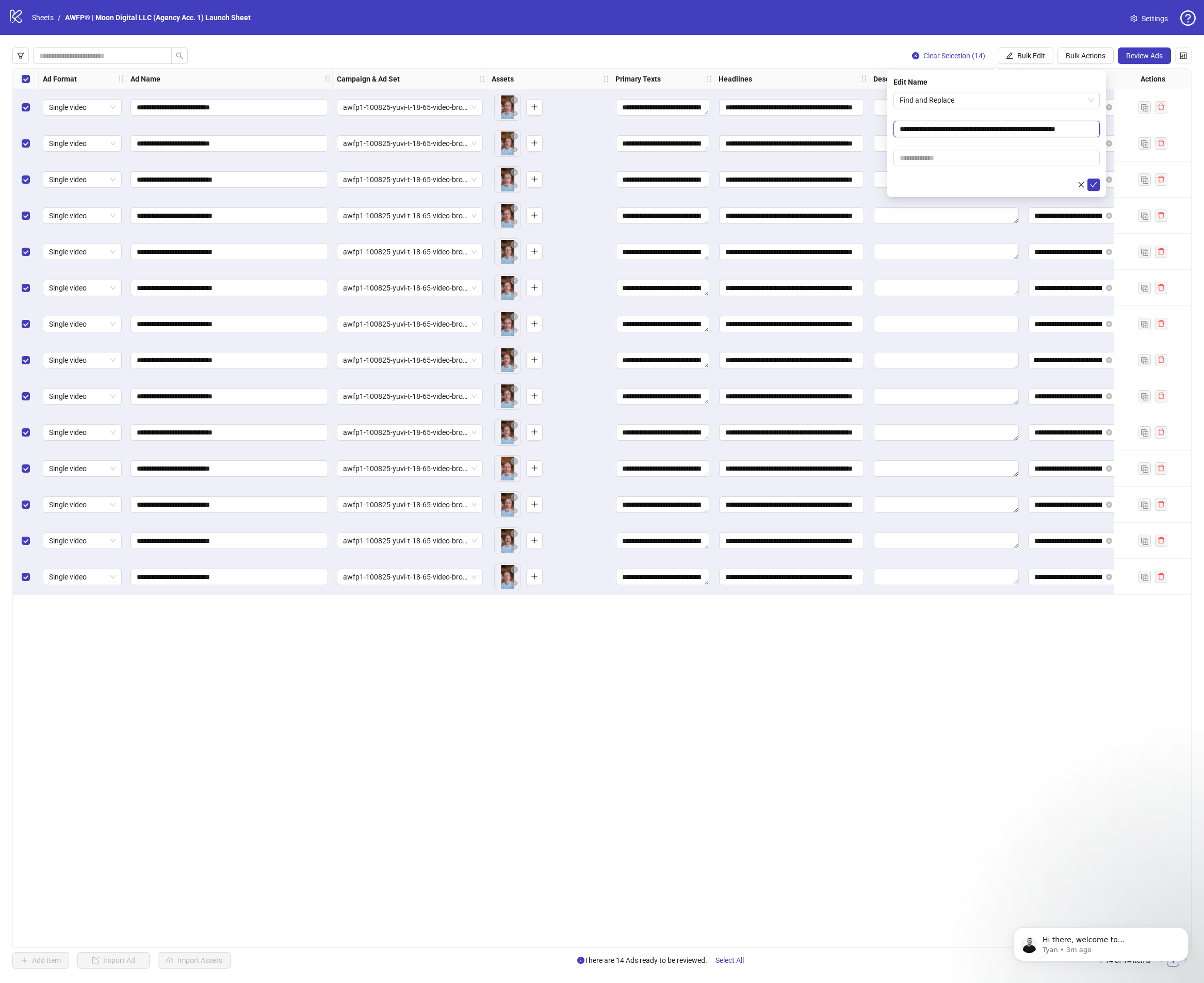
click at [951, 128] on input "**********" at bounding box center [996, 129] width 206 height 17
drag, startPoint x: 912, startPoint y: 130, endPoint x: 1087, endPoint y: 157, distance: 177.1
click at [1087, 157] on form "**********" at bounding box center [996, 141] width 206 height 99
type input "***"
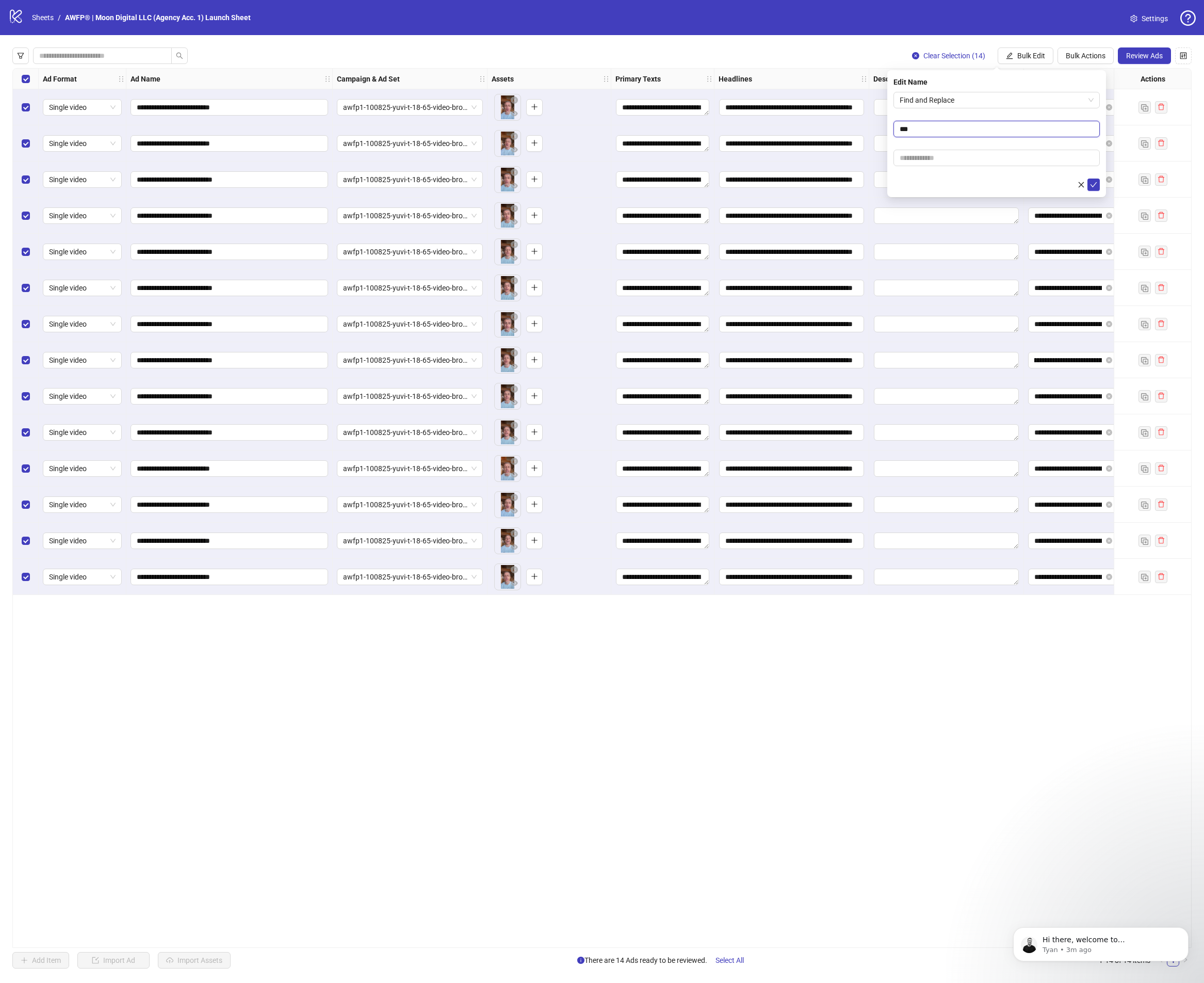
scroll to position [0, 0]
paste input "**********"
type input "**********"
click at [1097, 188] on button "submit" at bounding box center [1093, 184] width 12 height 12
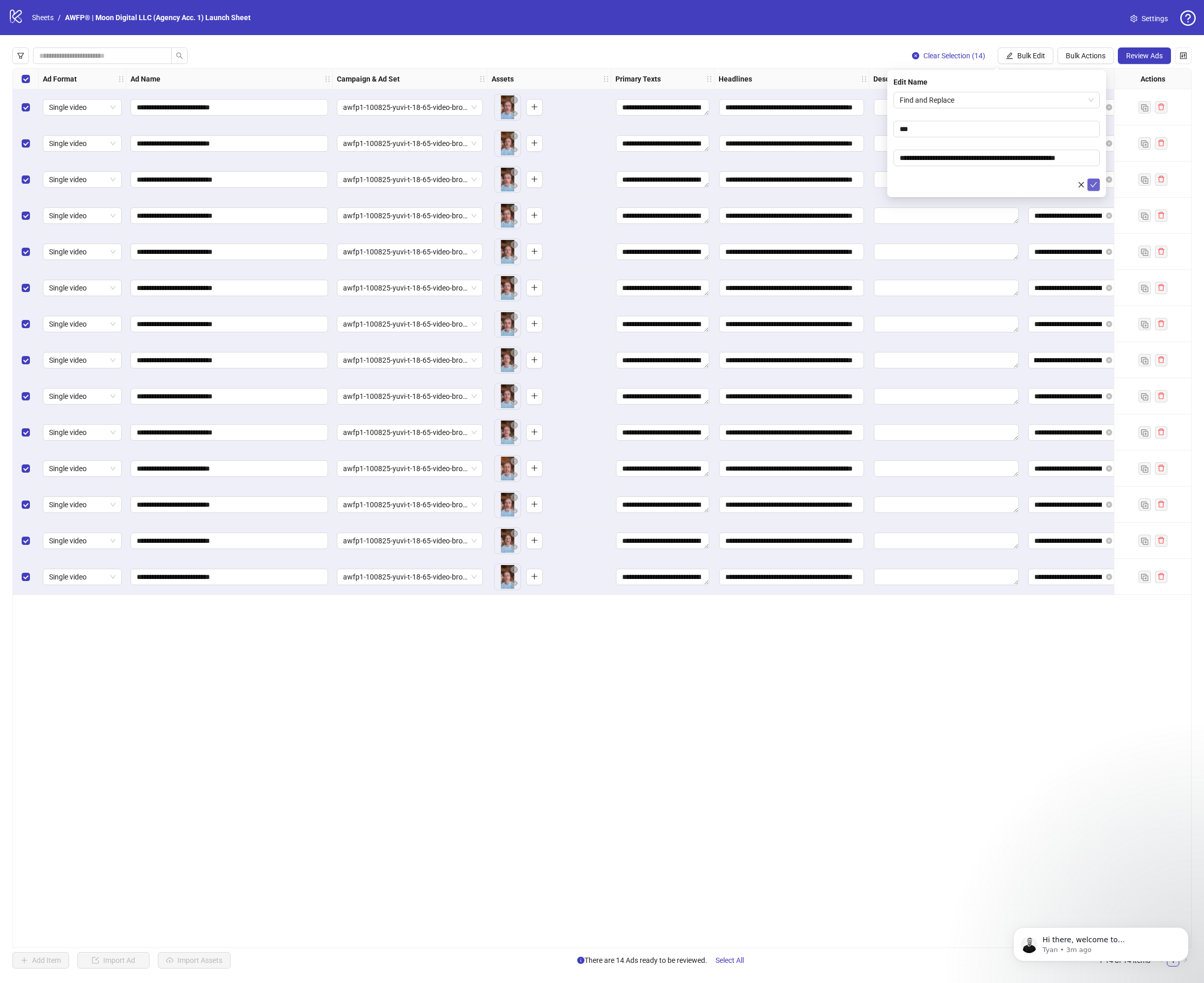
scroll to position [0, 0]
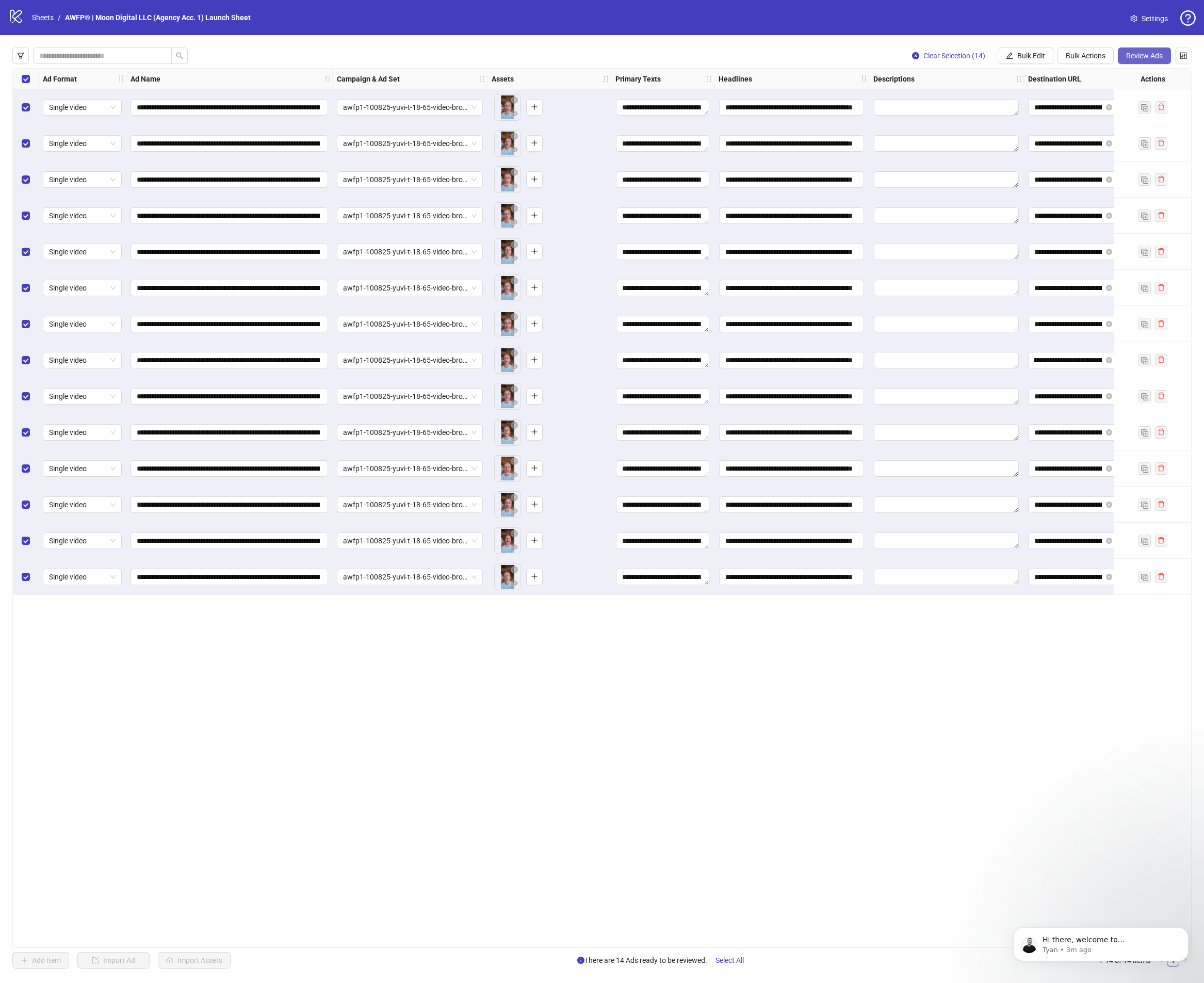
click at [1159, 55] on span "Review Ads" at bounding box center [1144, 56] width 36 height 8
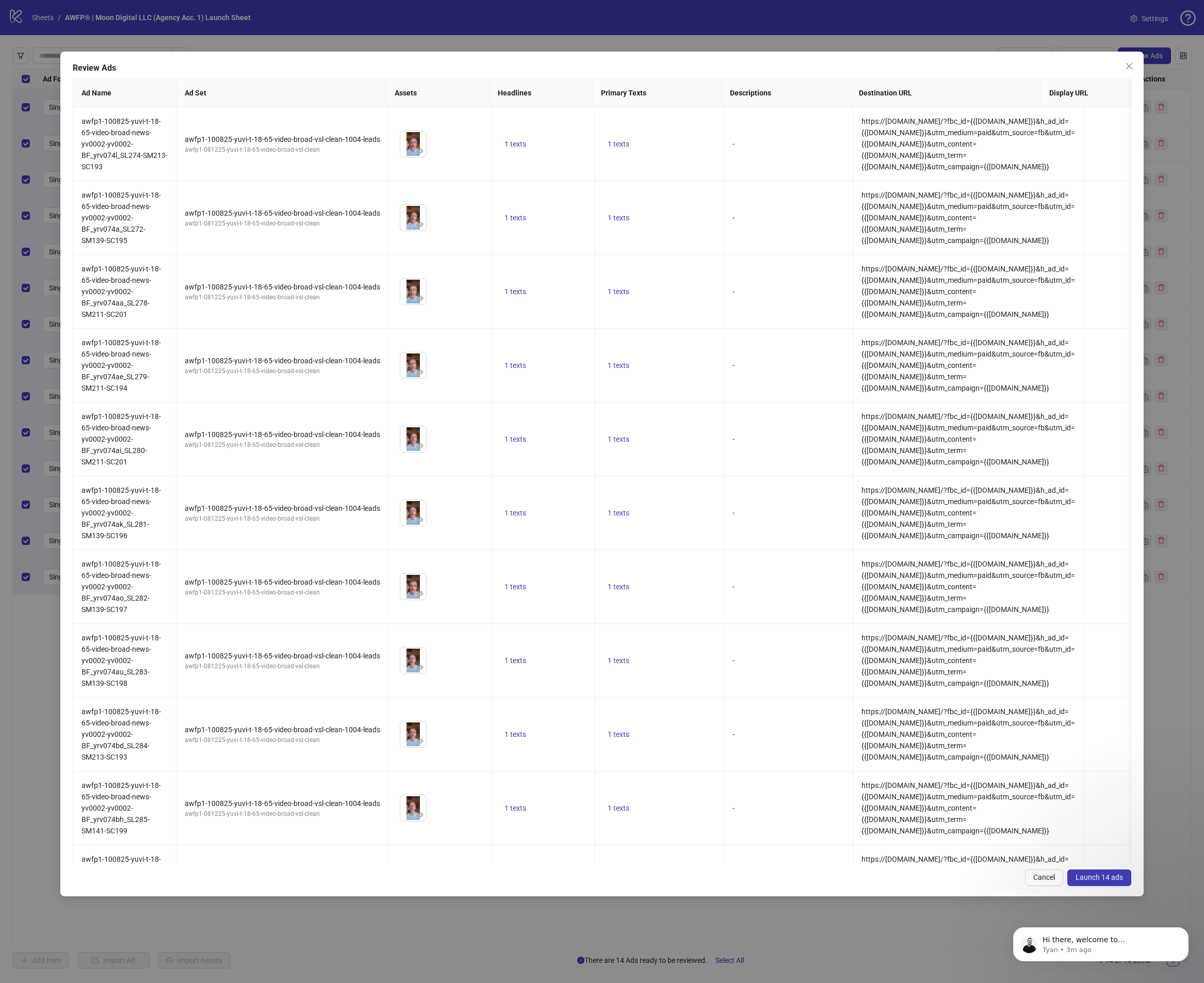
click at [1108, 878] on span "Launch 14 ads" at bounding box center [1099, 877] width 47 height 8
